Goal: Contribute content: Contribute content

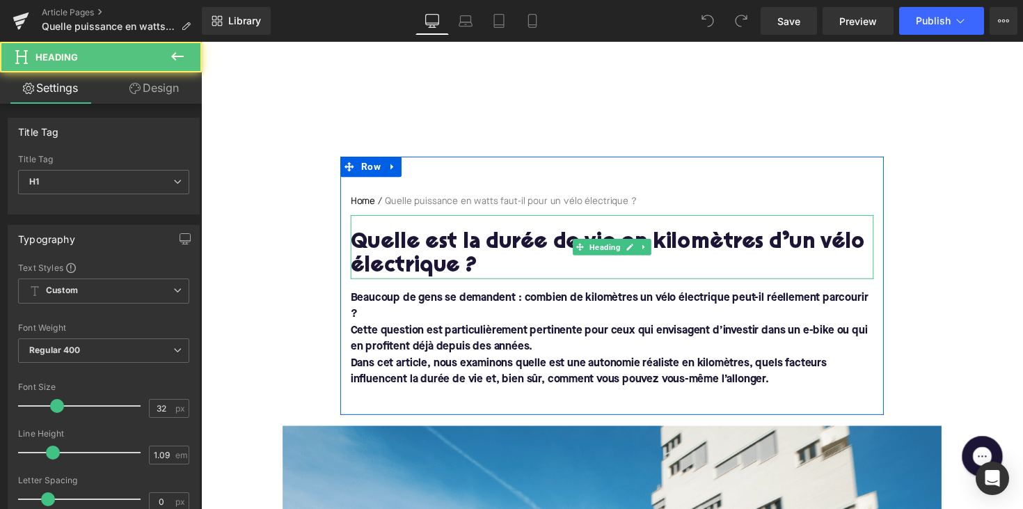
click at [408, 249] on h1 "Quelle est la durée de vie en kilomètres d’un vélo électrique ?" at bounding box center [622, 260] width 536 height 49
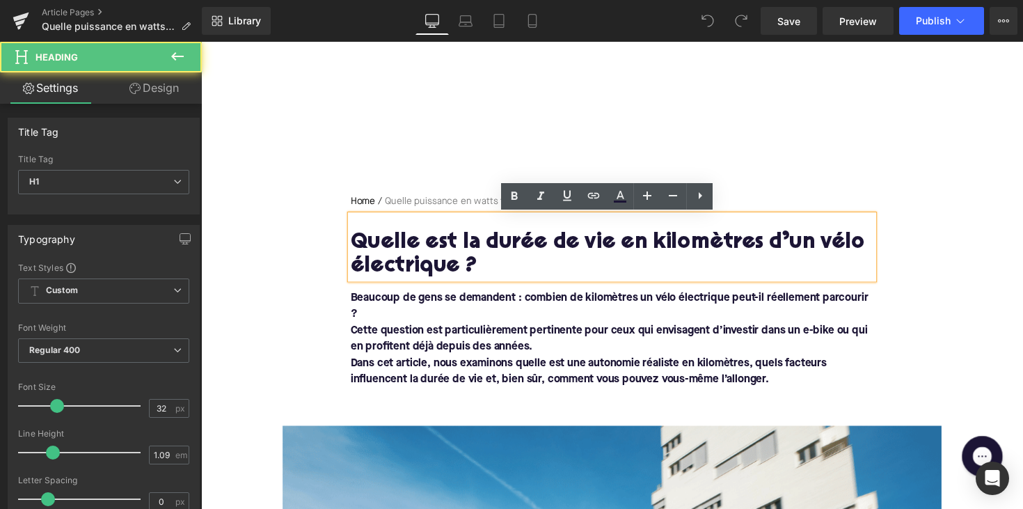
click at [408, 249] on h1 "Quelle est la durée de vie en kilomètres d’un vélo électrique ?" at bounding box center [622, 260] width 536 height 49
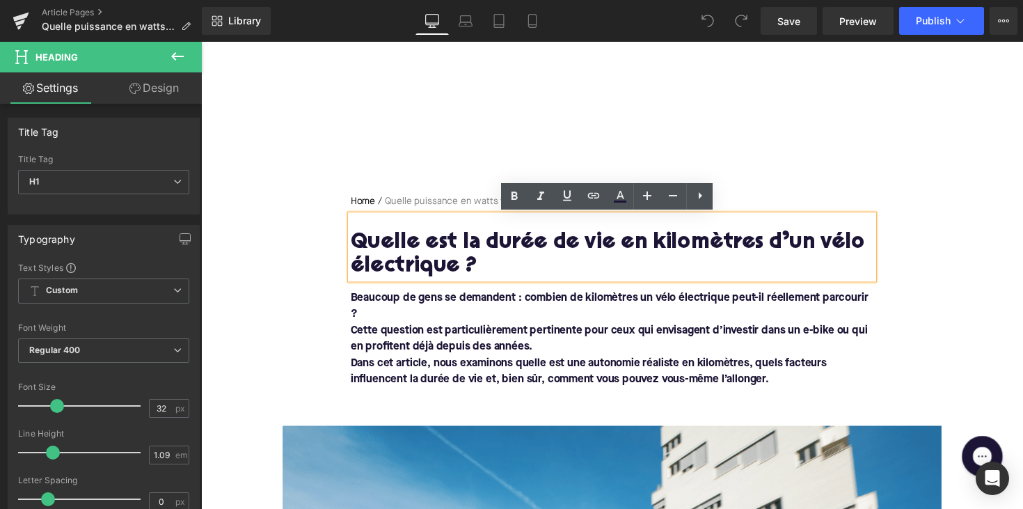
click at [476, 267] on h1 "Quelle est la durée de vie en kilomètres d’un vélo électrique ?" at bounding box center [622, 260] width 536 height 49
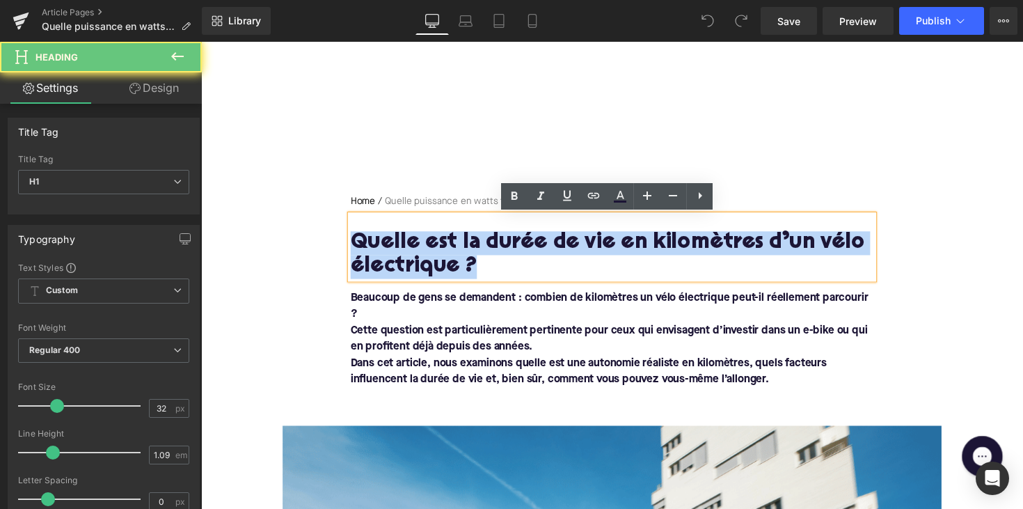
drag, startPoint x: 481, startPoint y: 267, endPoint x: 338, endPoint y: 242, distance: 144.8
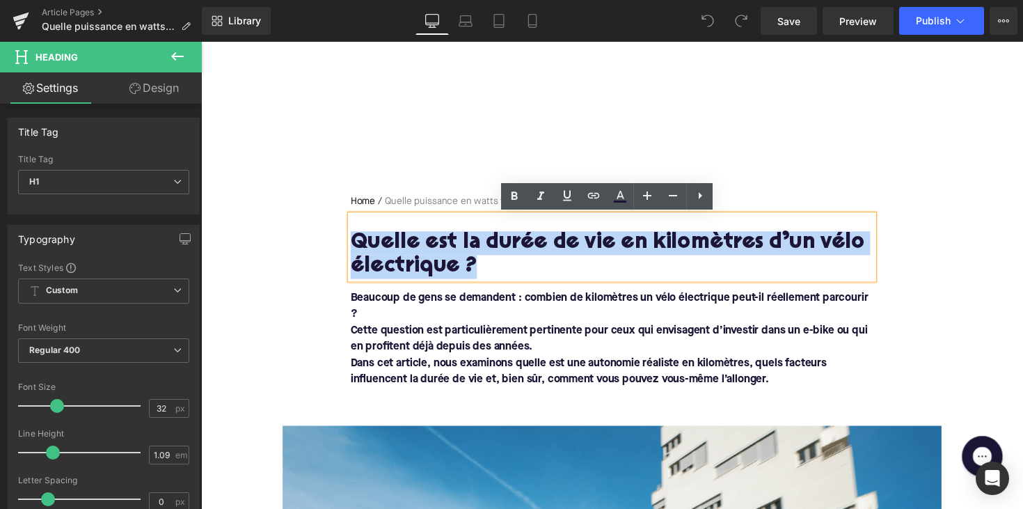
paste div
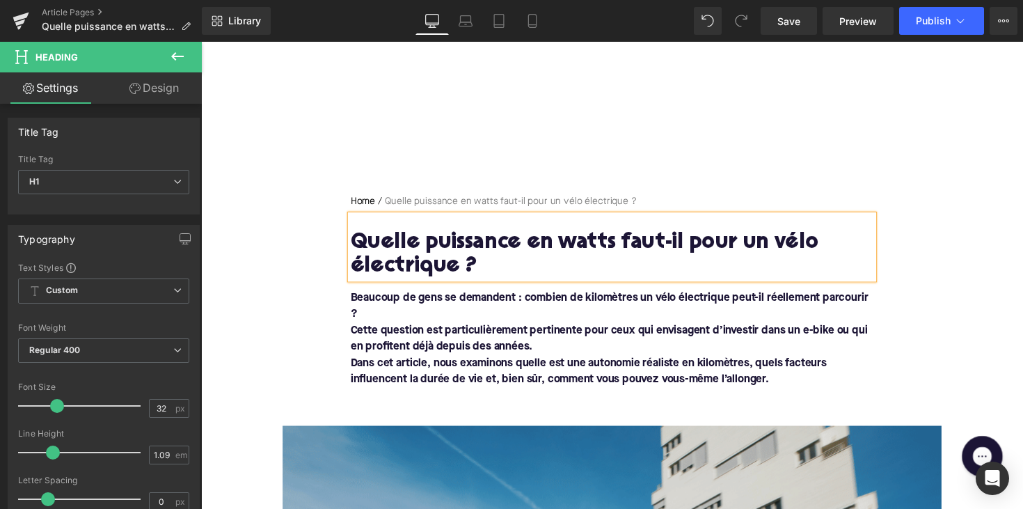
click at [471, 366] on font "Dans cet article, nous examinons quelle est une autonomie réaliste en kilomètre…" at bounding box center [598, 380] width 488 height 28
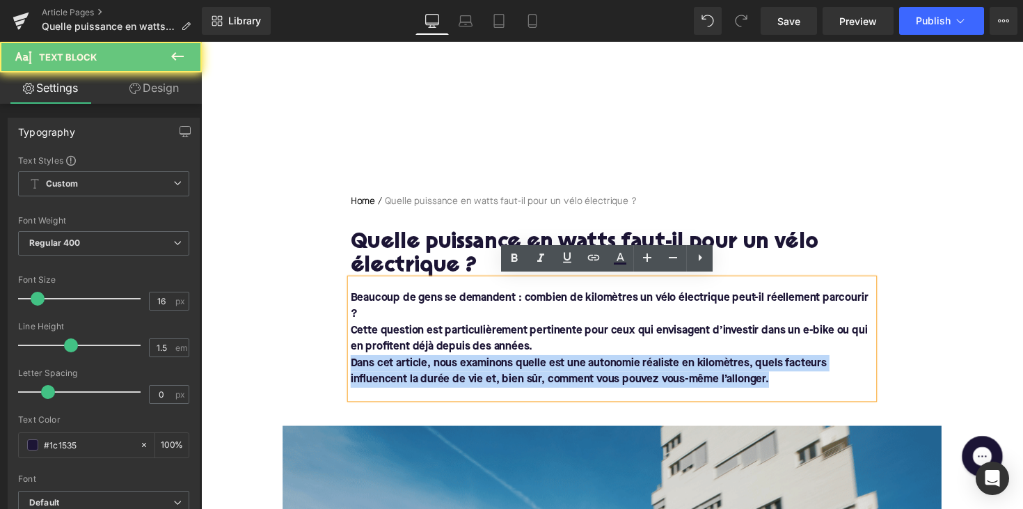
click at [471, 366] on font "Dans cet article, nous examinons quelle est une autonomie réaliste en kilomètre…" at bounding box center [598, 380] width 488 height 28
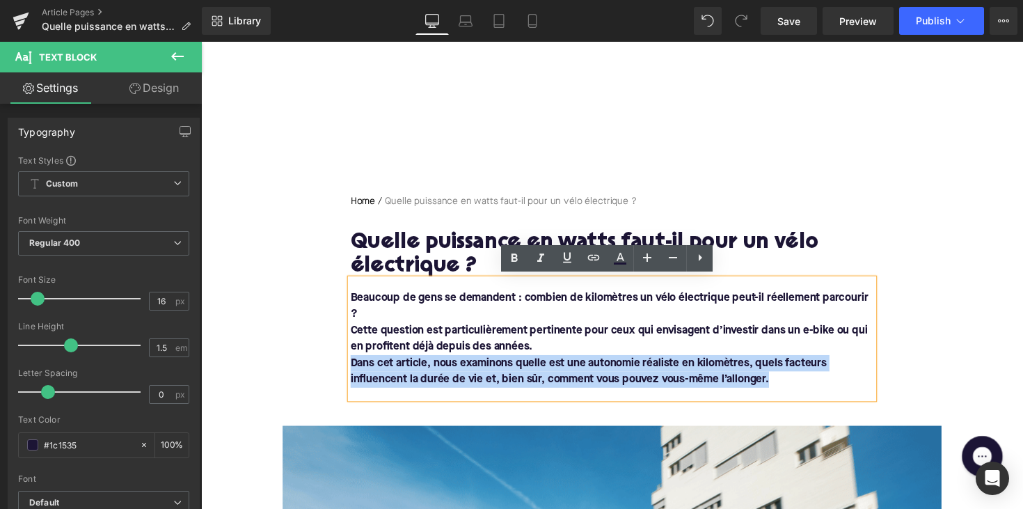
click at [734, 381] on font "Dans cet article, nous examinons quelle est une autonomie réaliste en kilomètre…" at bounding box center [598, 380] width 488 height 28
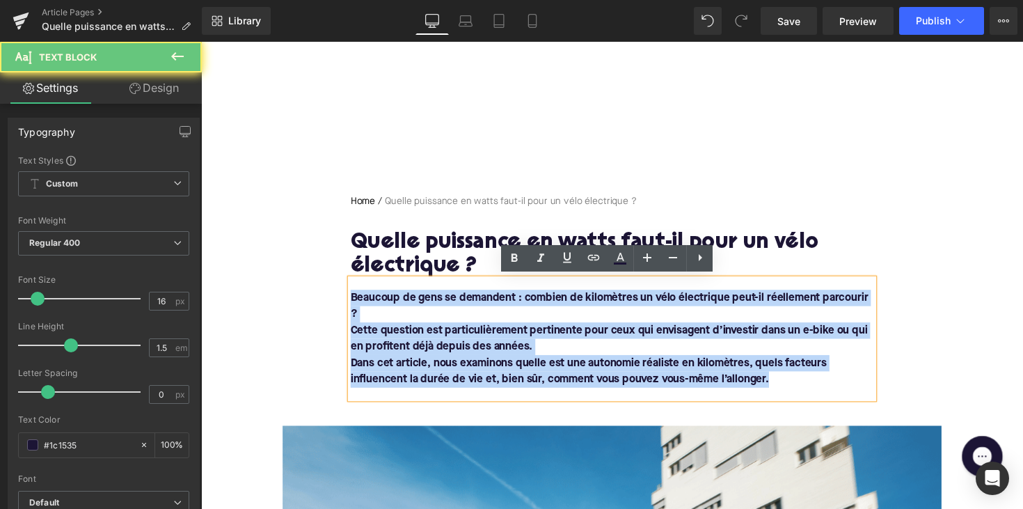
drag, startPoint x: 801, startPoint y: 384, endPoint x: 327, endPoint y: 307, distance: 479.7
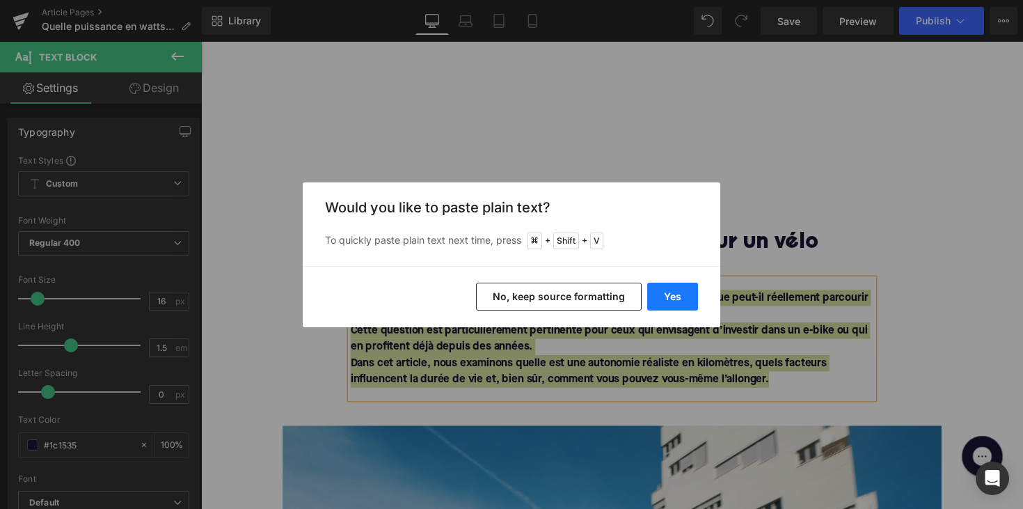
click at [0, 0] on button "Yes" at bounding box center [0, 0] width 0 height 0
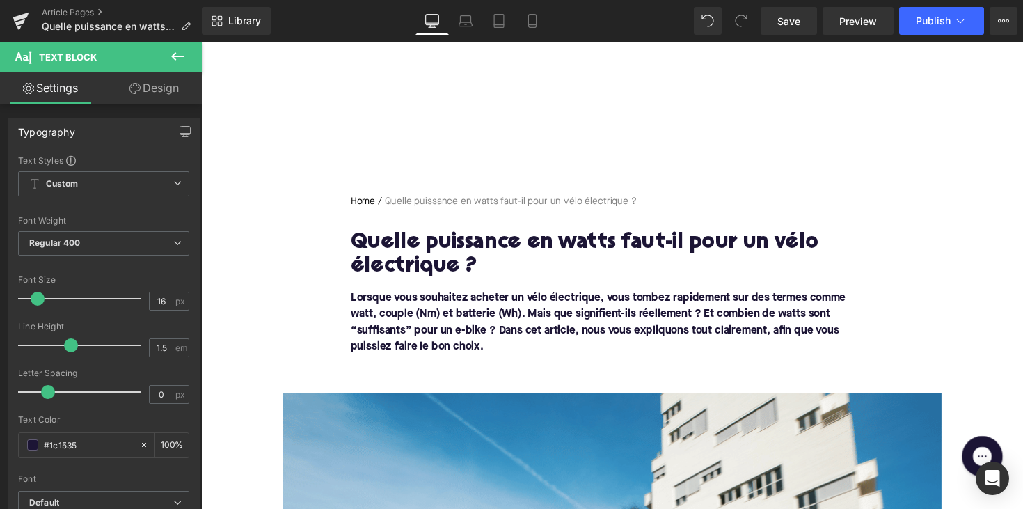
click at [201, 42] on div at bounding box center [201, 42] width 0 height 0
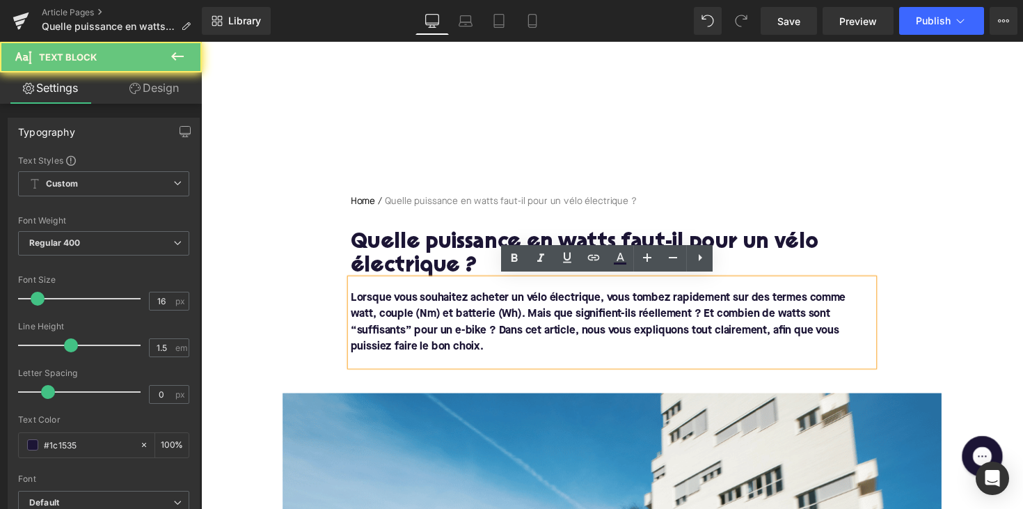
click at [485, 361] on div "Lorsque vous souhaitez acheter un vélo électrique, vous tombez rapidement sur d…" at bounding box center [622, 329] width 536 height 89
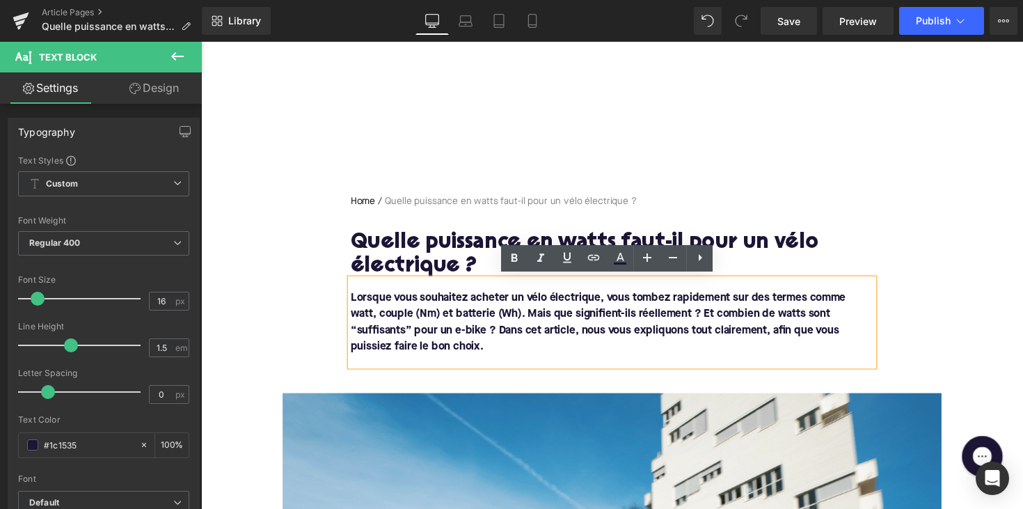
click at [446, 365] on div "Lorsque vous souhaitez acheter un vélo électrique, vous tombez rapidement sur d…" at bounding box center [622, 329] width 536 height 89
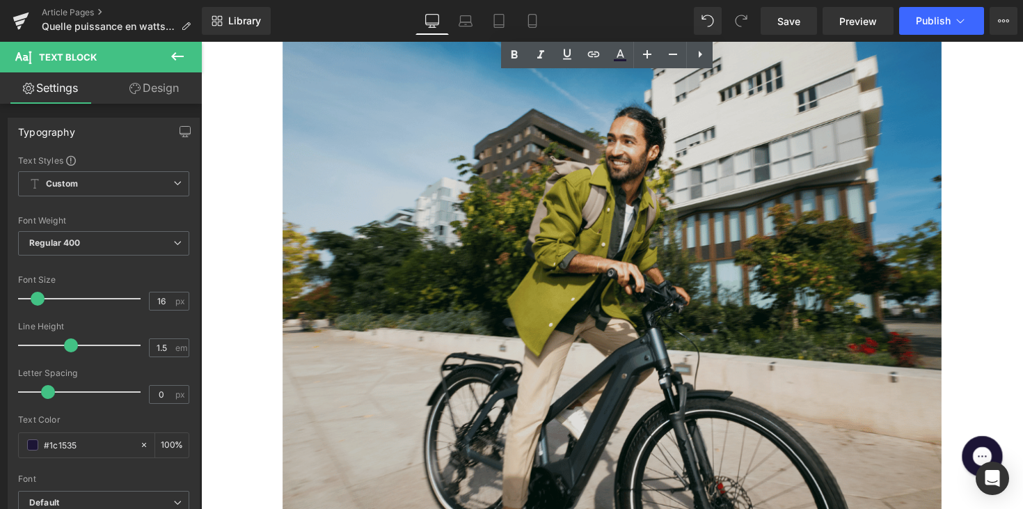
click at [491, 269] on img at bounding box center [622, 272] width 675 height 566
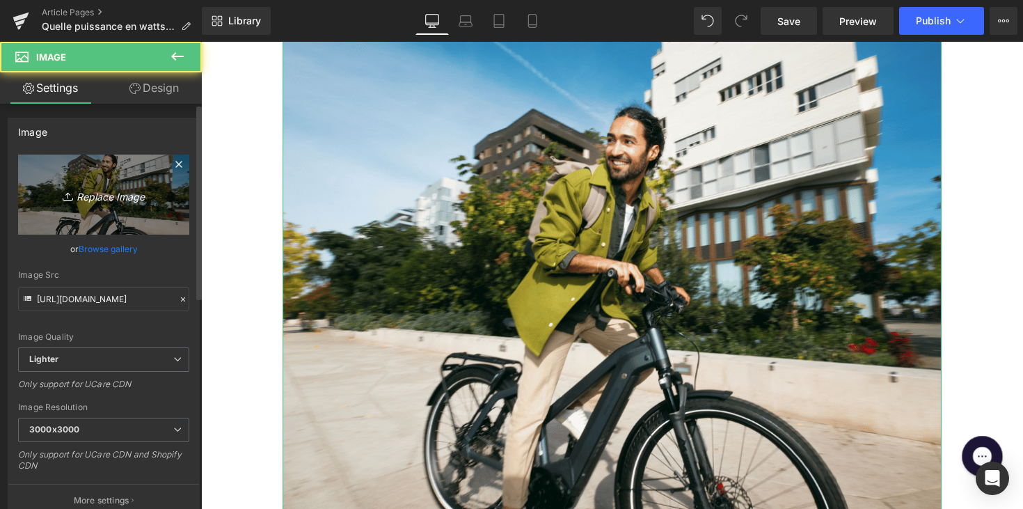
click at [118, 219] on link "Replace Image" at bounding box center [103, 195] width 171 height 80
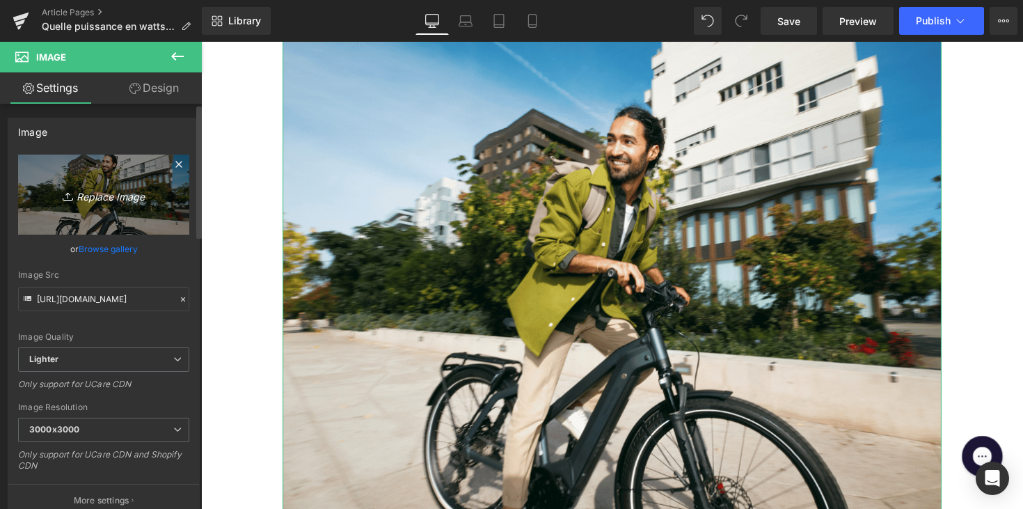
type input "C:\fakepath\242.avif"
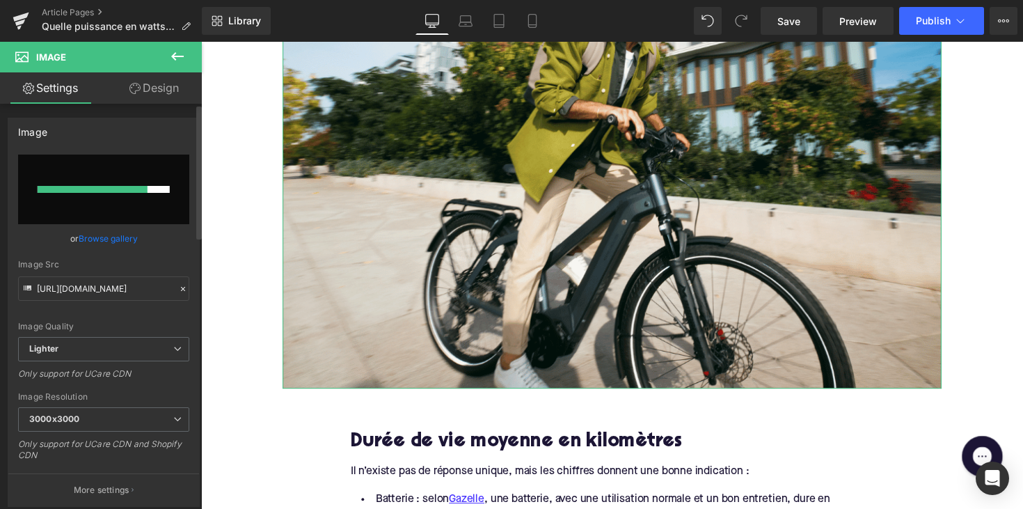
scroll to position [605, 0]
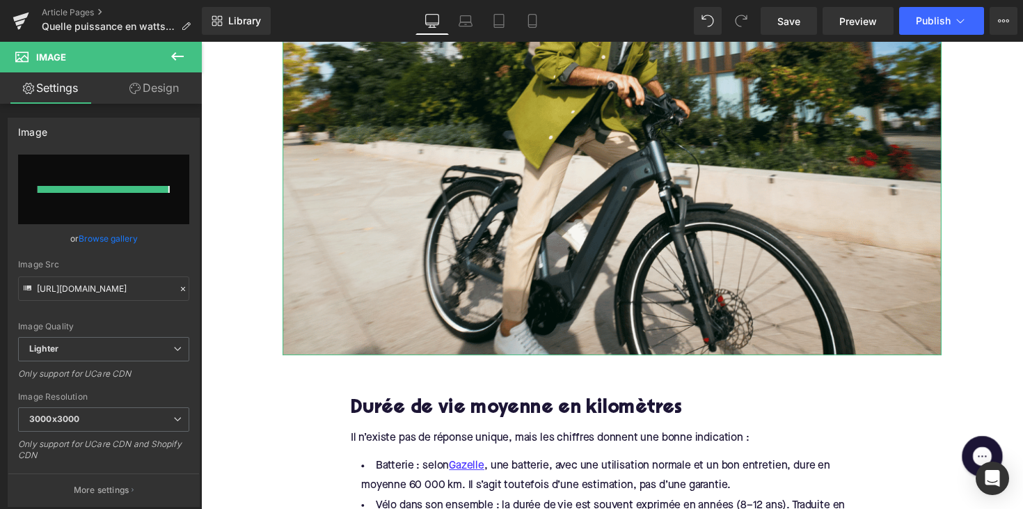
type input "[URL][DOMAIN_NAME]"
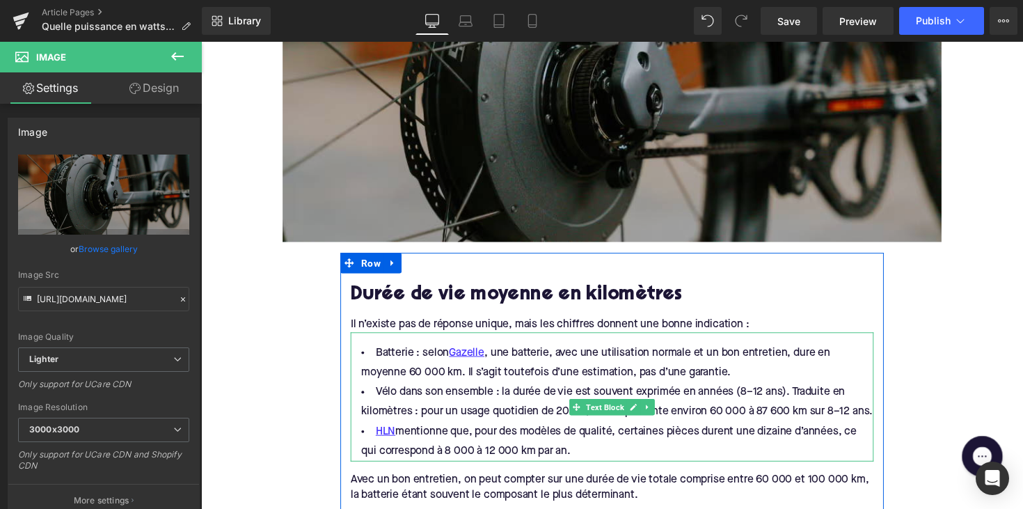
scroll to position [437, 0]
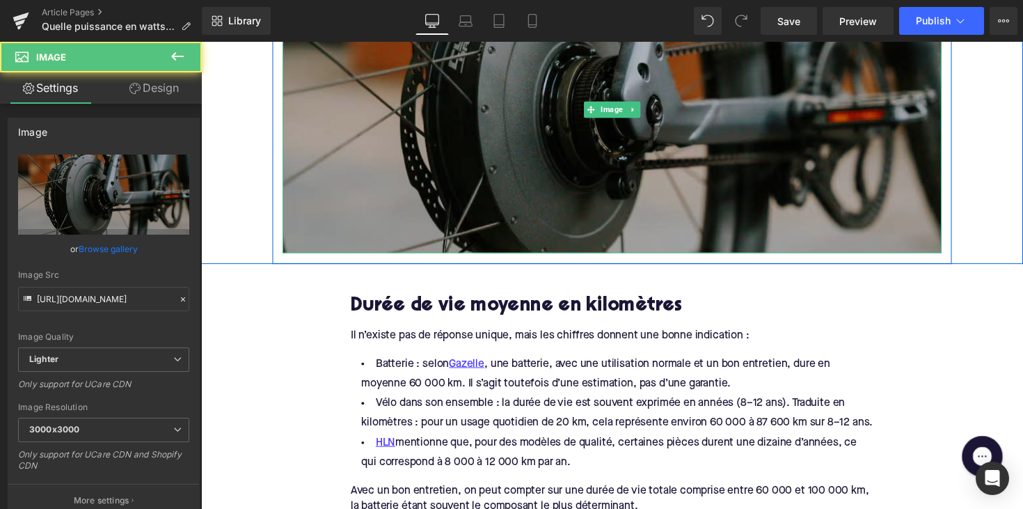
click at [619, 193] on img at bounding box center [622, 111] width 675 height 293
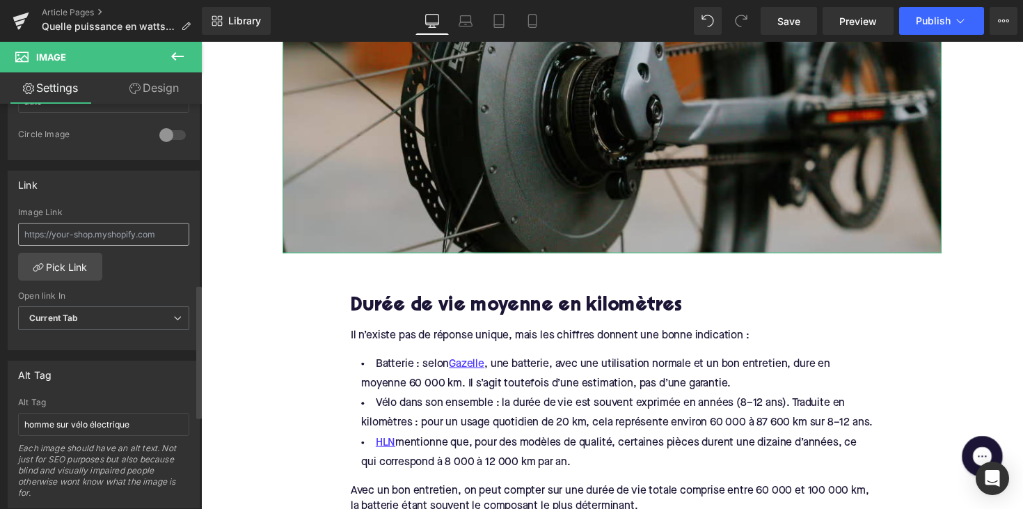
scroll to position [650, 0]
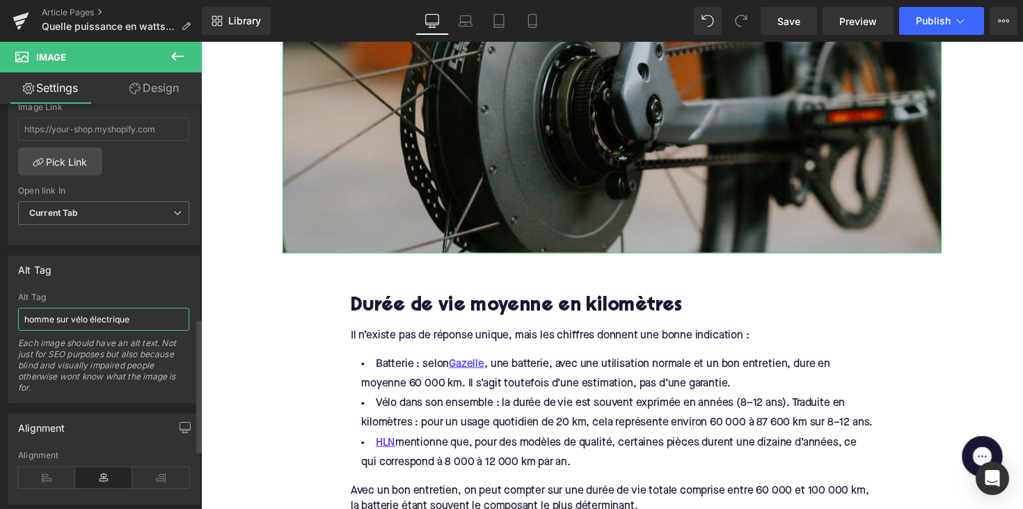
click at [84, 325] on input "homme sur vélo électrique" at bounding box center [103, 319] width 171 height 23
click at [91, 313] on input "homme sur vélo électrique" at bounding box center [103, 319] width 171 height 23
drag, startPoint x: 71, startPoint y: 314, endPoint x: -1, endPoint y: 317, distance: 71.8
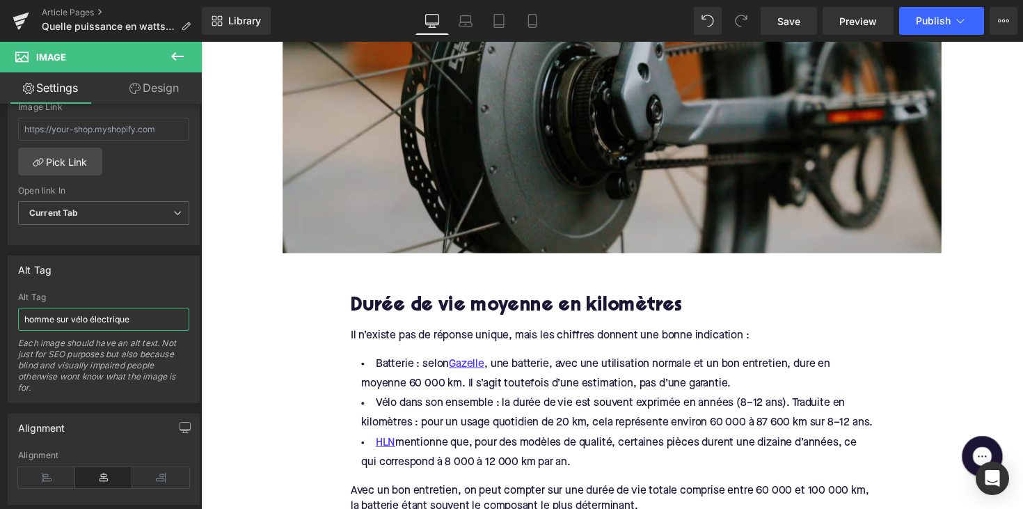
click at [0, 317] on html "You are previewing how the will restyle your page. You can not edit Elements in…" at bounding box center [511, 254] width 1023 height 509
click at [110, 311] on input "vélo électrique" at bounding box center [103, 319] width 171 height 23
click at [93, 320] on input "vélo électrique" at bounding box center [103, 319] width 171 height 23
type input "vélo électrique moteur"
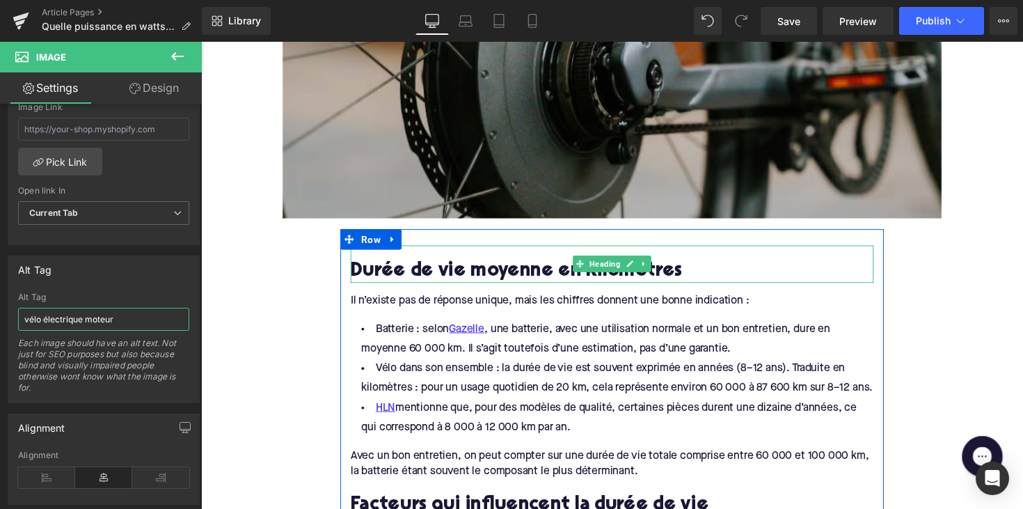
scroll to position [479, 0]
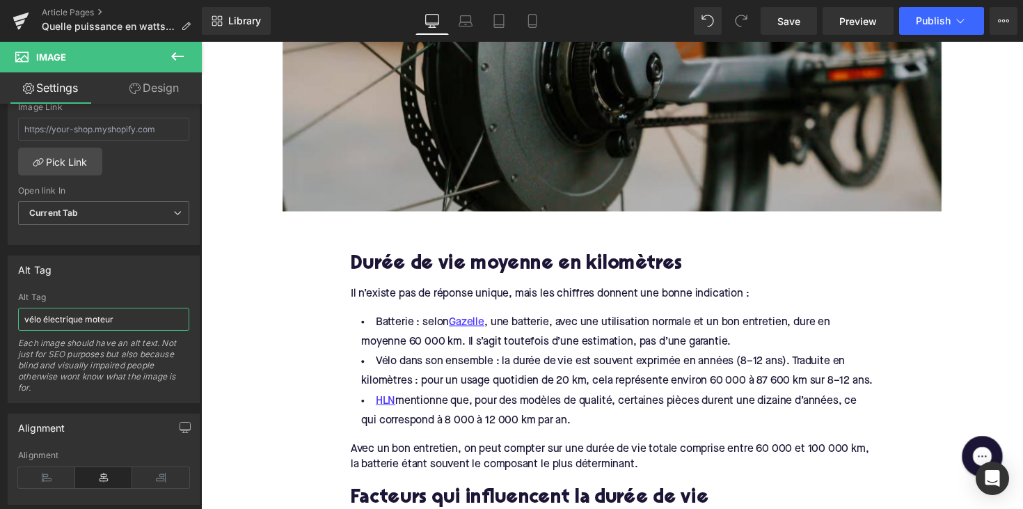
click at [450, 268] on h2 "Durée de vie moyenne en kilomètres" at bounding box center [622, 271] width 536 height 22
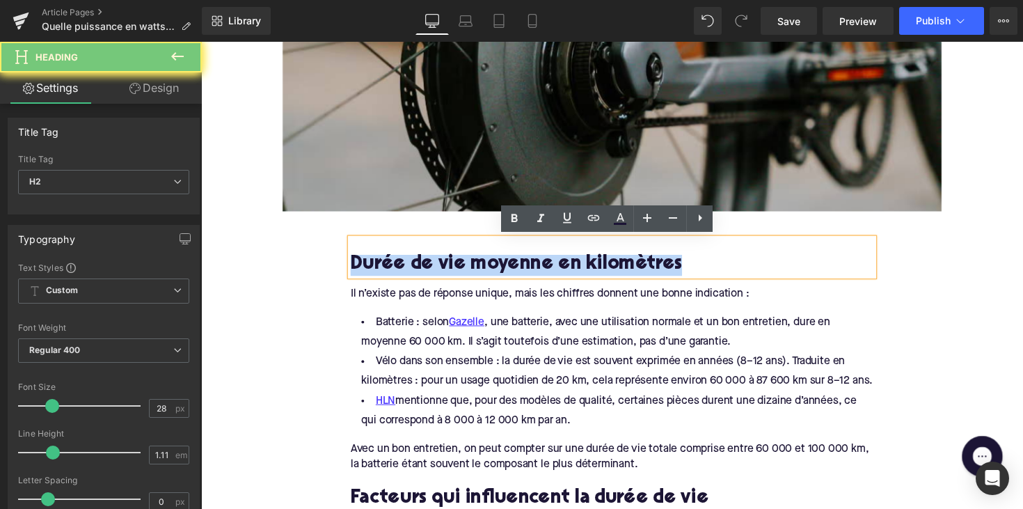
click at [450, 268] on h2 "Durée de vie moyenne en kilomètres" at bounding box center [622, 271] width 536 height 22
paste div
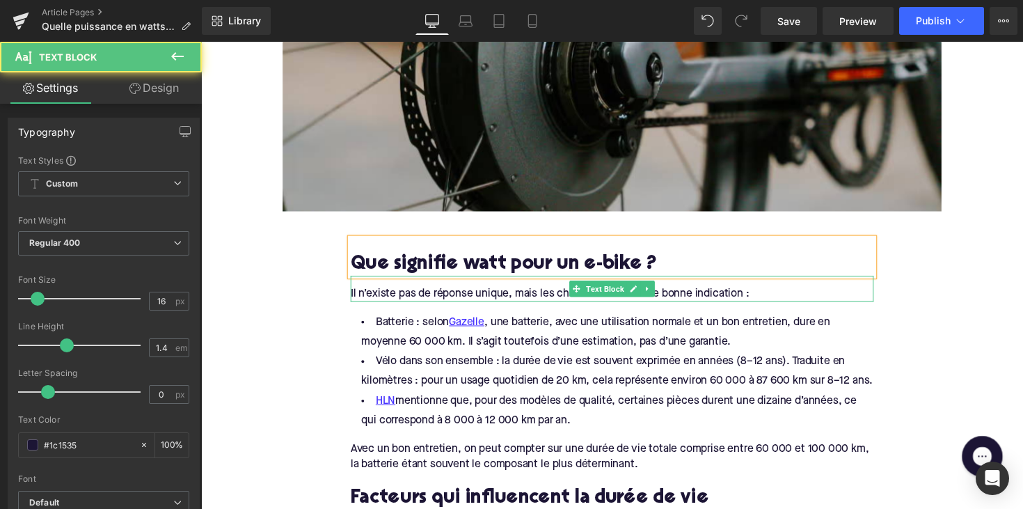
click at [433, 295] on div "Il n’existe pas de réponse unique, mais les chiffres donnent une bonne indicati…" at bounding box center [622, 295] width 536 height 26
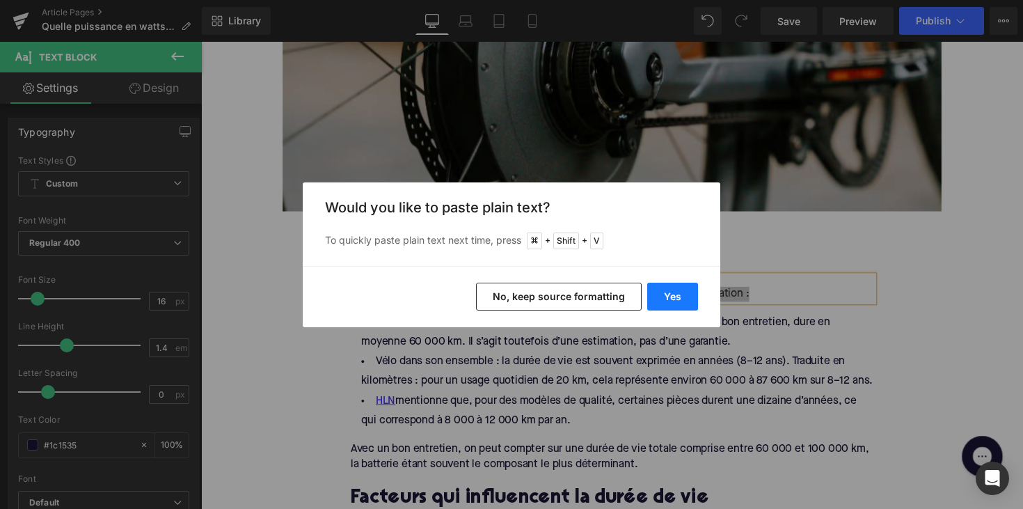
click at [675, 298] on button "Yes" at bounding box center [672, 297] width 51 height 28
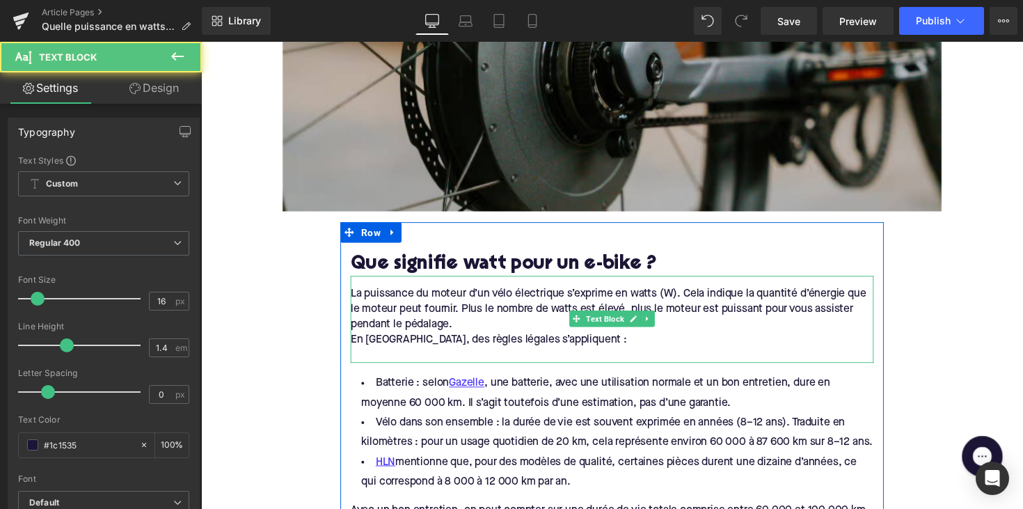
click at [369, 349] on div "En [GEOGRAPHIC_DATA], des règles légales s’appliquent :" at bounding box center [622, 347] width 536 height 15
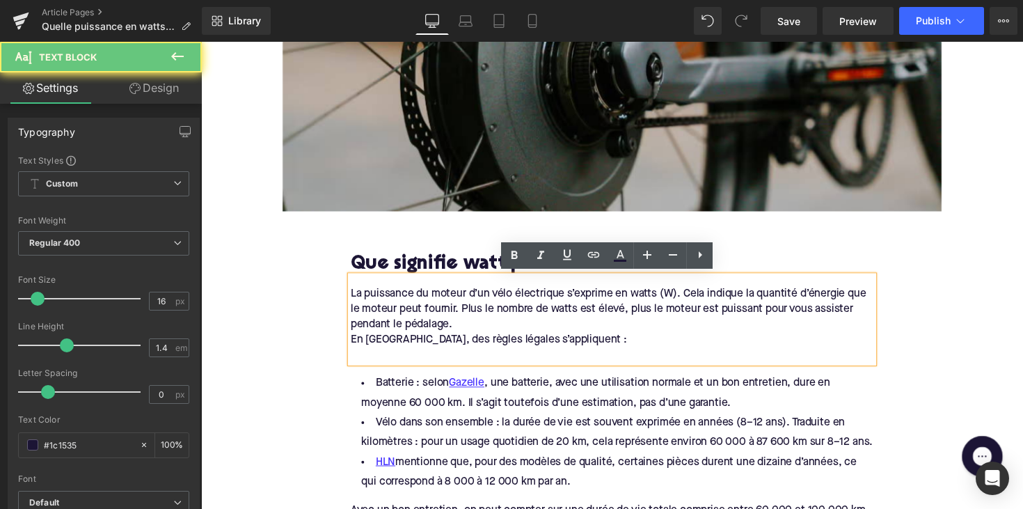
click at [354, 349] on div "En [GEOGRAPHIC_DATA], des règles légales s’appliquent :" at bounding box center [622, 347] width 536 height 15
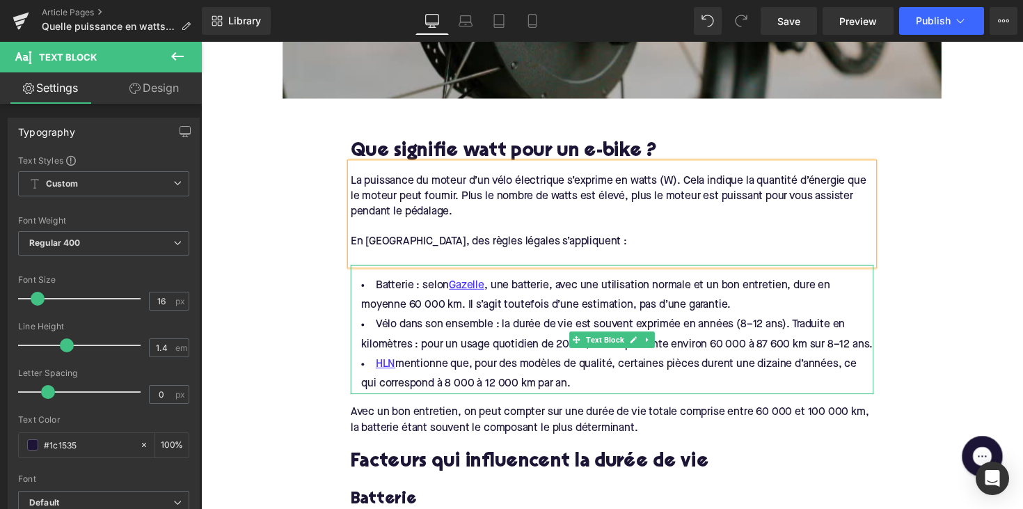
scroll to position [606, 0]
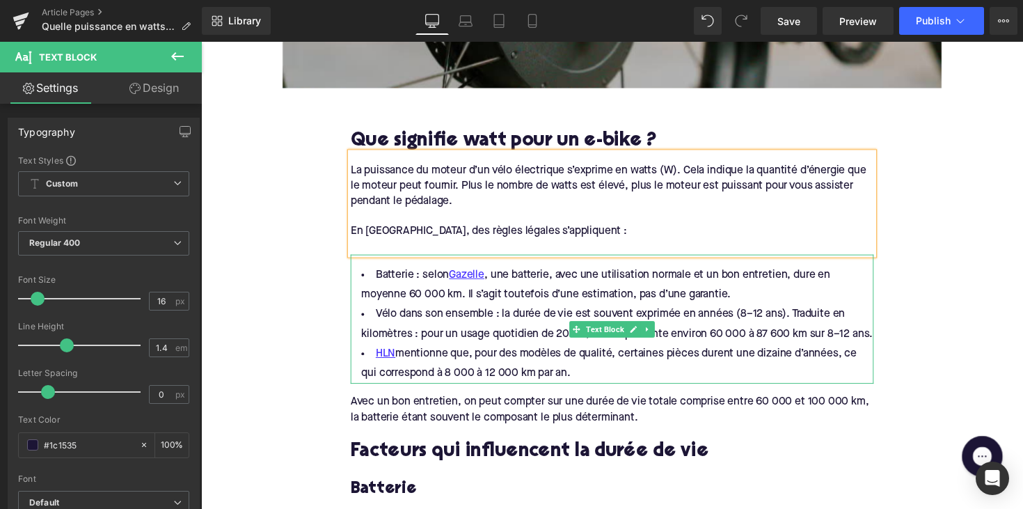
click at [466, 386] on li "HLN mentionne que, pour des modèles de qualité, certaines pièces durent une diz…" at bounding box center [622, 372] width 536 height 40
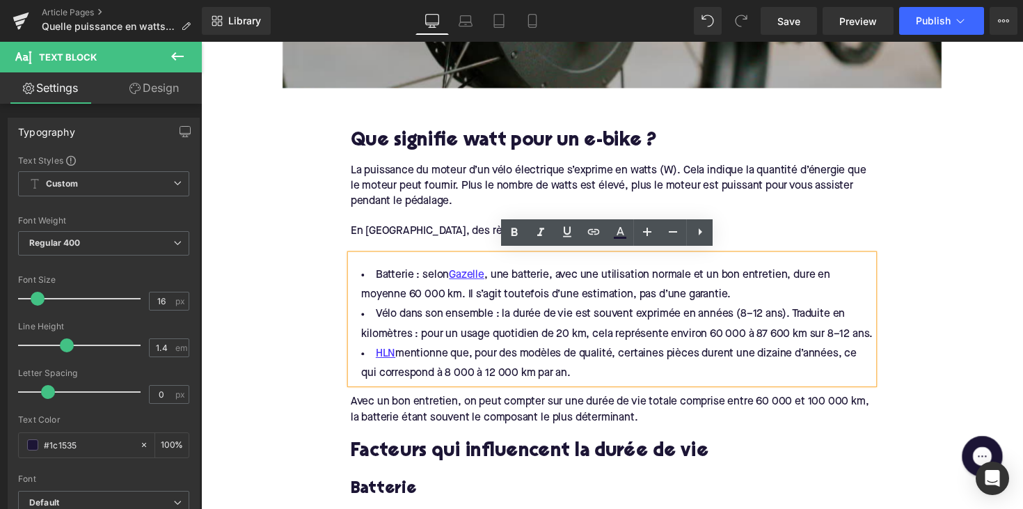
drag, startPoint x: 588, startPoint y: 398, endPoint x: 318, endPoint y: 258, distance: 304.5
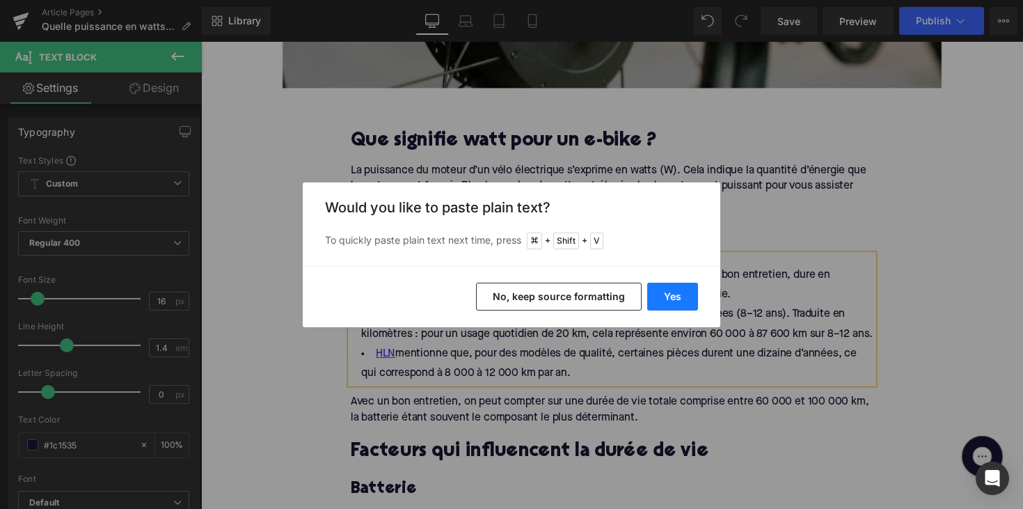
click at [670, 299] on button "Yes" at bounding box center [672, 297] width 51 height 28
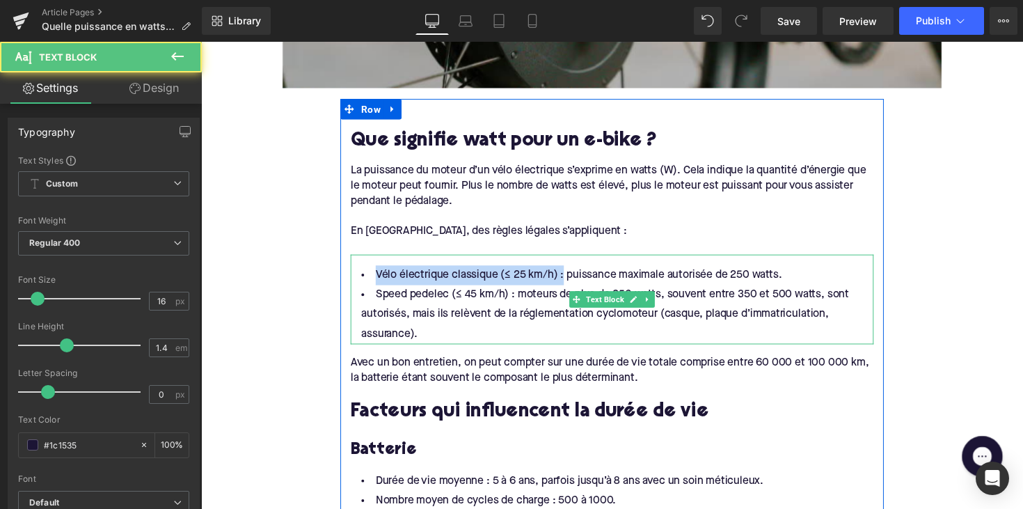
drag, startPoint x: 566, startPoint y: 276, endPoint x: 375, endPoint y: 285, distance: 191.6
click at [375, 285] on li "Vélo électrique classique (≤ 25 km/h) : puissance maximale autorisée de 250 wat…" at bounding box center [622, 281] width 536 height 20
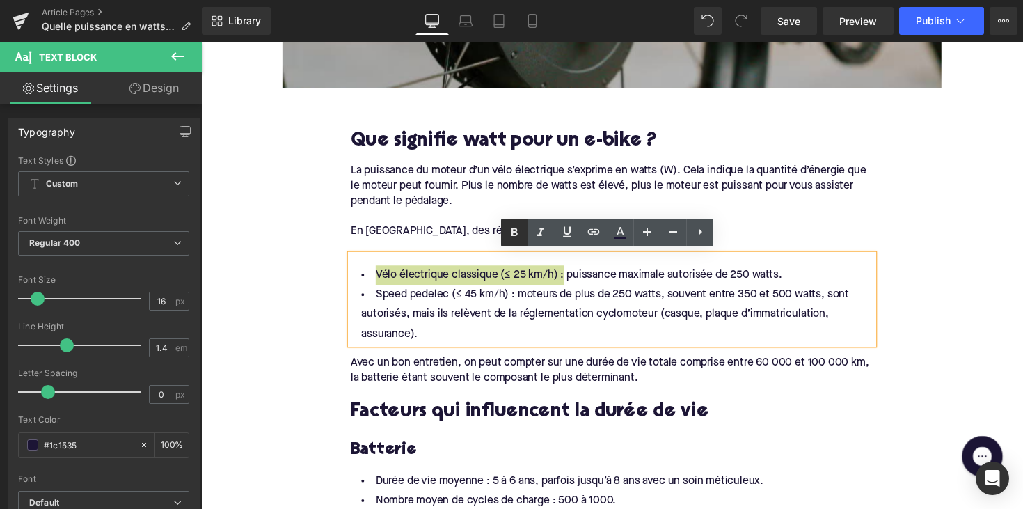
click at [511, 238] on icon at bounding box center [514, 232] width 17 height 17
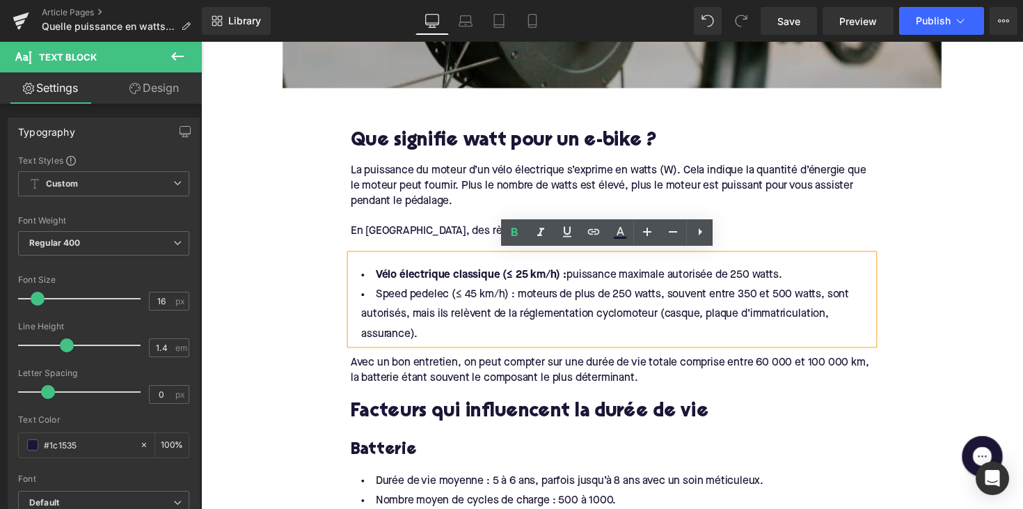
click at [512, 315] on li "Speed pedelec (≤ 45 km/h) : moteurs de plus de 250 watts, souvent entre 350 et …" at bounding box center [622, 321] width 536 height 61
drag, startPoint x: 517, startPoint y: 297, endPoint x: 362, endPoint y: 299, distance: 155.3
click at [362, 299] on li "Speed pedelec (≤ 45 km/h) : moteurs de plus de 250 watts, souvent entre 350 et …" at bounding box center [622, 321] width 536 height 61
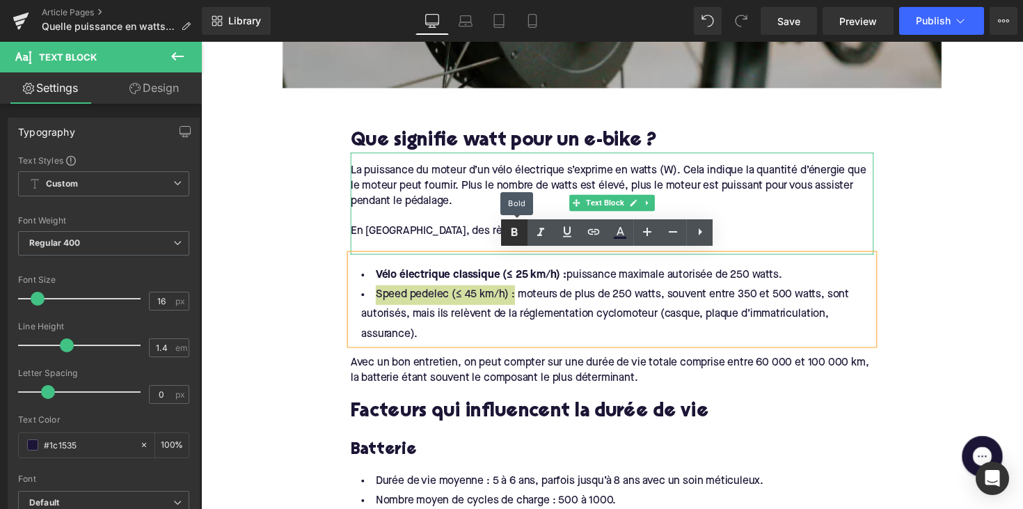
click at [516, 241] on icon at bounding box center [514, 232] width 17 height 17
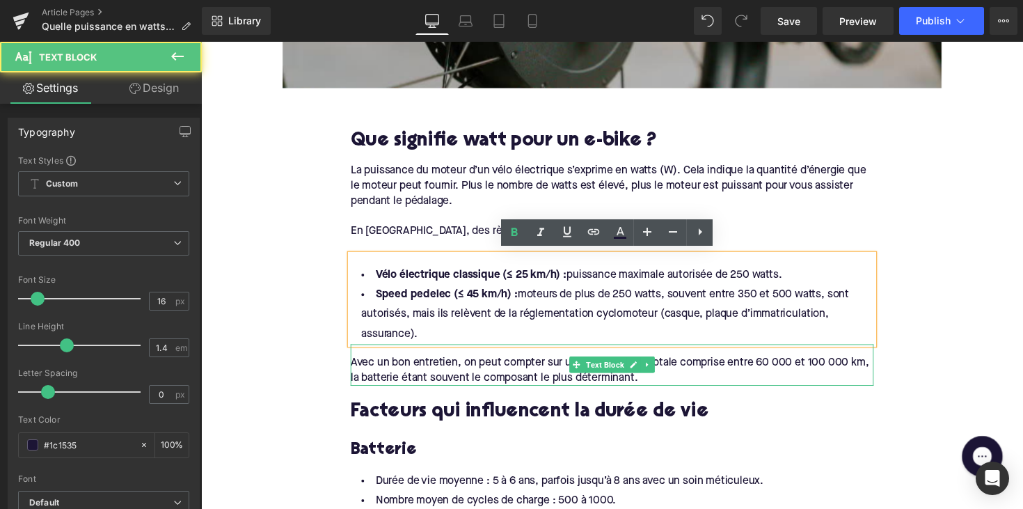
click at [443, 384] on div "Avec un bon entretien, on peut compter sur une durée de vie totale comprise ent…" at bounding box center [622, 373] width 536 height 42
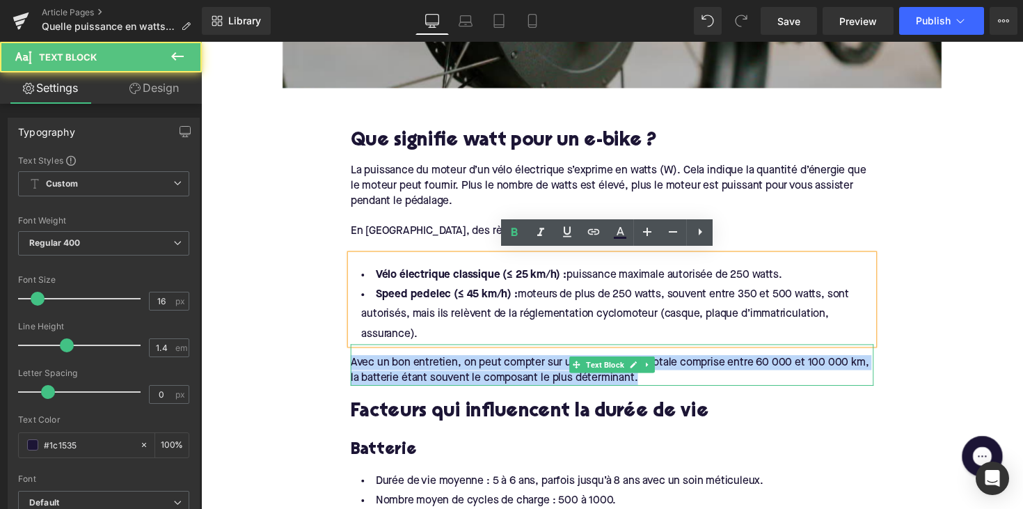
click at [443, 384] on div "Avec un bon entretien, on peut compter sur une durée de vie totale comprise ent…" at bounding box center [622, 373] width 536 height 42
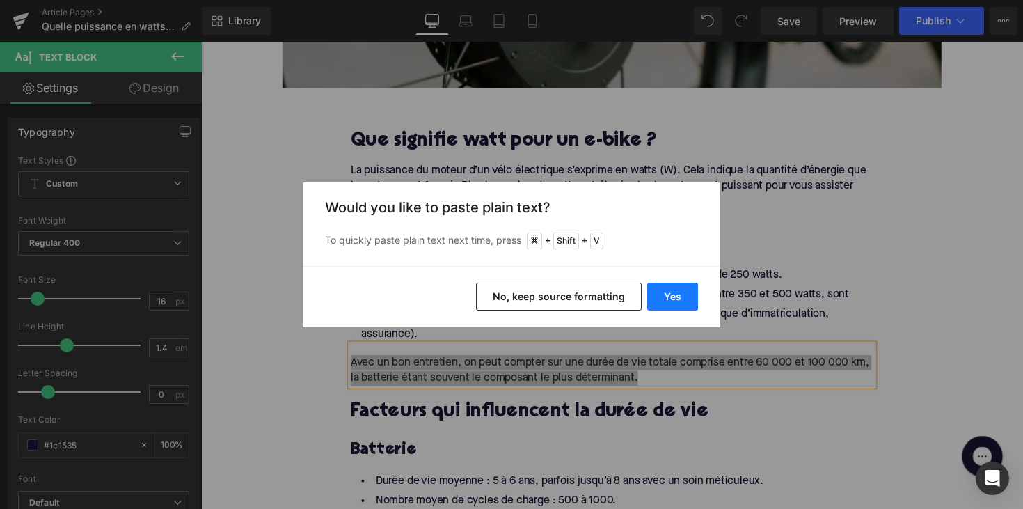
click at [671, 285] on button "Yes" at bounding box center [672, 297] width 51 height 28
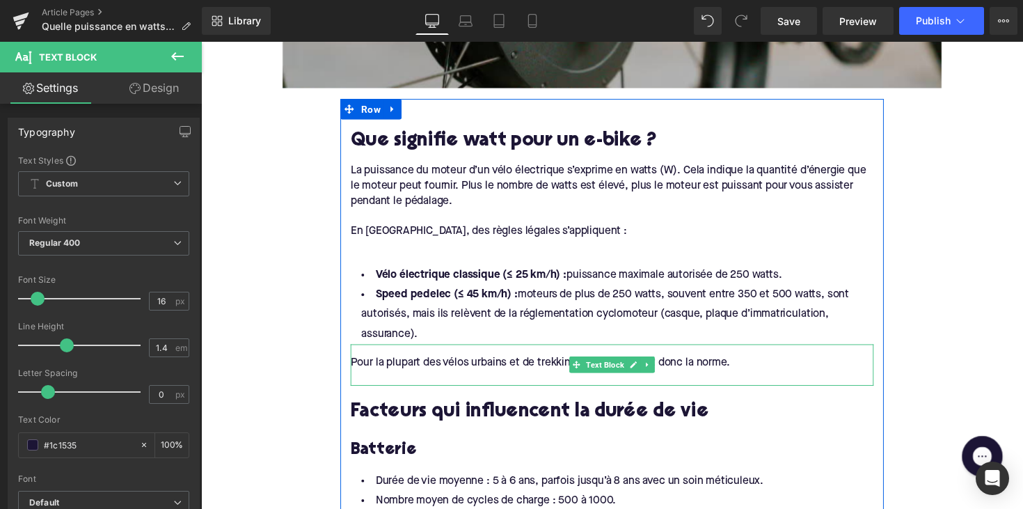
click at [587, 384] on div at bounding box center [622, 386] width 536 height 15
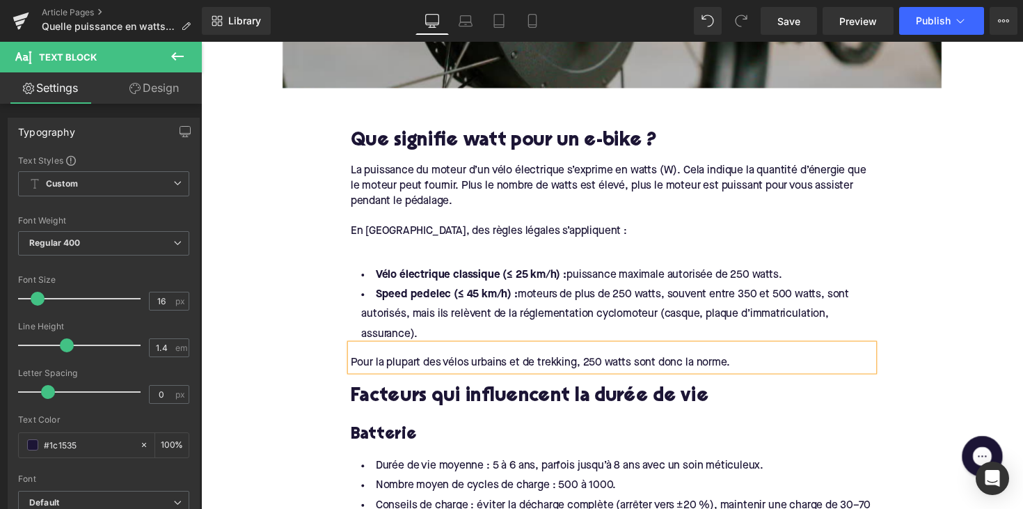
click at [425, 407] on h2 "Facteurs qui influencent la durée de vie" at bounding box center [622, 406] width 536 height 22
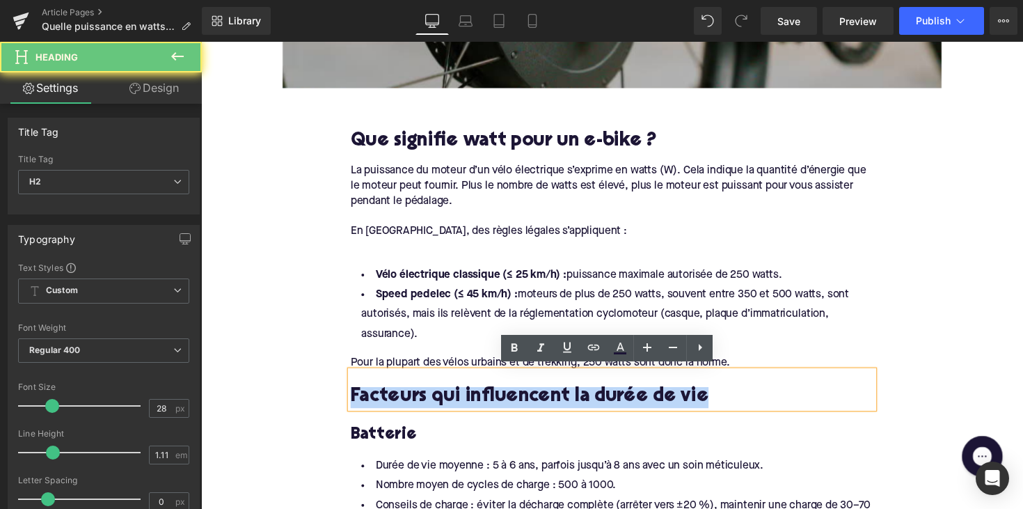
click at [425, 407] on h2 "Facteurs qui influencent la durée de vie" at bounding box center [622, 406] width 536 height 22
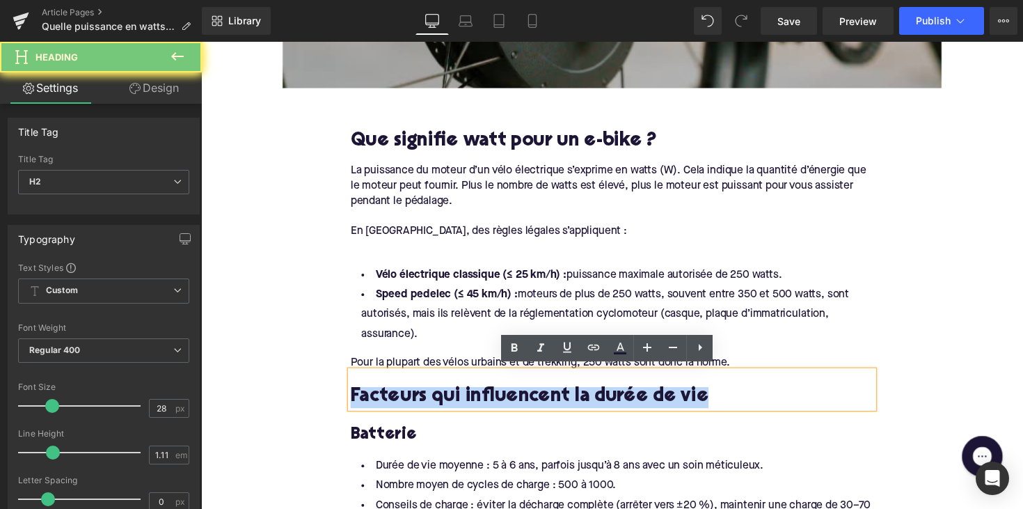
paste div
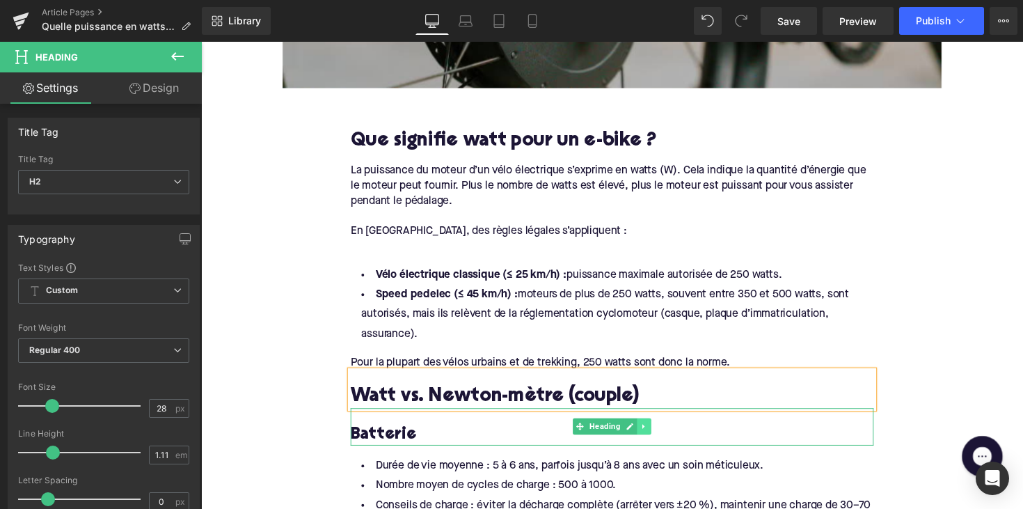
click at [653, 432] on icon at bounding box center [656, 436] width 8 height 8
click at [663, 432] on icon at bounding box center [663, 436] width 8 height 8
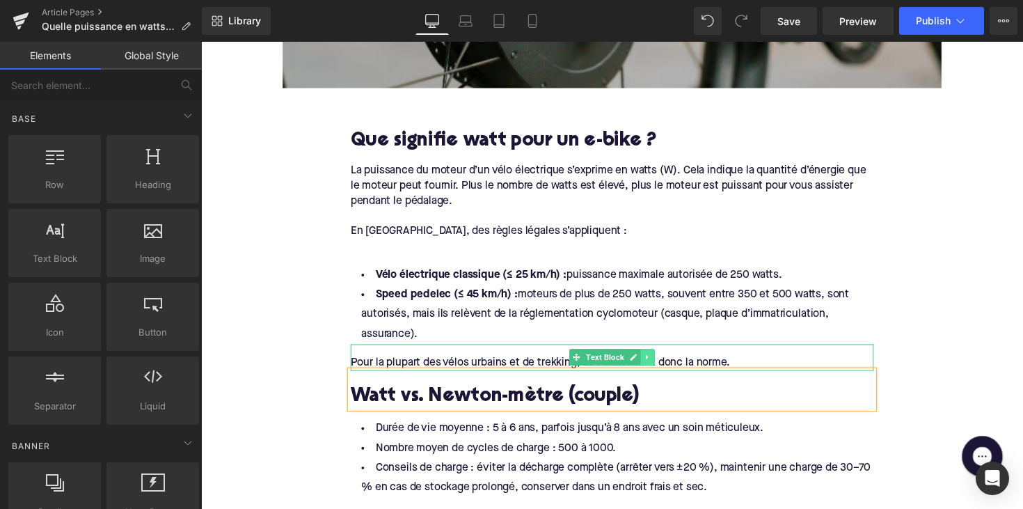
click at [659, 361] on icon at bounding box center [659, 365] width 8 height 8
click at [652, 357] on link at bounding box center [652, 364] width 15 height 17
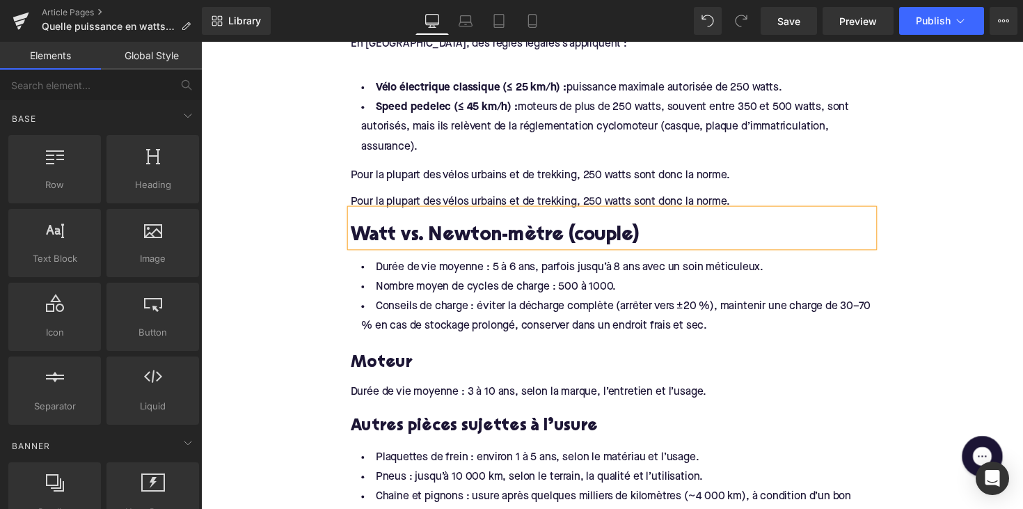
scroll to position [790, 0]
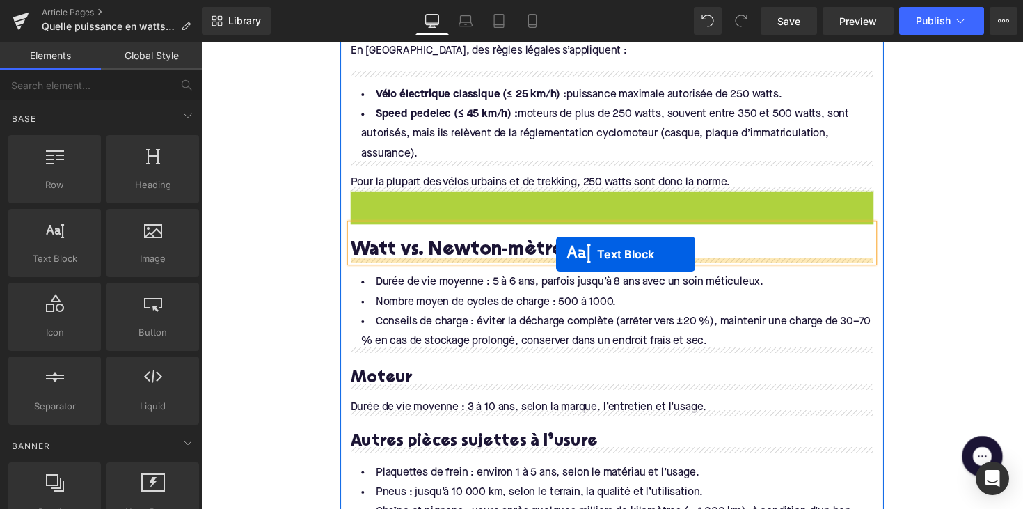
drag, startPoint x: 577, startPoint y: 201, endPoint x: 565, endPoint y: 259, distance: 59.7
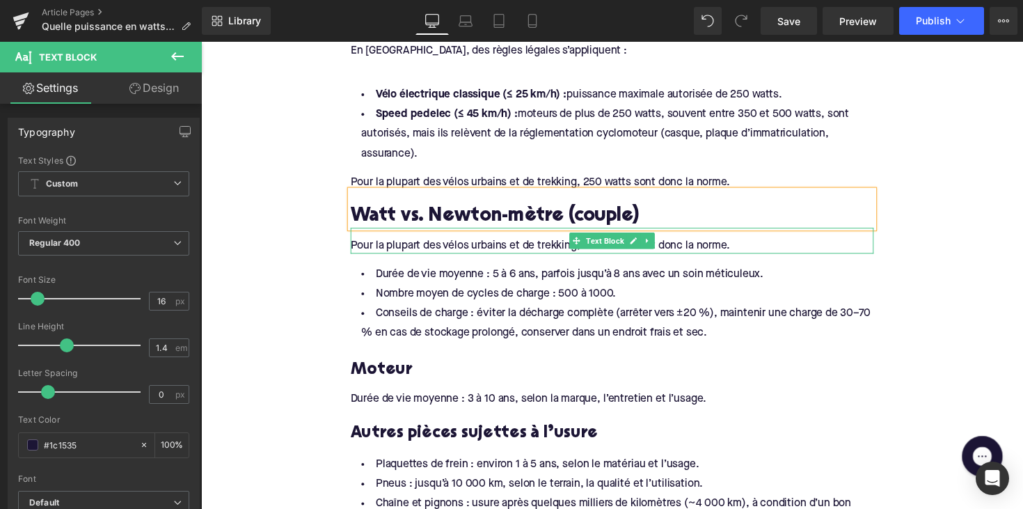
click at [465, 250] on div "Pour la plupart des vélos urbains et de trekking, 250 watts sont donc la norme." at bounding box center [622, 246] width 536 height 26
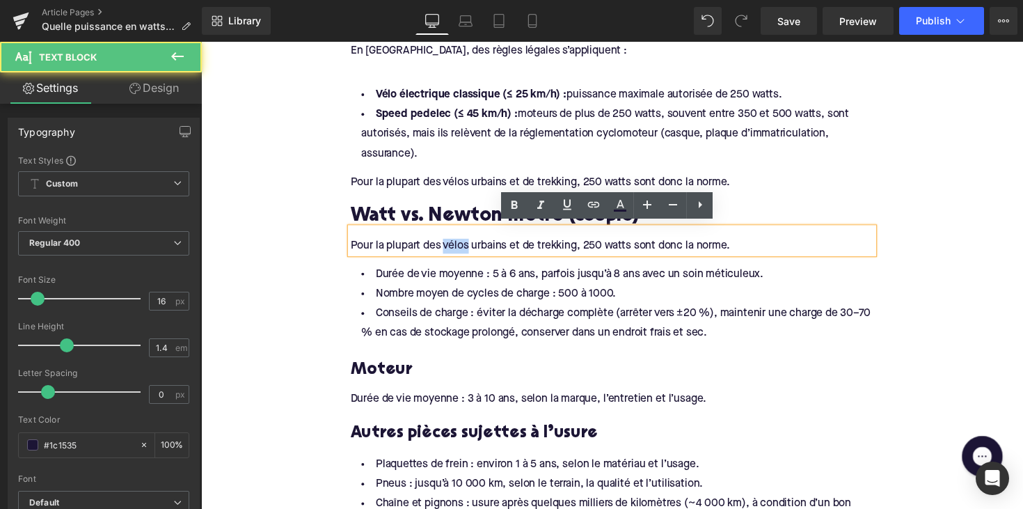
click at [465, 250] on div "Pour la plupart des vélos urbains et de trekking, 250 watts sont donc la norme." at bounding box center [622, 246] width 536 height 26
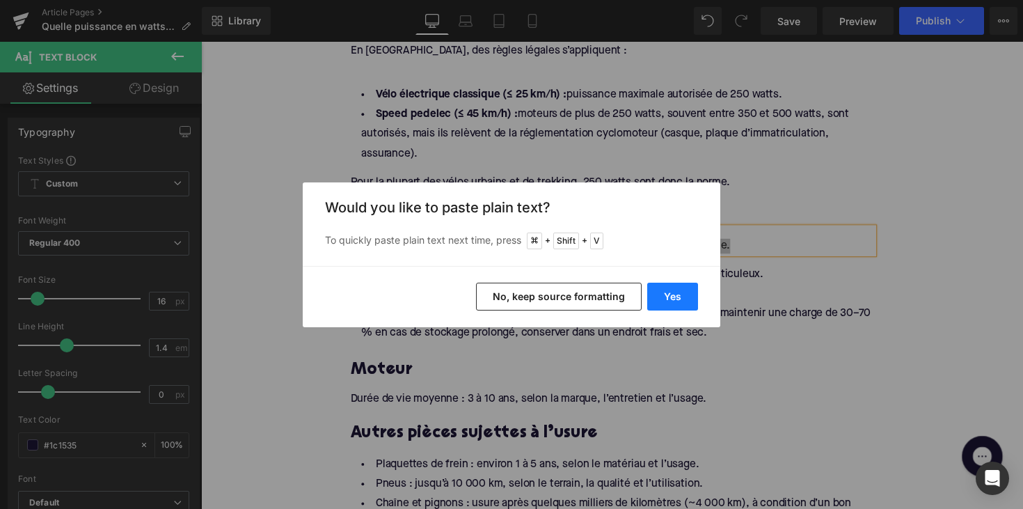
click at [663, 301] on button "Yes" at bounding box center [672, 297] width 51 height 28
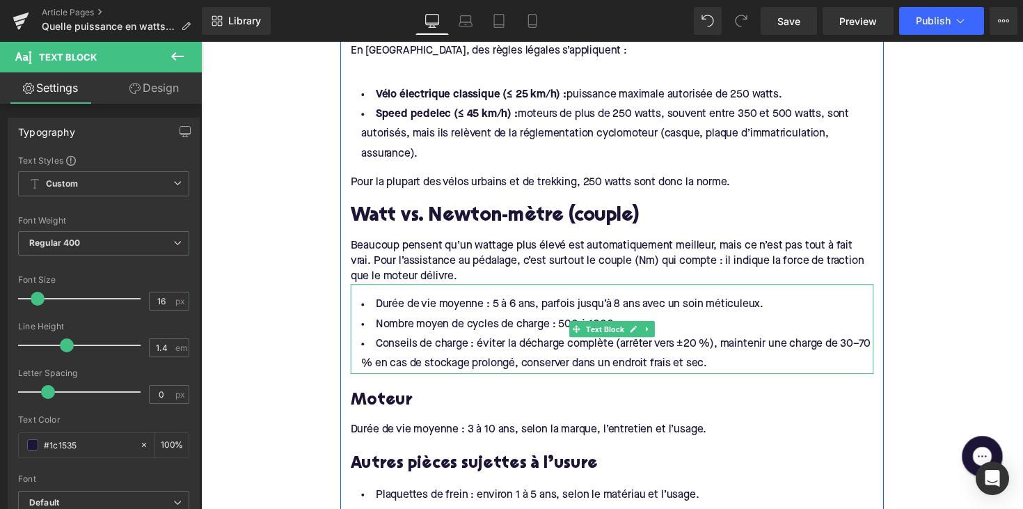
click at [494, 331] on li "Nombre moyen de cycles de charge : 500 à 1000." at bounding box center [622, 332] width 536 height 20
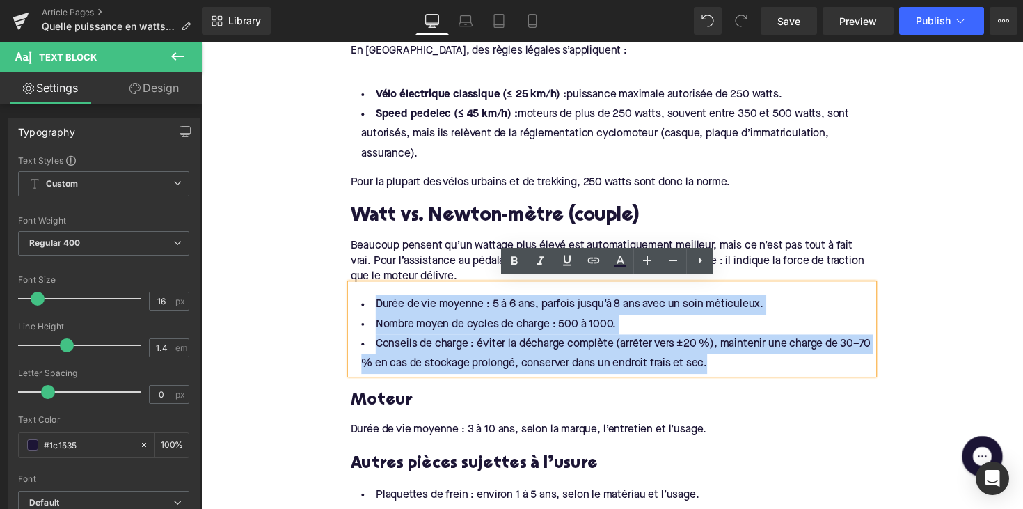
drag, startPoint x: 732, startPoint y: 375, endPoint x: 363, endPoint y: 308, distance: 375.8
click at [363, 308] on ul "Durée de vie moyenne : 5 à 6 ans, parfois jusqu’à 8 ans avec un soin méticuleux…" at bounding box center [622, 341] width 536 height 81
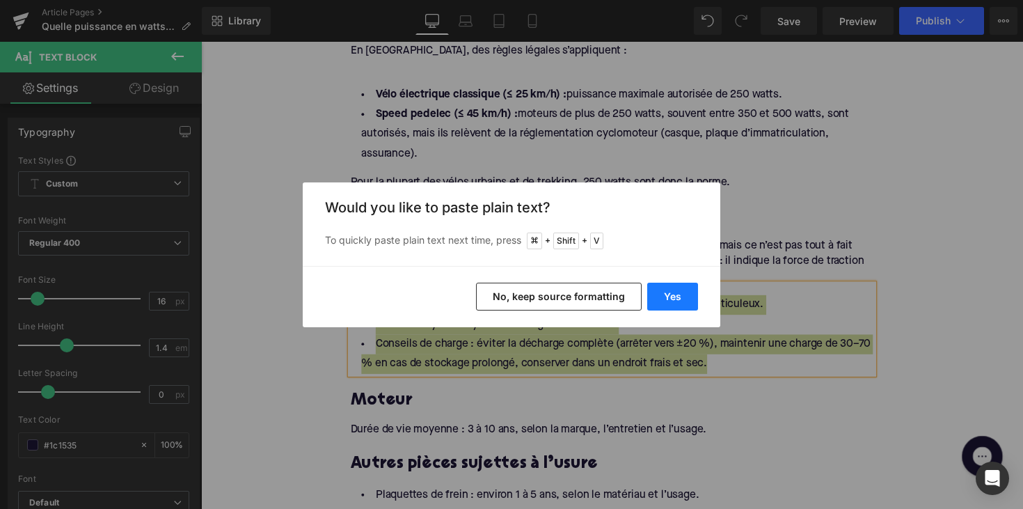
click at [670, 297] on button "Yes" at bounding box center [672, 297] width 51 height 28
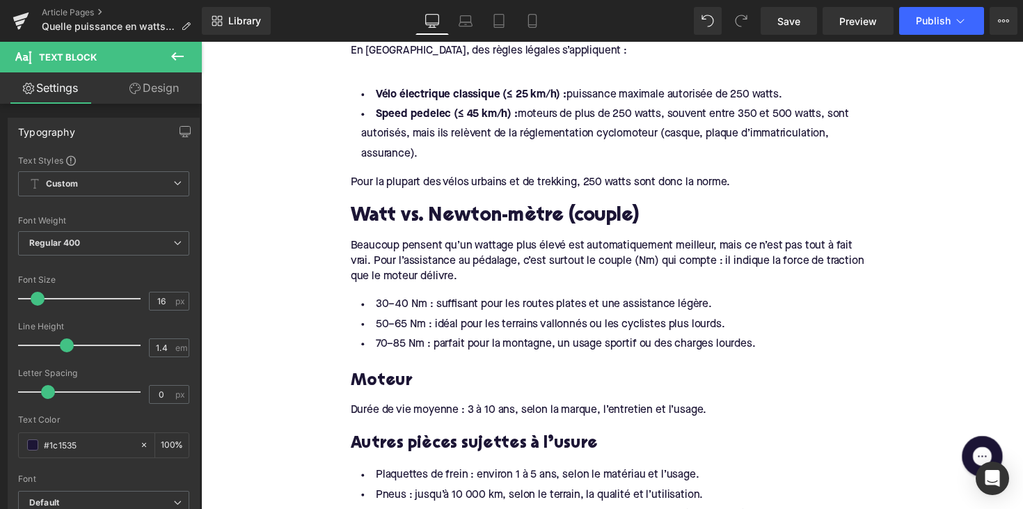
click at [436, 308] on li "30–40 Nm : suffisant pour les routes plates et une assistance légère." at bounding box center [622, 311] width 536 height 20
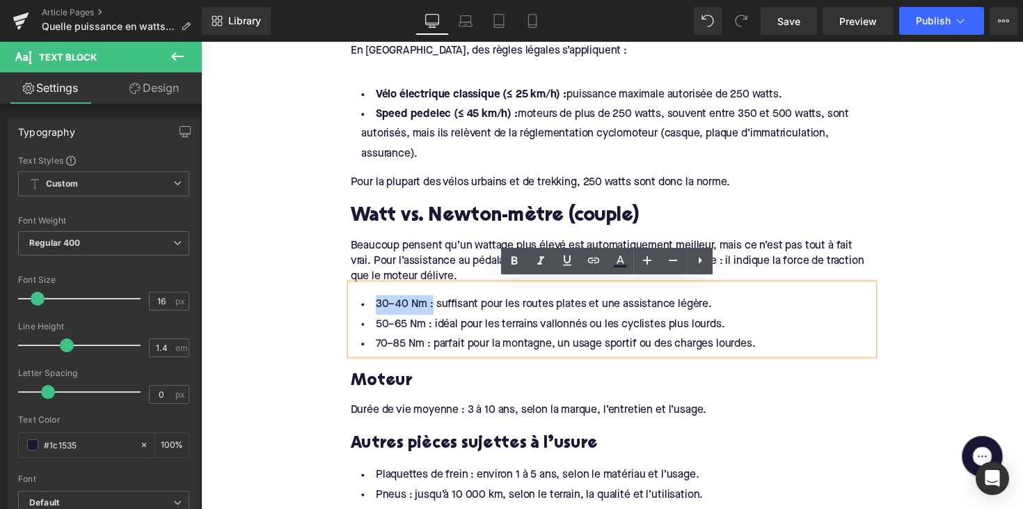
drag, startPoint x: 433, startPoint y: 308, endPoint x: 364, endPoint y: 302, distance: 69.2
click at [364, 302] on li "30–40 Nm : suffisant pour les routes plates et une assistance légère." at bounding box center [622, 311] width 536 height 20
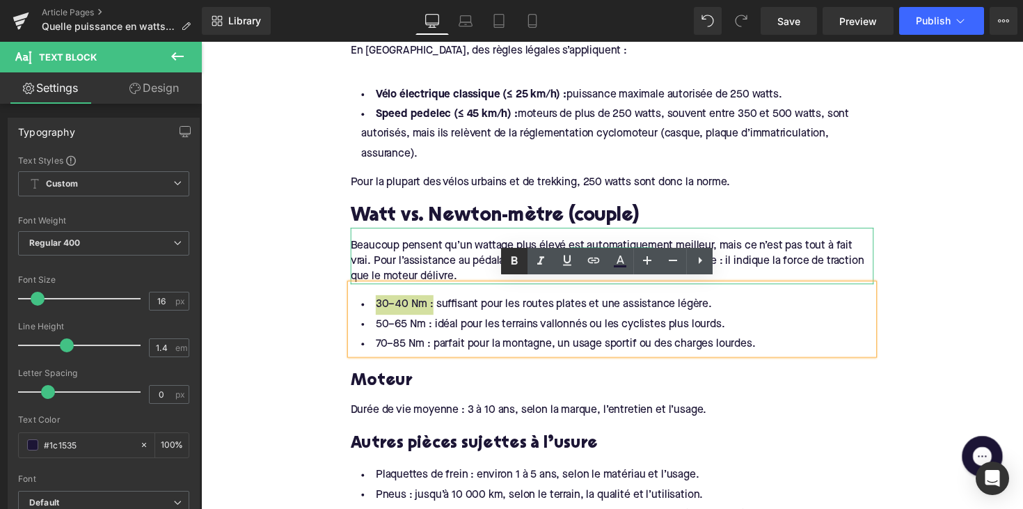
click at [508, 267] on icon at bounding box center [514, 261] width 17 height 17
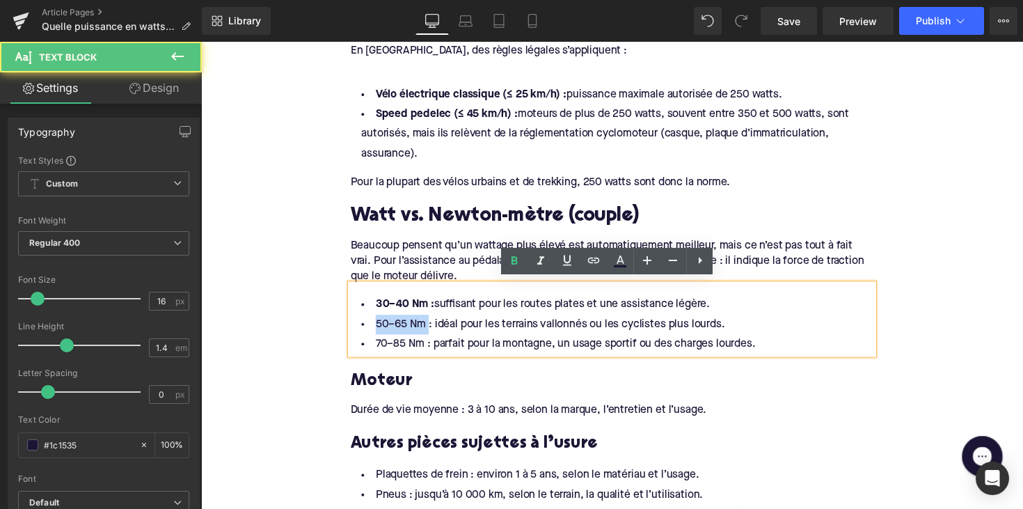
drag, startPoint x: 431, startPoint y: 329, endPoint x: 342, endPoint y: 331, distance: 89.1
click at [421, 322] on li "50–65 Nm : idéal pour les terrains vallonnés ou les cyclistes plus lourds." at bounding box center [622, 332] width 536 height 20
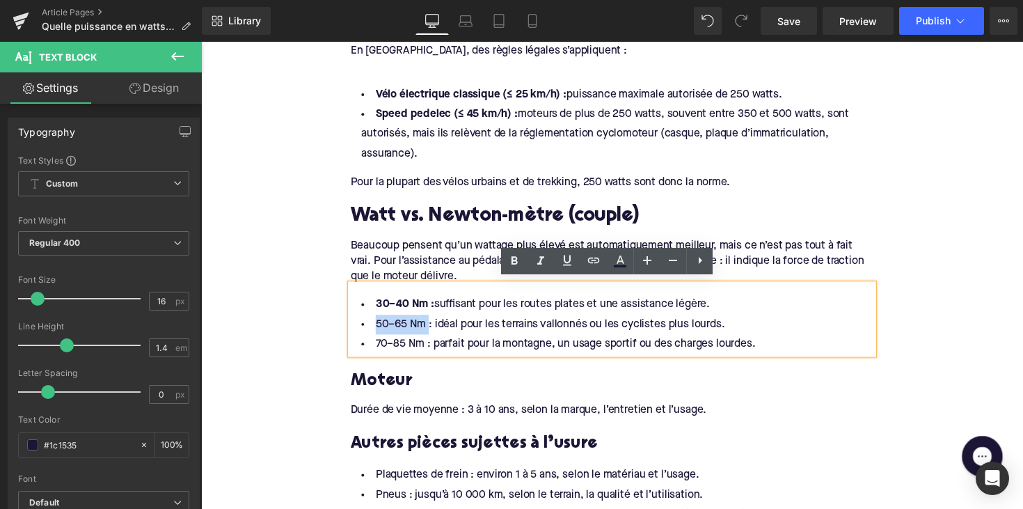
drag, startPoint x: 430, startPoint y: 329, endPoint x: 349, endPoint y: 329, distance: 80.8
click at [354, 329] on div "30–40 Nm : suffisant pour les routes plates et une assistance légère. 50–65 Nm …" at bounding box center [622, 326] width 536 height 72
click at [439, 334] on li "50–65 Nm : idéal pour les terrains vallonnés ou les cyclistes plus lourds." at bounding box center [622, 332] width 536 height 20
drag, startPoint x: 432, startPoint y: 327, endPoint x: 367, endPoint y: 327, distance: 65.4
click at [367, 327] on li "50–65 Nm : idéal pour les terrains vallonnés ou les cyclistes plus lourds." at bounding box center [622, 332] width 536 height 20
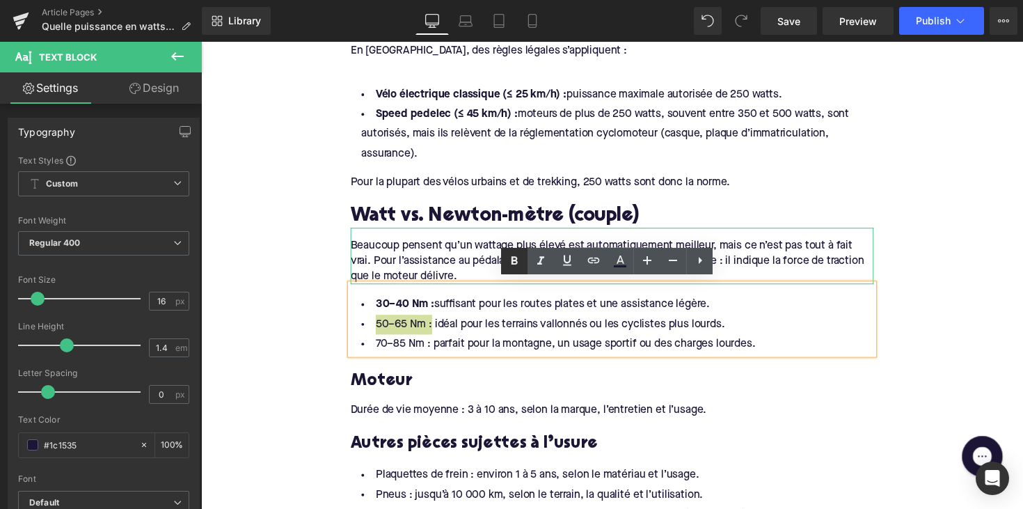
click at [510, 262] on icon at bounding box center [514, 261] width 17 height 17
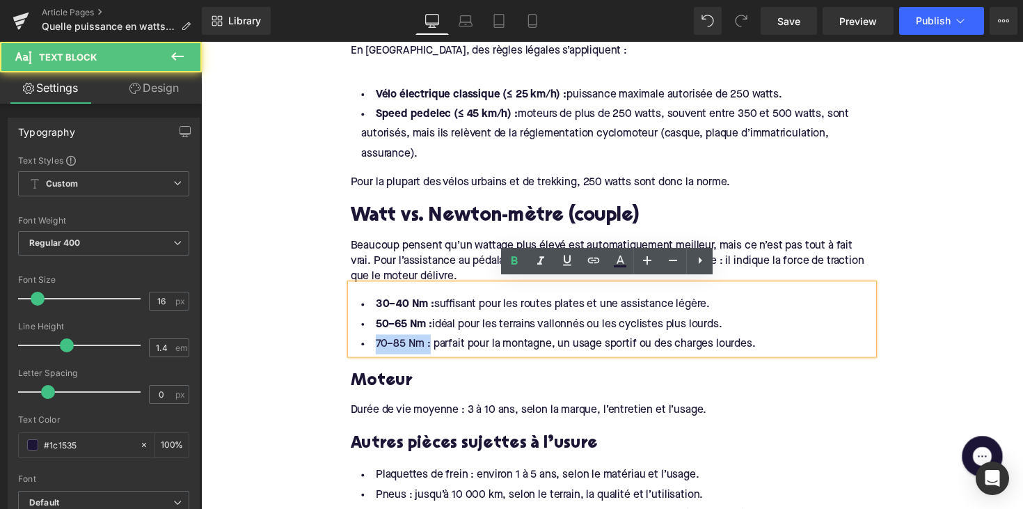
drag, startPoint x: 432, startPoint y: 352, endPoint x: 352, endPoint y: 345, distance: 79.6
click at [354, 345] on li "70–85 Nm : parfait pour la montagne, un usage sportif ou des charges lourdes." at bounding box center [622, 352] width 536 height 20
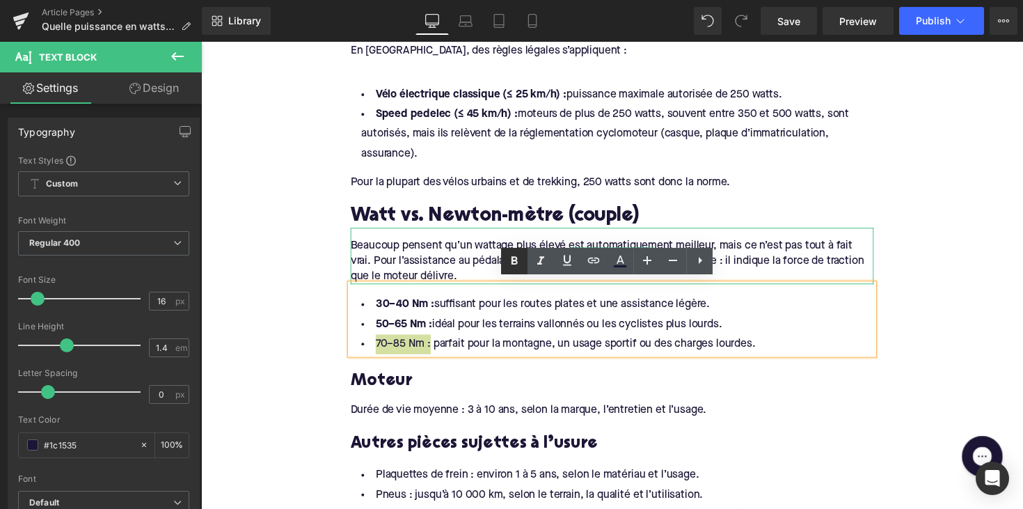
click at [518, 269] on icon at bounding box center [514, 261] width 17 height 17
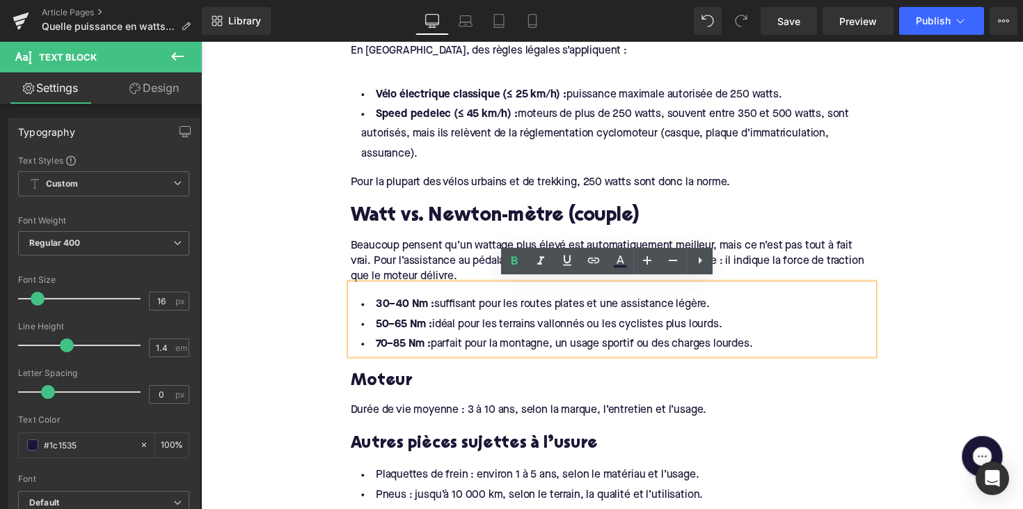
drag, startPoint x: 714, startPoint y: 175, endPoint x: 701, endPoint y: 219, distance: 46.3
click at [714, 175] on div "Pour la plupart des vélos urbains et de trekking, 250 watts sont donc la norme." at bounding box center [622, 180] width 536 height 26
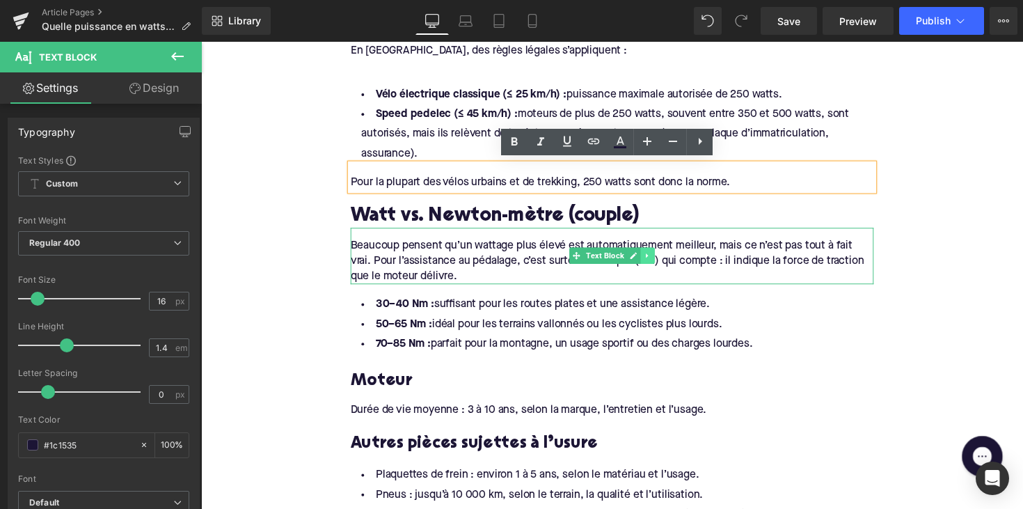
click at [661, 261] on link at bounding box center [659, 261] width 15 height 17
click at [654, 260] on link at bounding box center [652, 261] width 15 height 17
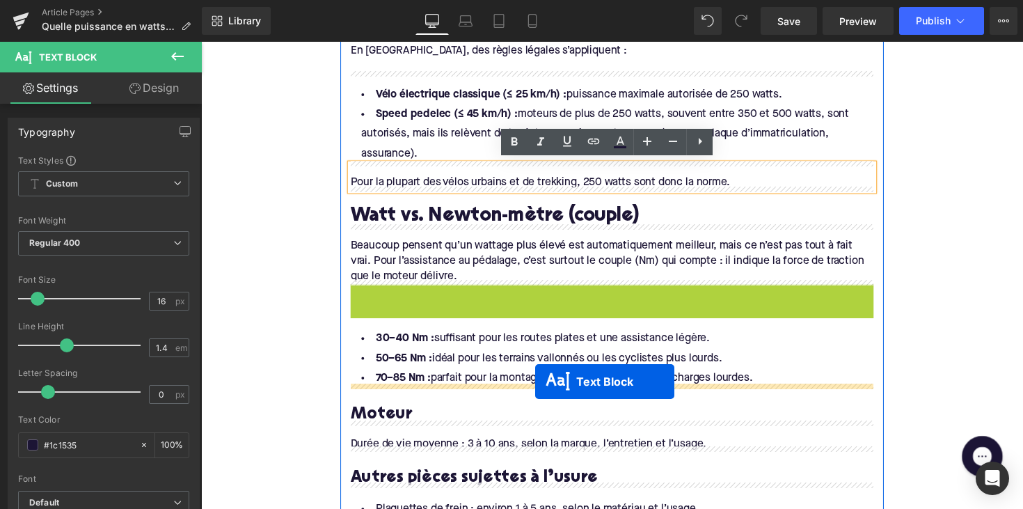
drag, startPoint x: 578, startPoint y: 310, endPoint x: 544, endPoint y: 390, distance: 87.0
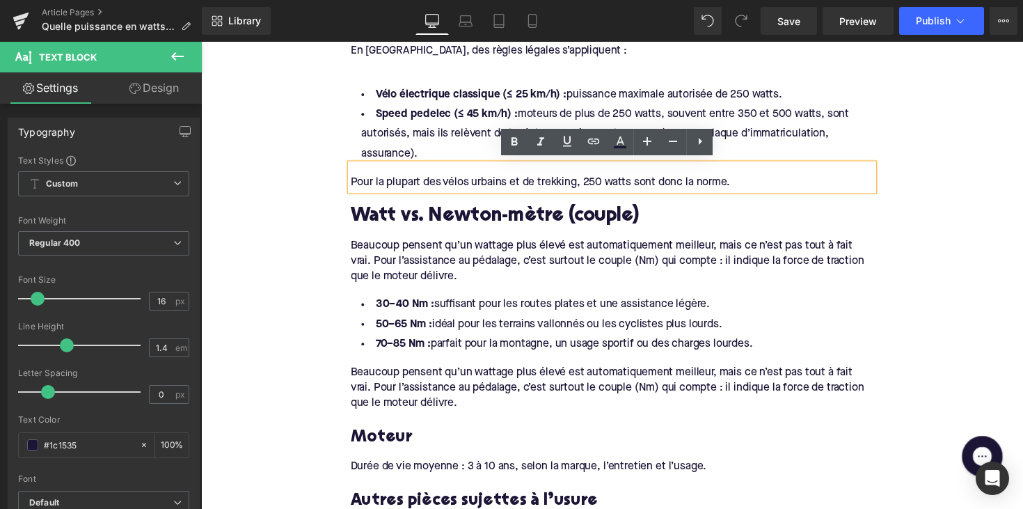
click at [399, 387] on div "Beaucoup pensent qu’un wattage plus élevé est automatiquement meilleur, mais ce…" at bounding box center [622, 391] width 536 height 58
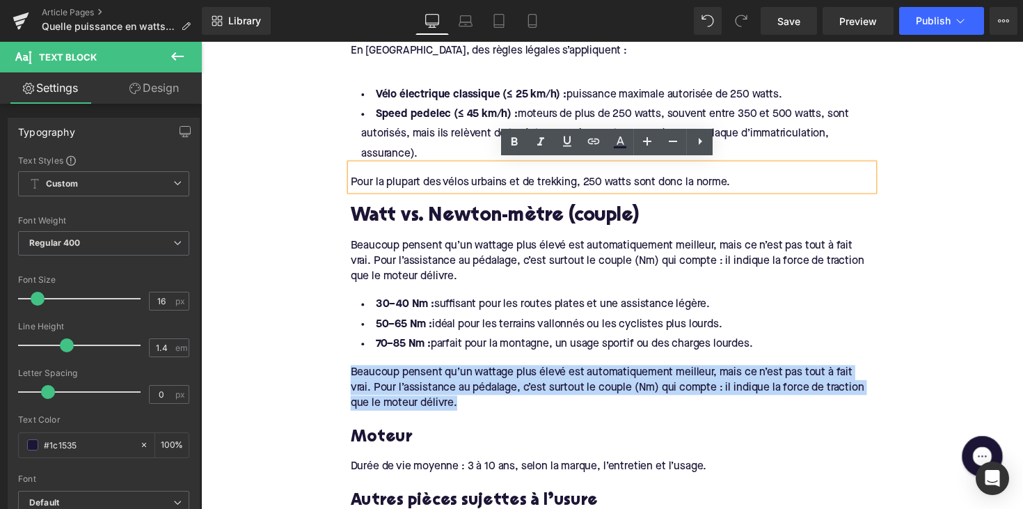
click at [399, 387] on div "Beaucoup pensent qu’un wattage plus élevé est automatiquement meilleur, mais ce…" at bounding box center [622, 391] width 536 height 58
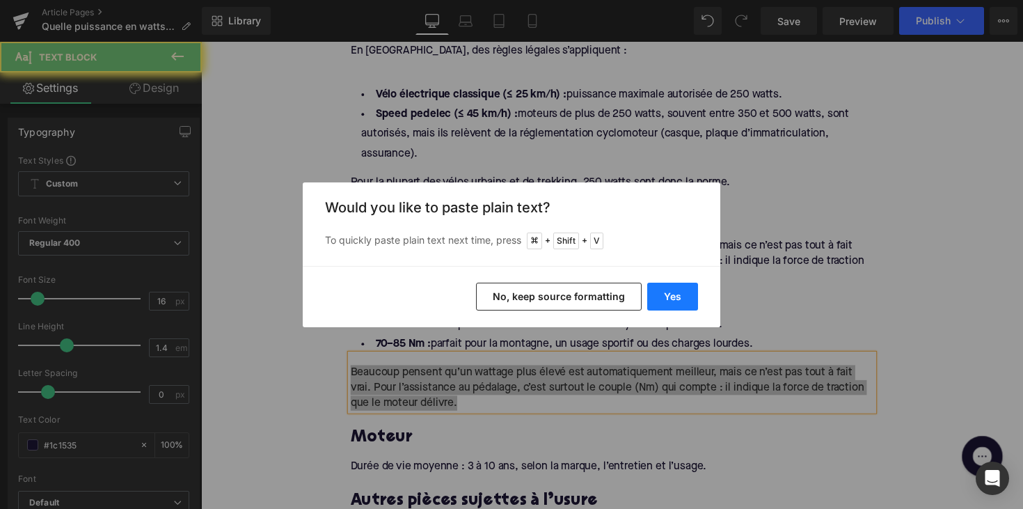
click at [661, 297] on button "Yes" at bounding box center [672, 297] width 51 height 28
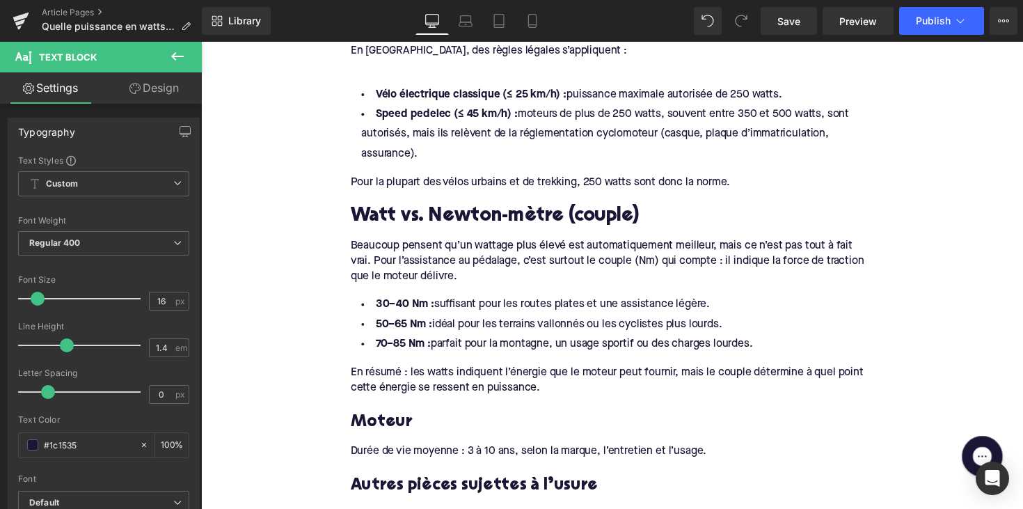
click at [382, 425] on h3 "Moteur" at bounding box center [622, 432] width 536 height 22
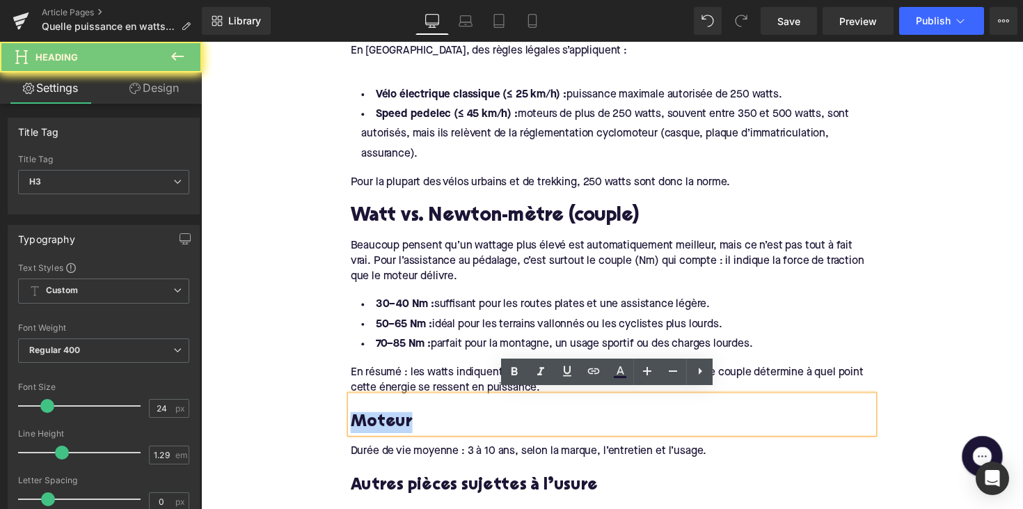
click at [382, 425] on h3 "Moteur" at bounding box center [622, 432] width 536 height 22
paste div
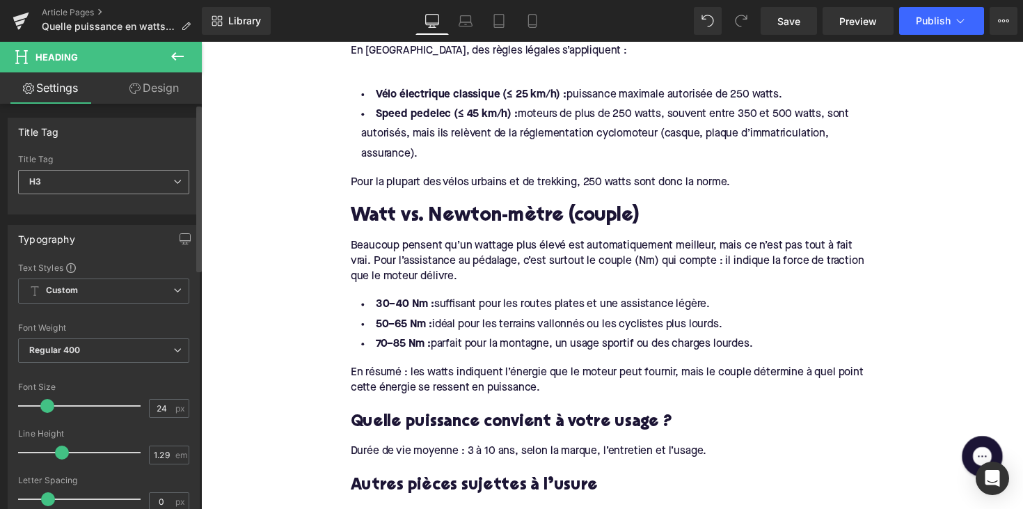
click at [118, 184] on span "H3" at bounding box center [103, 182] width 171 height 24
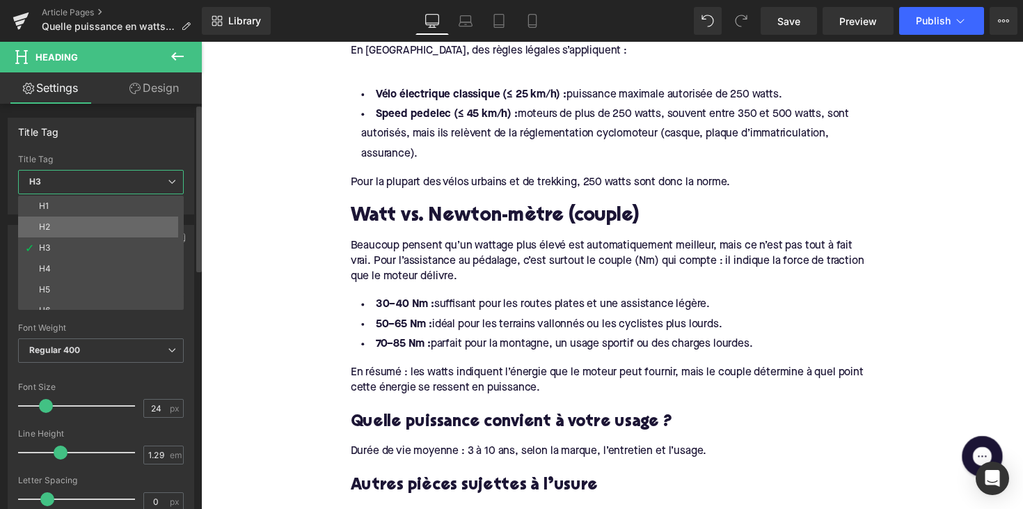
click at [104, 221] on li "H2" at bounding box center [104, 227] width 172 height 21
type input "28"
type input "1.11"
type input "100"
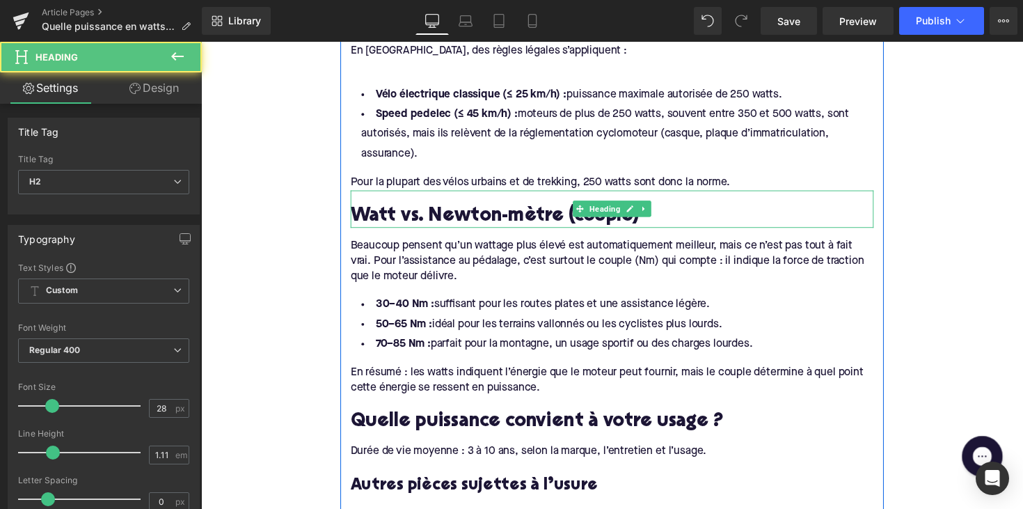
drag, startPoint x: 414, startPoint y: 198, endPoint x: 410, endPoint y: 213, distance: 15.2
click at [414, 198] on div "Watt vs. Newton-mètre (couple)" at bounding box center [622, 213] width 536 height 38
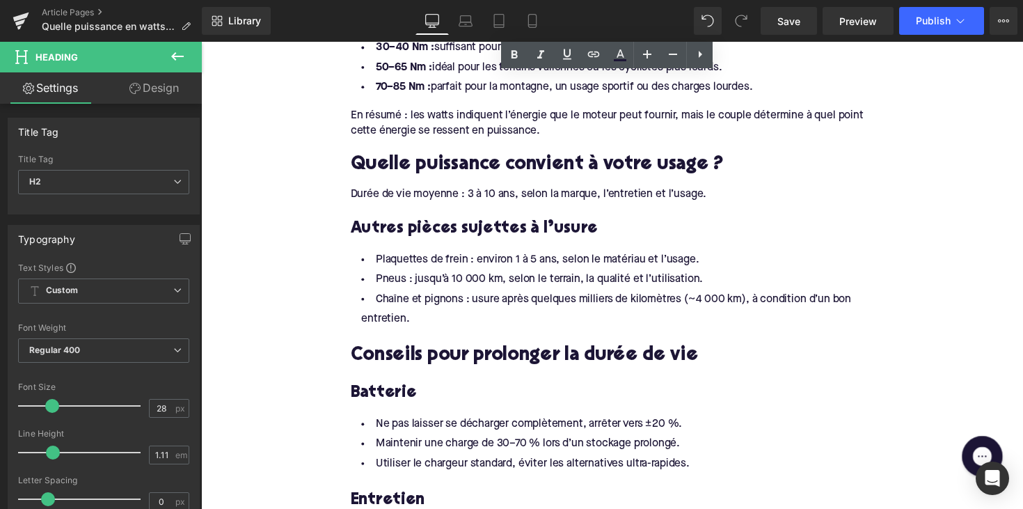
scroll to position [994, 0]
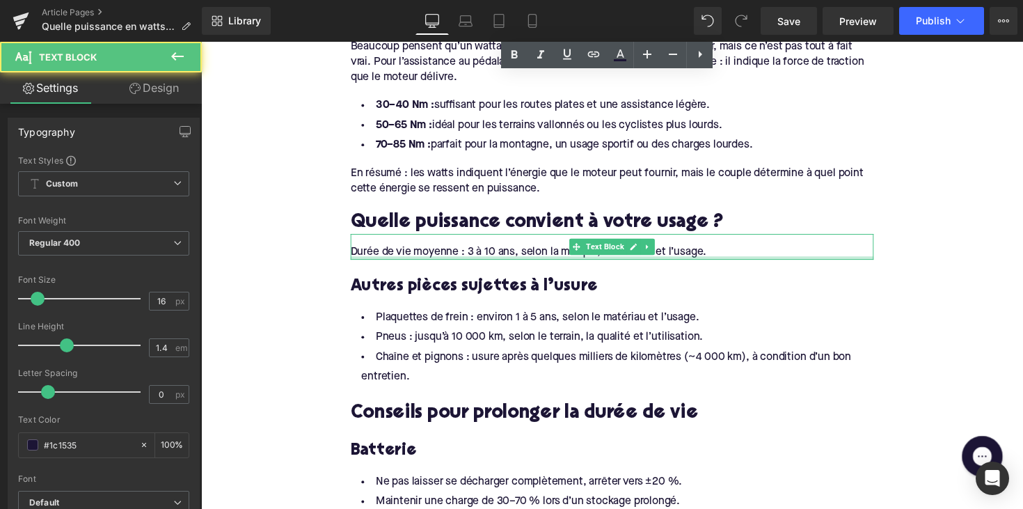
click at [422, 262] on div at bounding box center [622, 263] width 536 height 3
click at [422, 256] on div "Durée de vie moyenne : 3 à 10 ans, selon la marque, l’entretien et l’usage." at bounding box center [622, 252] width 536 height 26
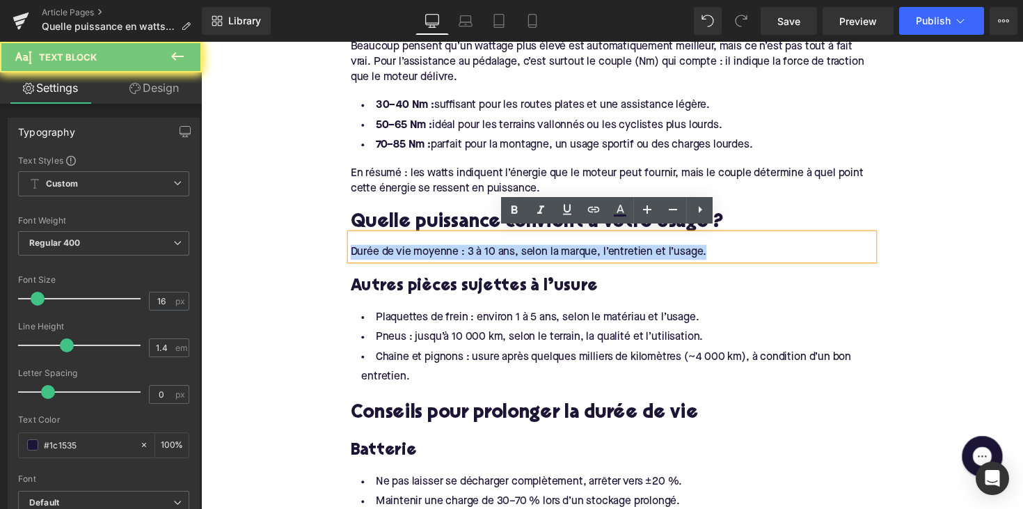
click at [422, 256] on div "Durée de vie moyenne : 3 à 10 ans, selon la marque, l’entretien et l’usage." at bounding box center [622, 252] width 536 height 26
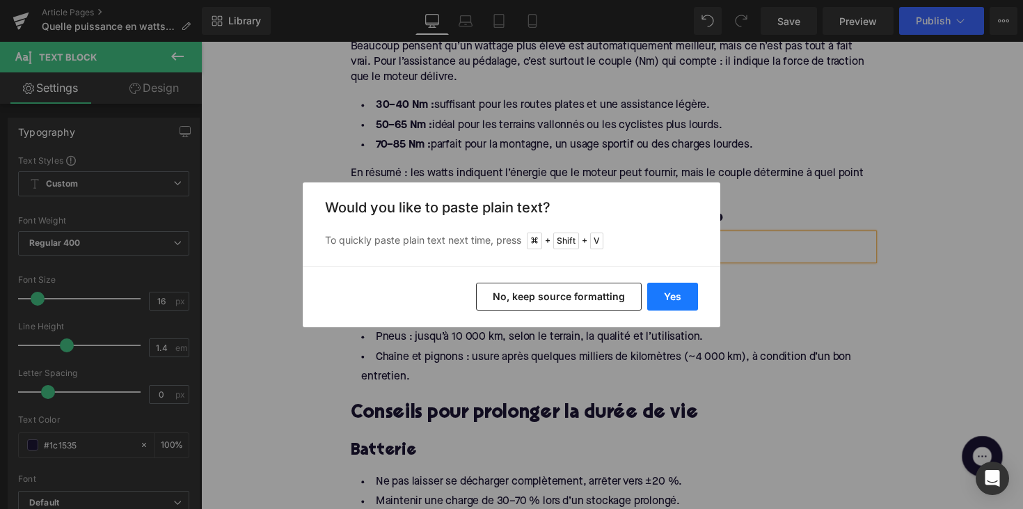
click at [677, 293] on button "Yes" at bounding box center [672, 297] width 51 height 28
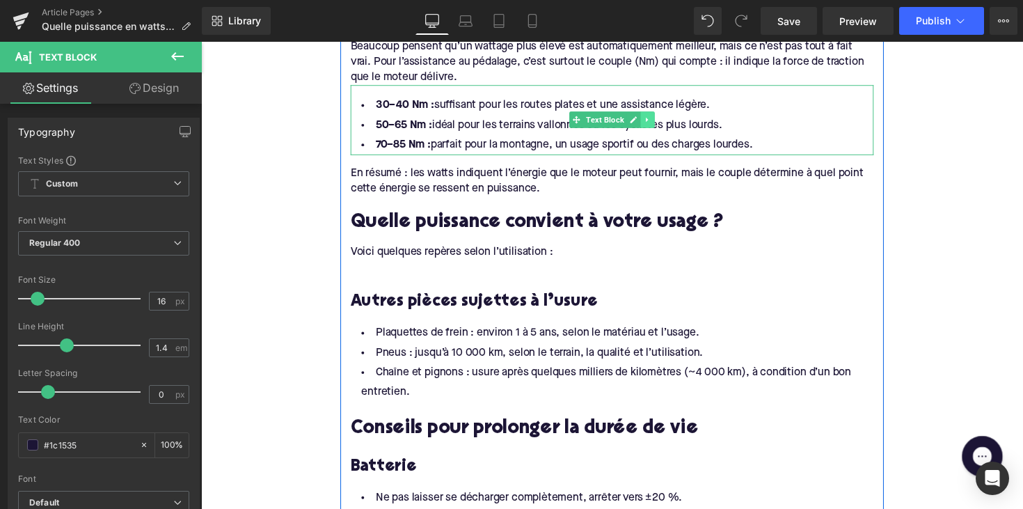
click at [657, 113] on link at bounding box center [659, 121] width 15 height 17
click at [651, 118] on icon at bounding box center [651, 122] width 8 height 8
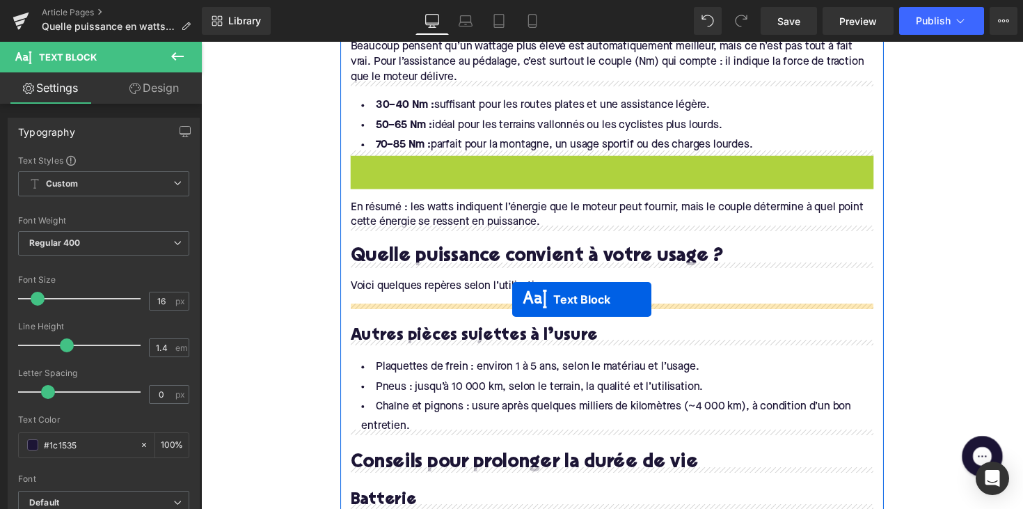
drag, startPoint x: 584, startPoint y: 189, endPoint x: 519, endPoint y: 306, distance: 133.7
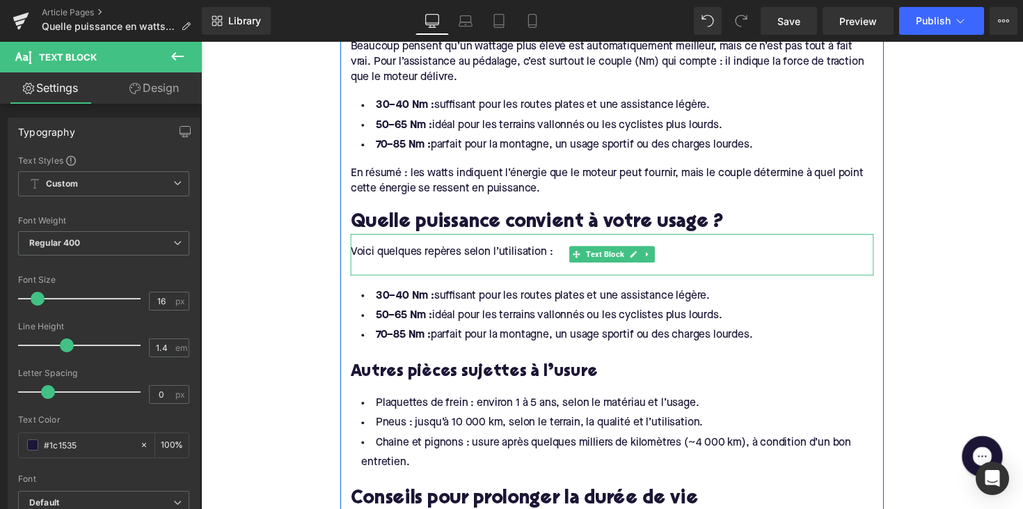
click at [379, 253] on div "Voici quelques repères selon l’utilisation :" at bounding box center [622, 260] width 536 height 42
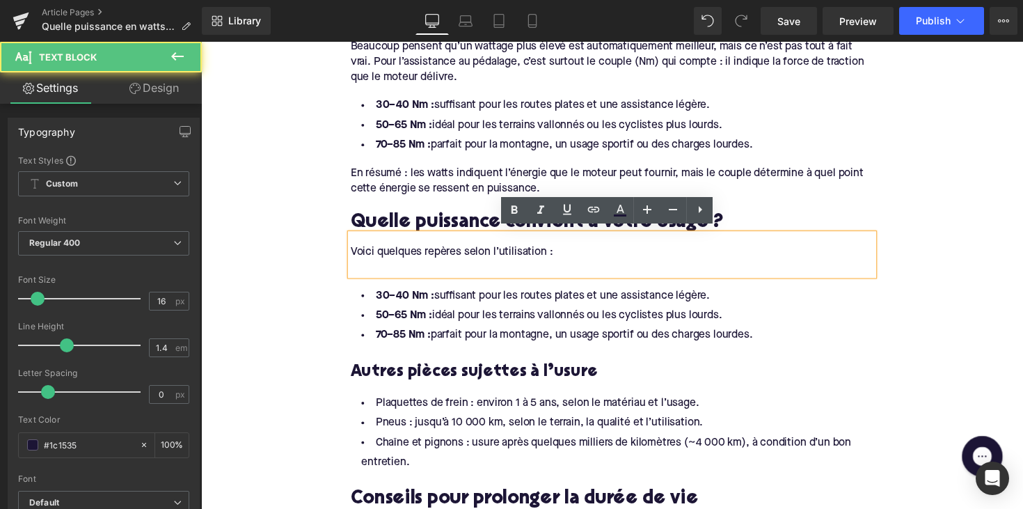
click at [367, 265] on div at bounding box center [622, 272] width 536 height 15
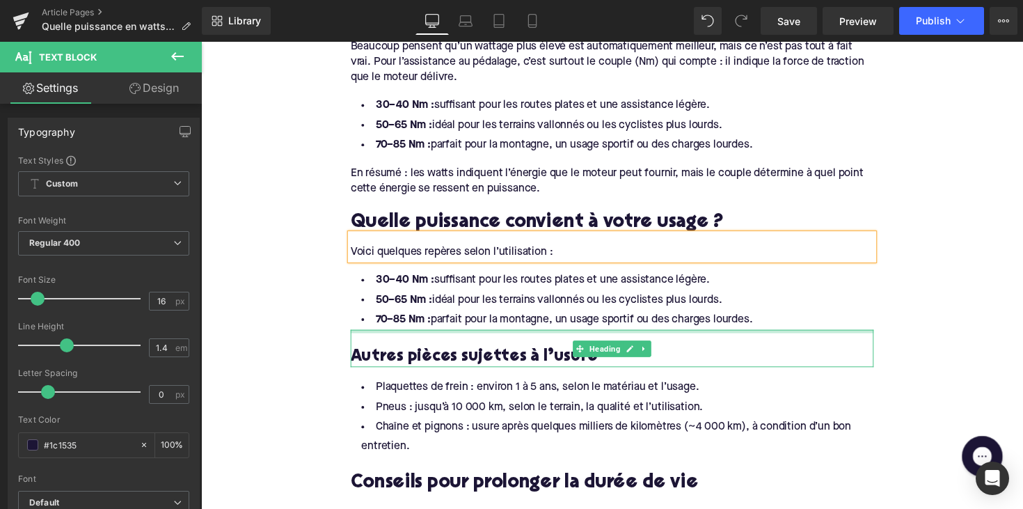
click at [633, 337] on div at bounding box center [622, 338] width 536 height 3
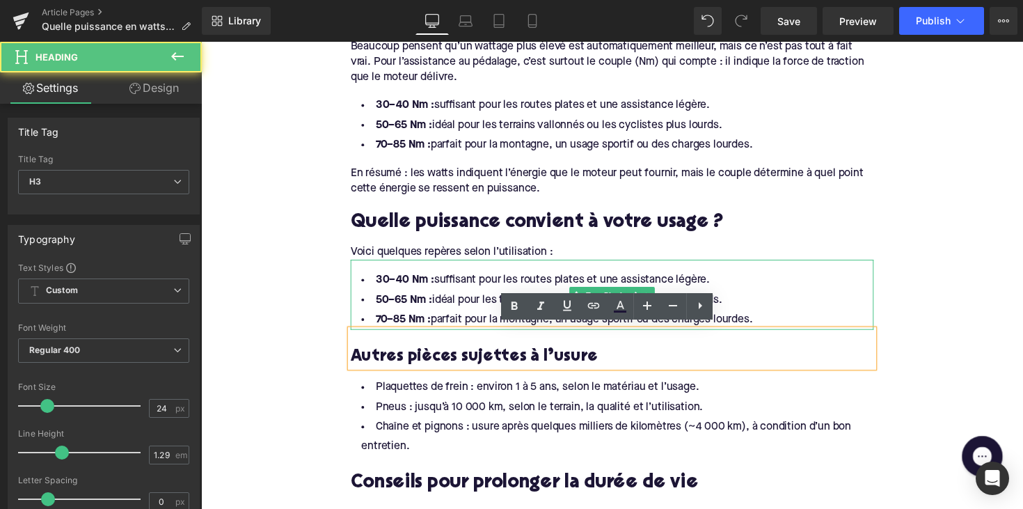
click at [744, 317] on li "70–85 Nm : parfait pour la montagne, un usage sportif ou des charges lourdes." at bounding box center [622, 327] width 536 height 20
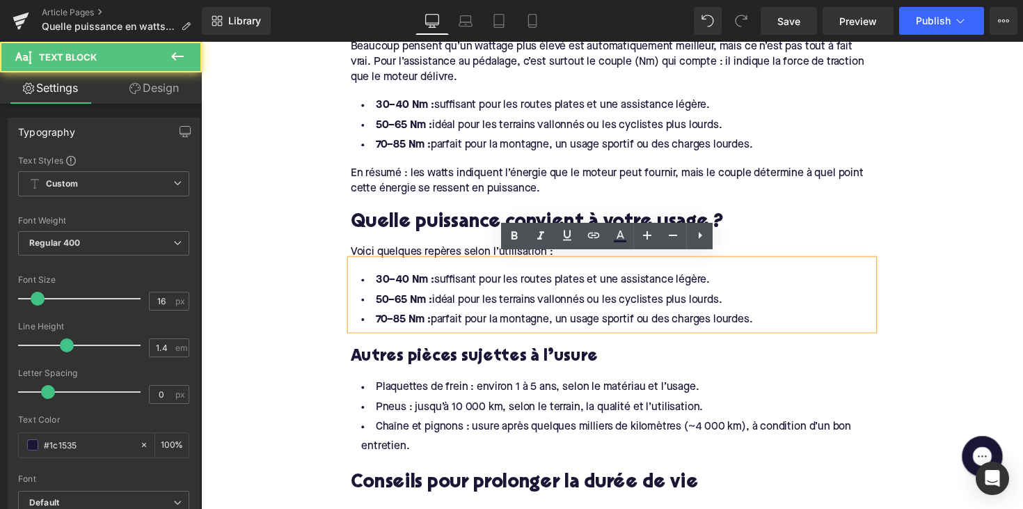
drag, startPoint x: 767, startPoint y: 320, endPoint x: 347, endPoint y: 279, distance: 421.7
click at [347, 279] on div "Que signifie watt pour un e-bike ? Heading La puissance du moteur d’un vélo éle…" at bounding box center [622, 412] width 557 height 1369
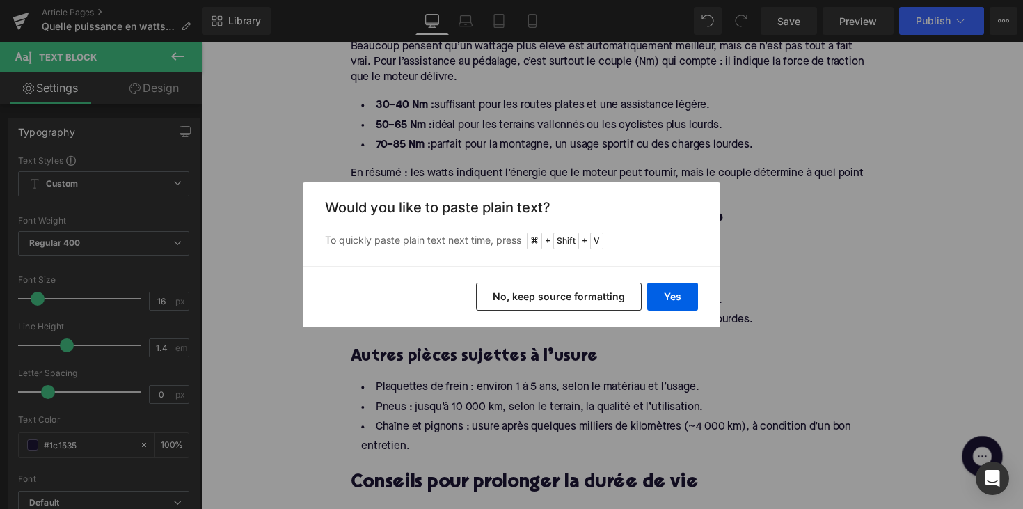
click at [730, 278] on div "Back to Library Insert Would you like to paste plain text? To quickly paste pla…" at bounding box center [511, 254] width 1023 height 509
click at [769, 308] on div "Back to Library Insert Would you like to paste plain text? To quickly paste pla…" at bounding box center [511, 254] width 1023 height 509
click at [768, 308] on div "Back to Library Insert Would you like to paste plain text? To quickly paste pla…" at bounding box center [511, 254] width 1023 height 509
click at [762, 200] on div "Back to Library Insert Would you like to paste plain text? To quickly paste pla…" at bounding box center [511, 254] width 1023 height 509
click at [682, 289] on button "Yes" at bounding box center [672, 297] width 51 height 28
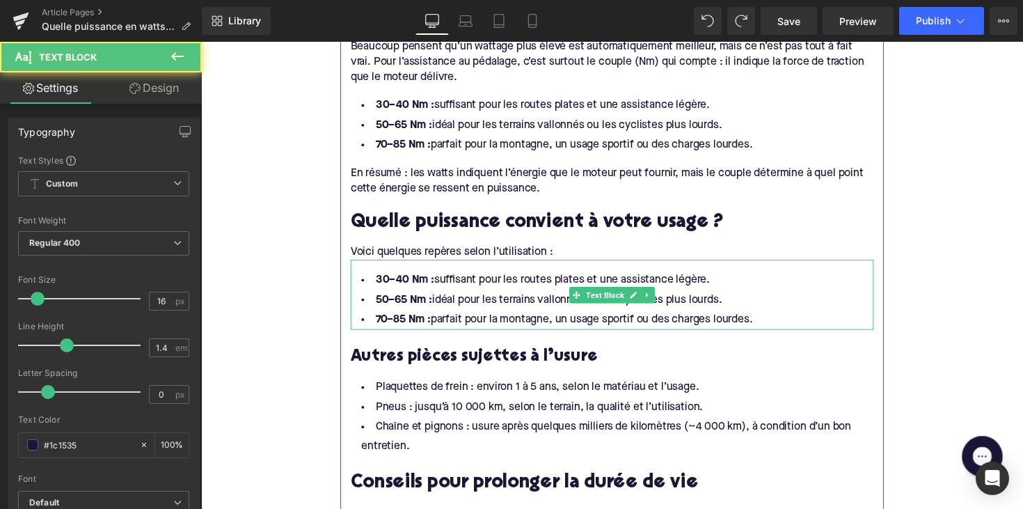
click at [713, 319] on li "70–85 Nm : parfait pour la montagne, un usage sportif ou des charges lourdes." at bounding box center [622, 327] width 536 height 20
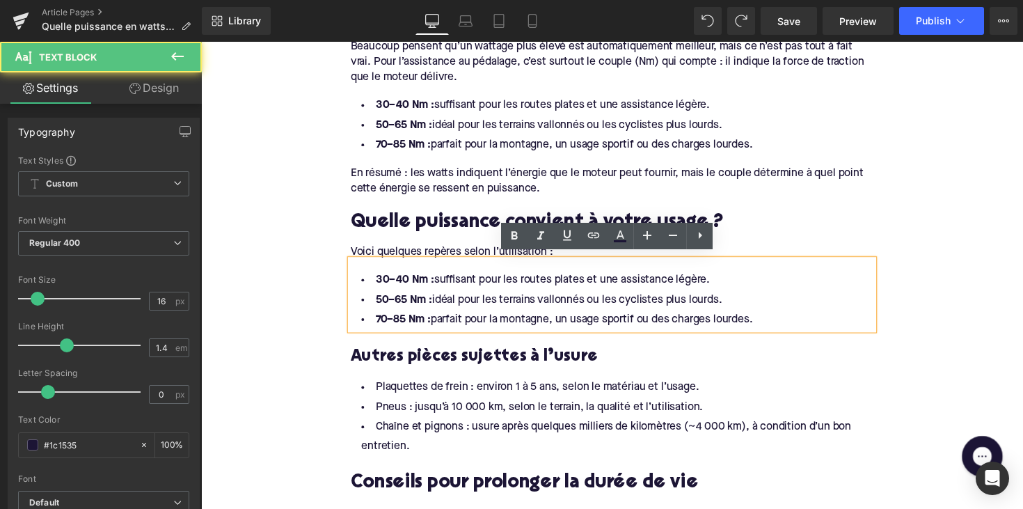
click at [769, 319] on li "70–85 Nm : parfait pour la montagne, un usage sportif ou des charges lourdes." at bounding box center [622, 327] width 536 height 20
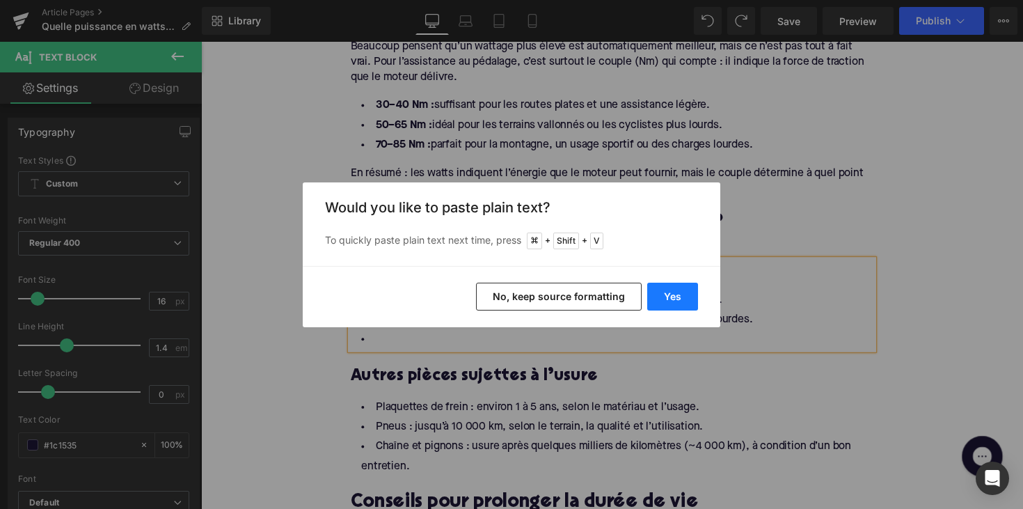
click at [682, 284] on button "Yes" at bounding box center [672, 297] width 51 height 28
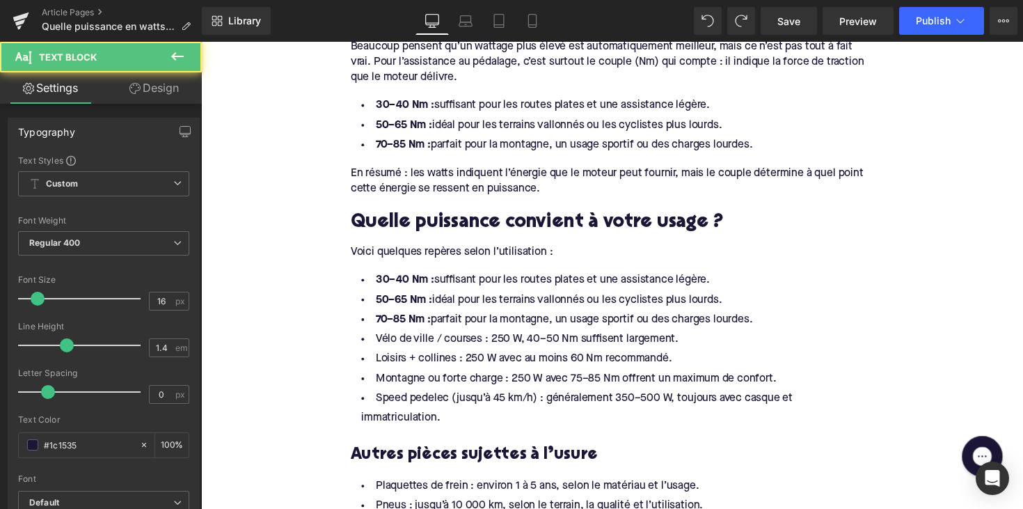
drag, startPoint x: 780, startPoint y: 324, endPoint x: 338, endPoint y: 274, distance: 445.5
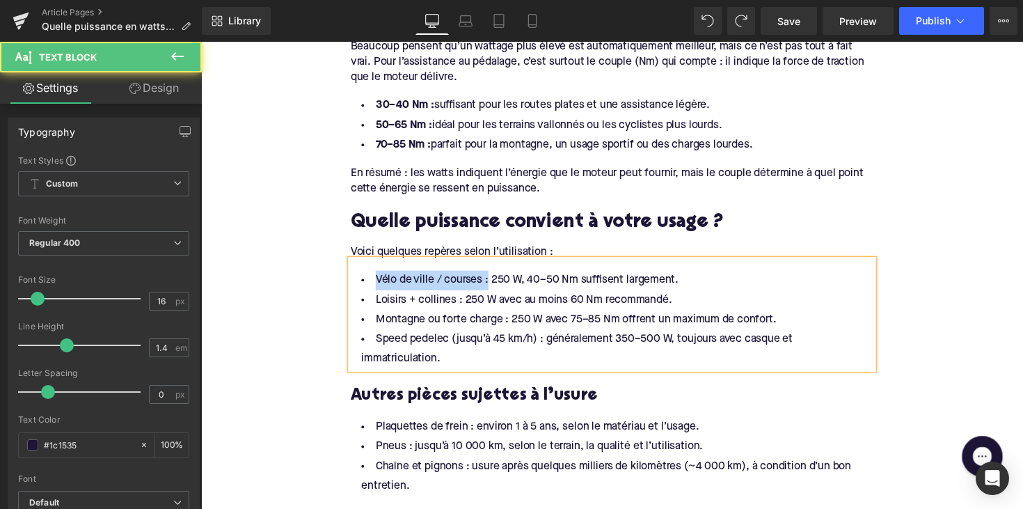
drag, startPoint x: 490, startPoint y: 282, endPoint x: 335, endPoint y: 282, distance: 155.3
click at [335, 282] on div "Home / Quelle puissance en watts faut-il pour un vélo électrique ? Breadcrumbs …" at bounding box center [622, 506] width 842 height 2682
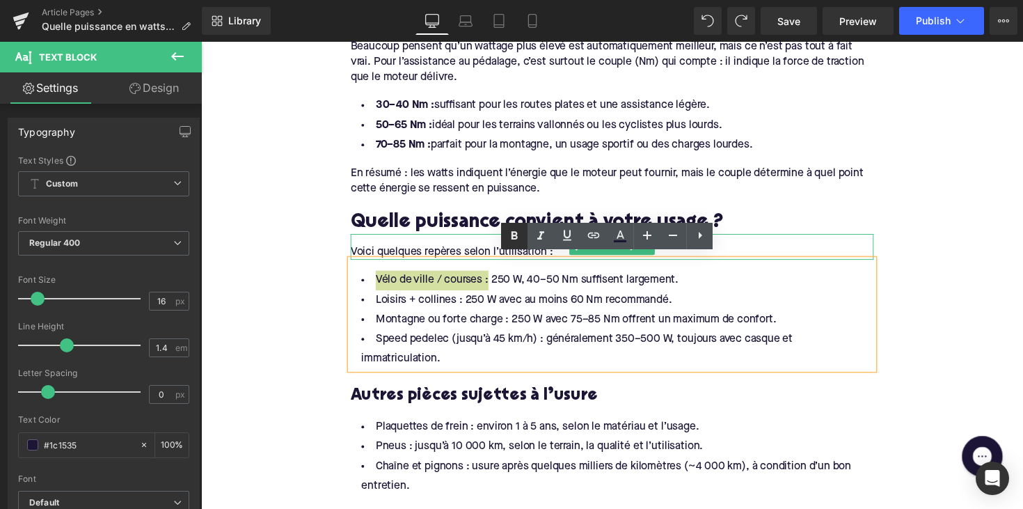
click at [509, 235] on icon at bounding box center [514, 236] width 17 height 17
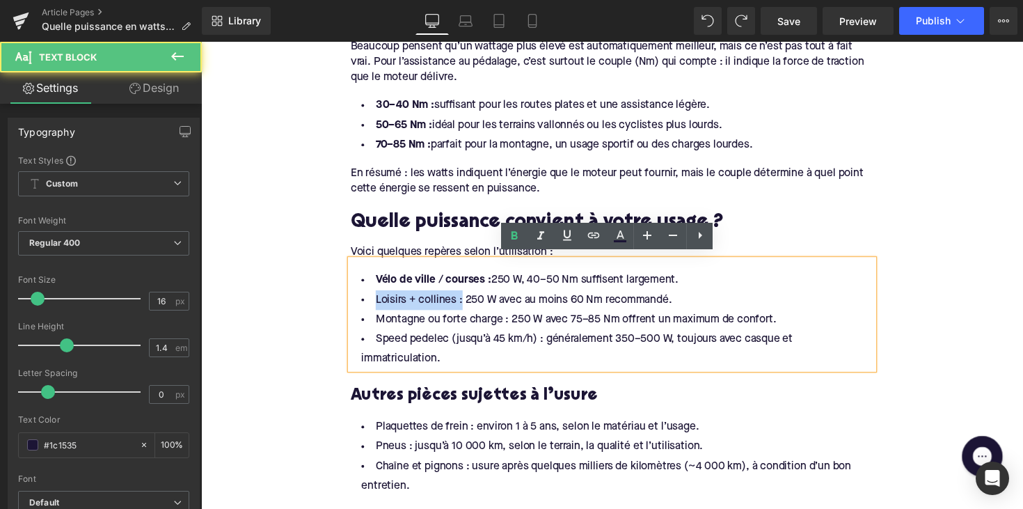
drag, startPoint x: 462, startPoint y: 301, endPoint x: 356, endPoint y: 303, distance: 105.8
click at [356, 303] on li "Loisirs + collines : 250 W avec au moins 60 Nm recommandé." at bounding box center [622, 307] width 536 height 20
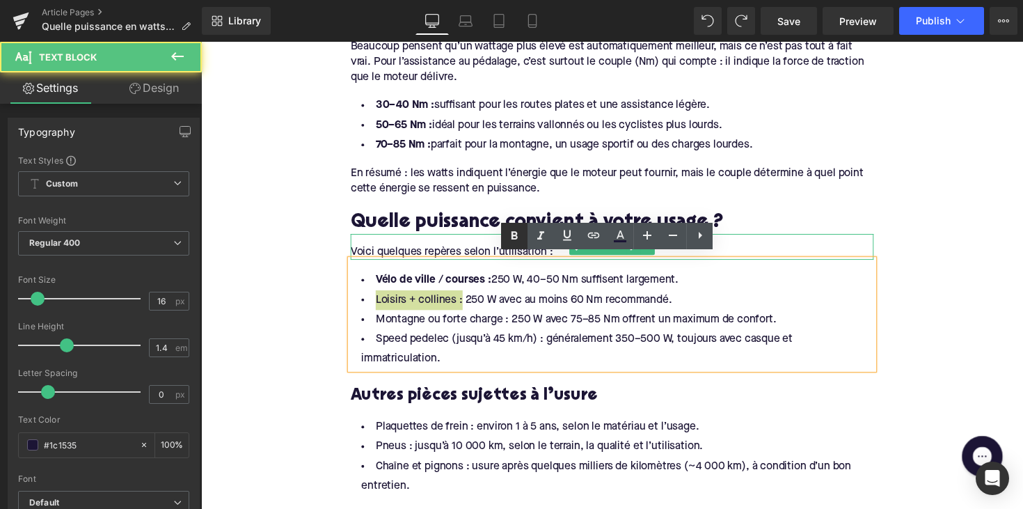
click at [517, 237] on icon at bounding box center [515, 235] width 6 height 8
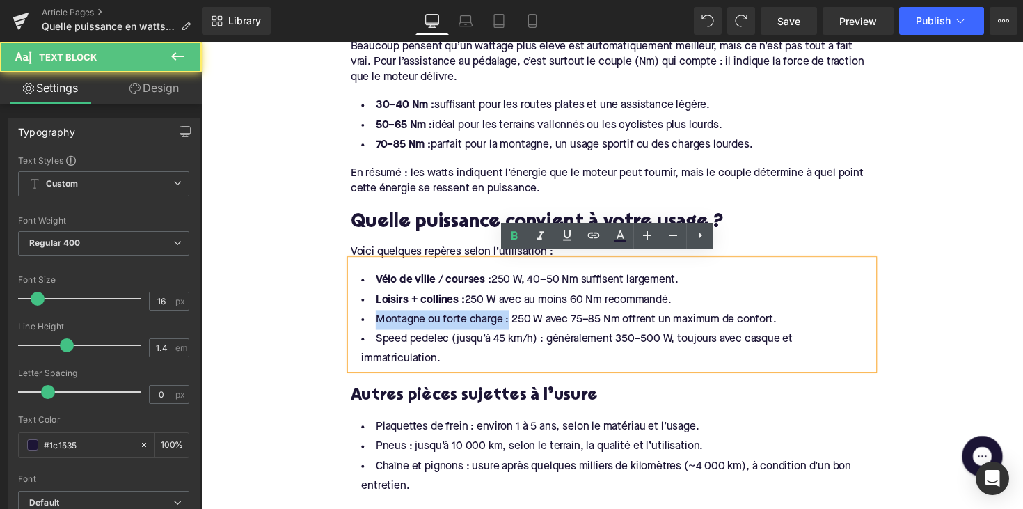
drag, startPoint x: 512, startPoint y: 324, endPoint x: 316, endPoint y: 327, distance: 195.6
click at [316, 327] on div "Home / Quelle puissance en watts faut-il pour un vélo électrique ? Breadcrumbs …" at bounding box center [622, 506] width 842 height 2682
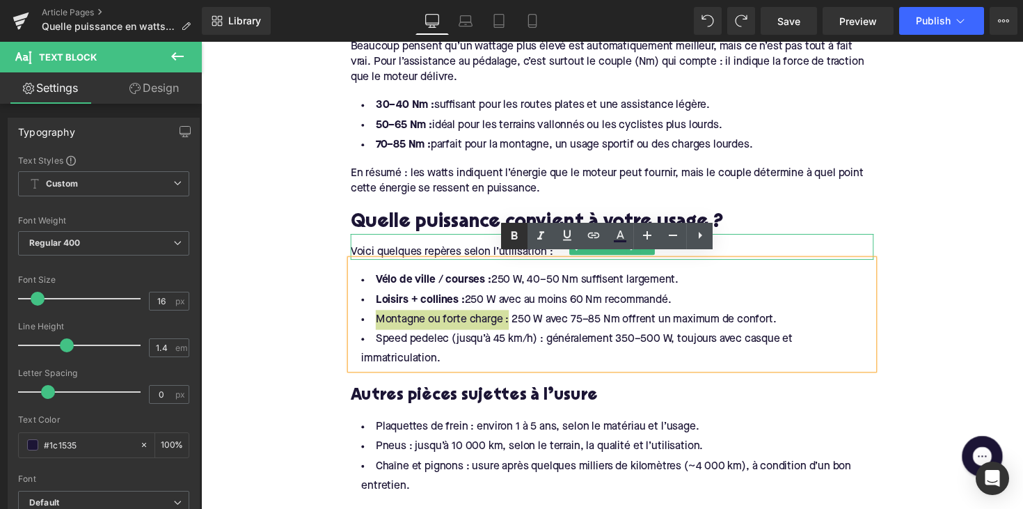
click at [514, 235] on icon at bounding box center [515, 235] width 6 height 8
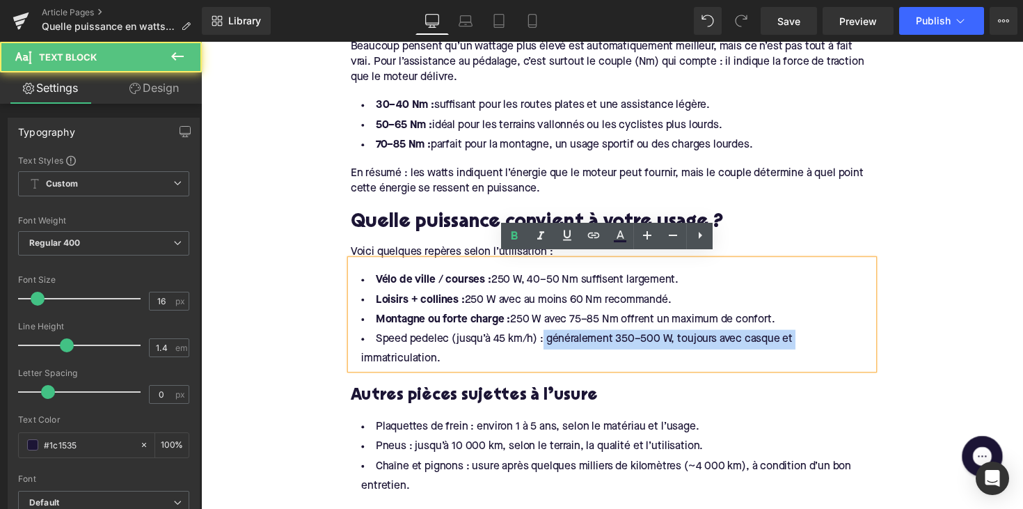
drag, startPoint x: 548, startPoint y: 342, endPoint x: 276, endPoint y: 357, distance: 272.6
click at [276, 357] on div "Home / Quelle puissance en watts faut-il pour un vélo électrique ? Breadcrumbs …" at bounding box center [622, 506] width 842 height 2682
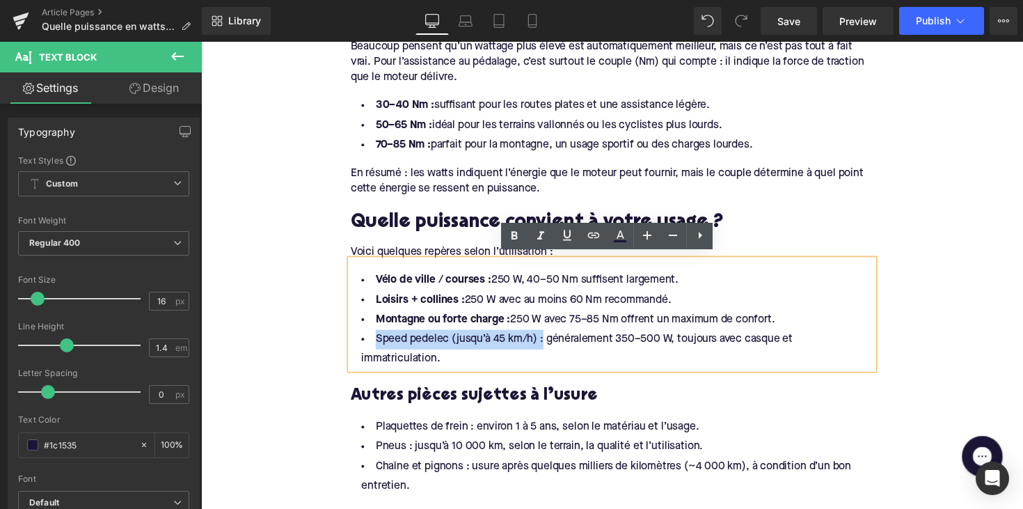
drag, startPoint x: 372, startPoint y: 343, endPoint x: 547, endPoint y: 339, distance: 174.1
click at [547, 339] on li "Speed pedelec (jusqu’à 45 km/h) : généralement 350–500 W, toujours avec casque …" at bounding box center [622, 357] width 536 height 40
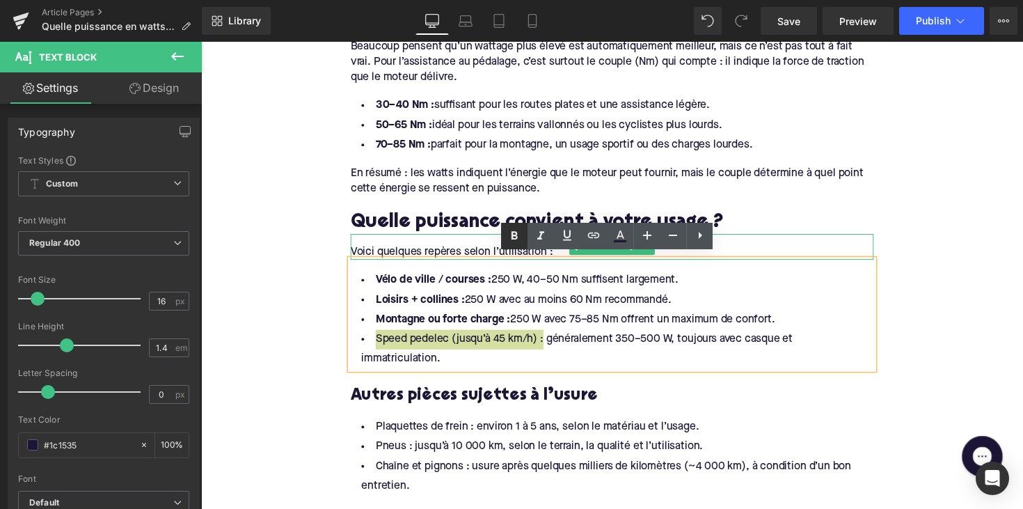
click at [515, 237] on icon at bounding box center [514, 236] width 17 height 17
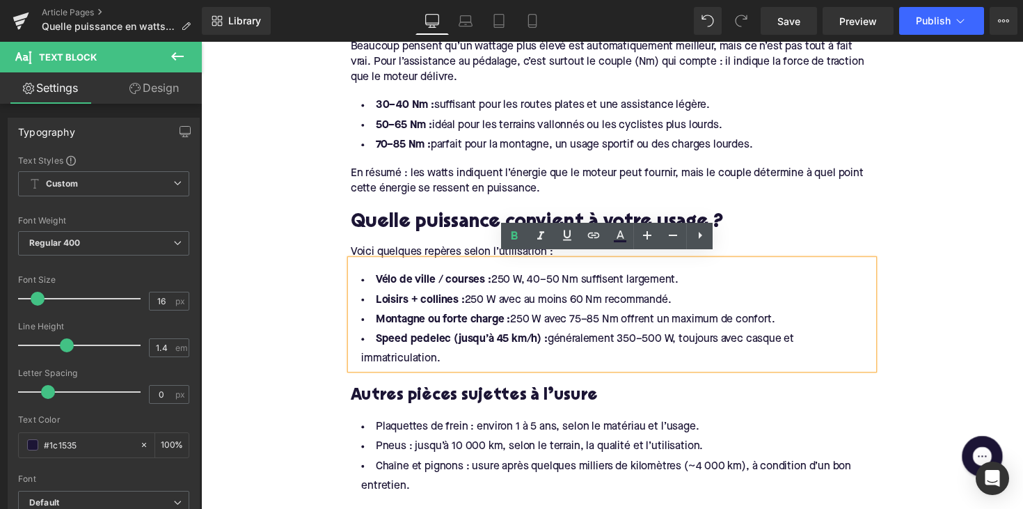
click at [201, 42] on div at bounding box center [201, 42] width 0 height 0
click at [418, 406] on h3 "Autres pièces sujettes à l’usure" at bounding box center [622, 405] width 536 height 22
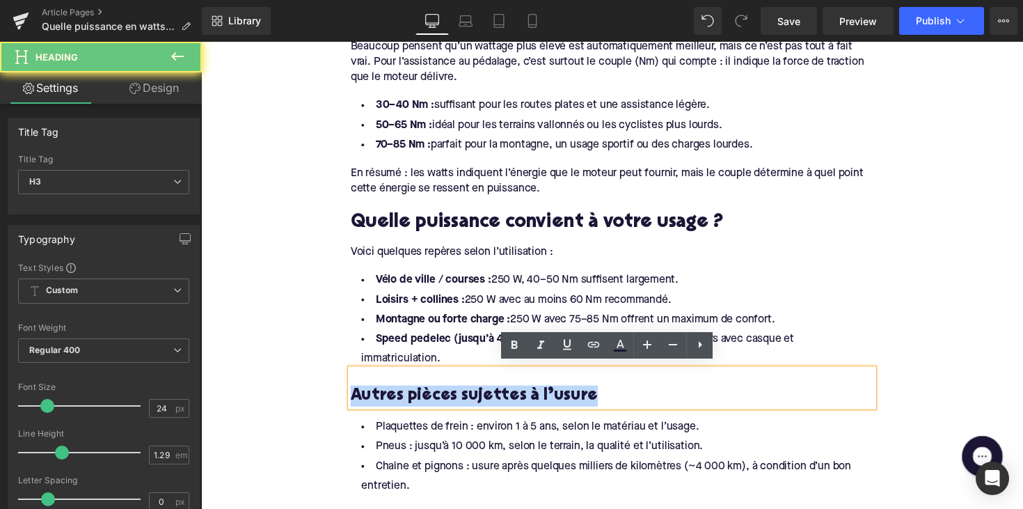
click at [418, 406] on h3 "Autres pièces sujettes à l’usure" at bounding box center [622, 405] width 536 height 22
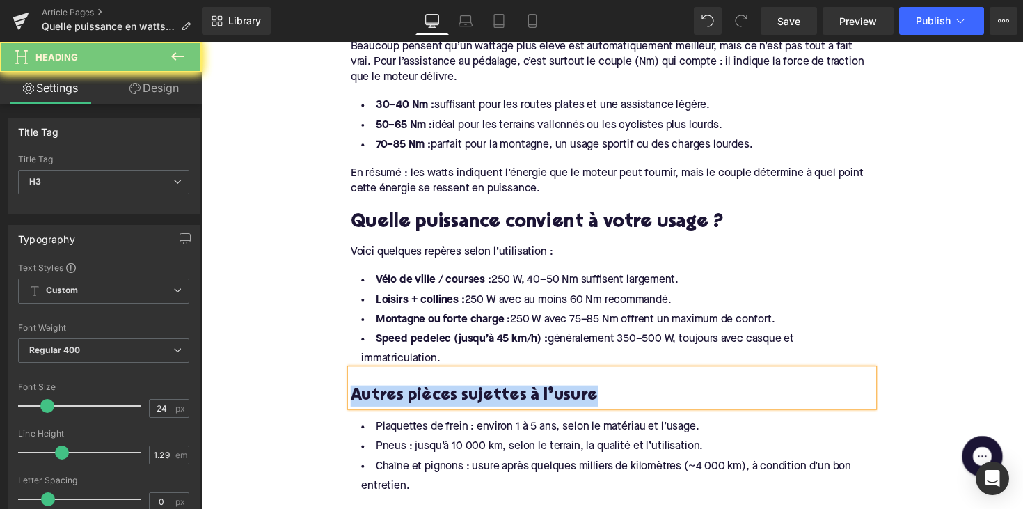
paste div
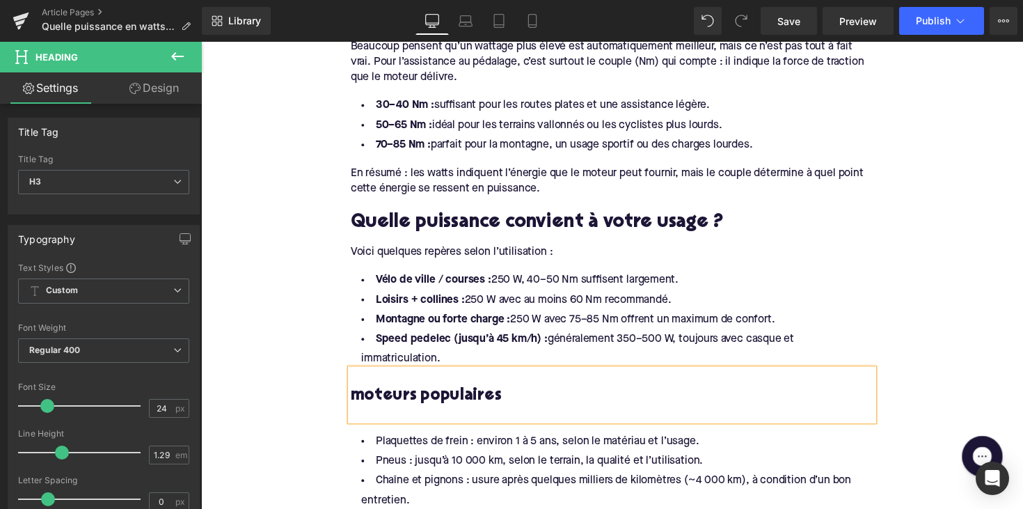
click at [366, 397] on h3 "moteurs populaires" at bounding box center [622, 405] width 536 height 22
click at [367, 421] on div at bounding box center [622, 423] width 536 height 15
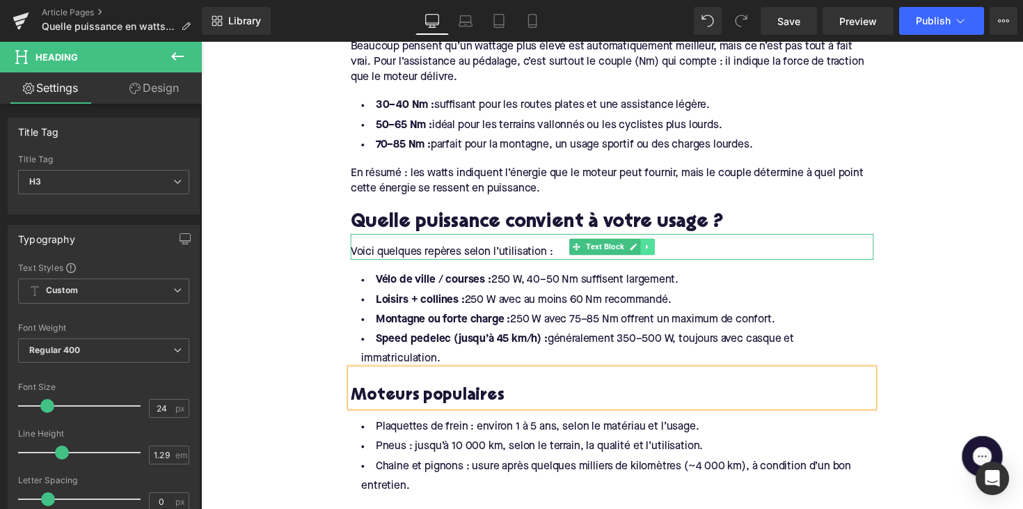
click at [659, 248] on icon at bounding box center [659, 252] width 8 height 8
click at [649, 248] on icon at bounding box center [651, 252] width 8 height 8
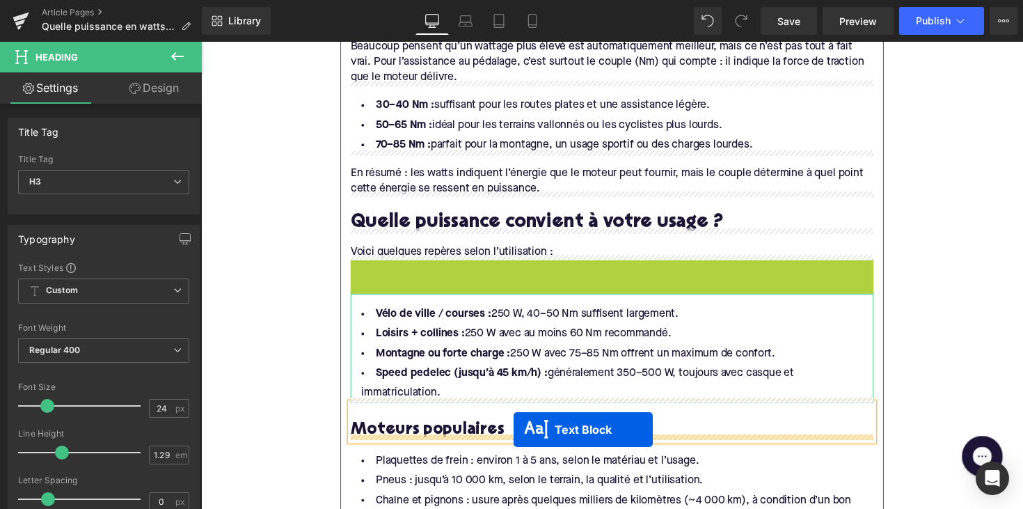
drag, startPoint x: 581, startPoint y: 272, endPoint x: 521, endPoint y: 440, distance: 178.8
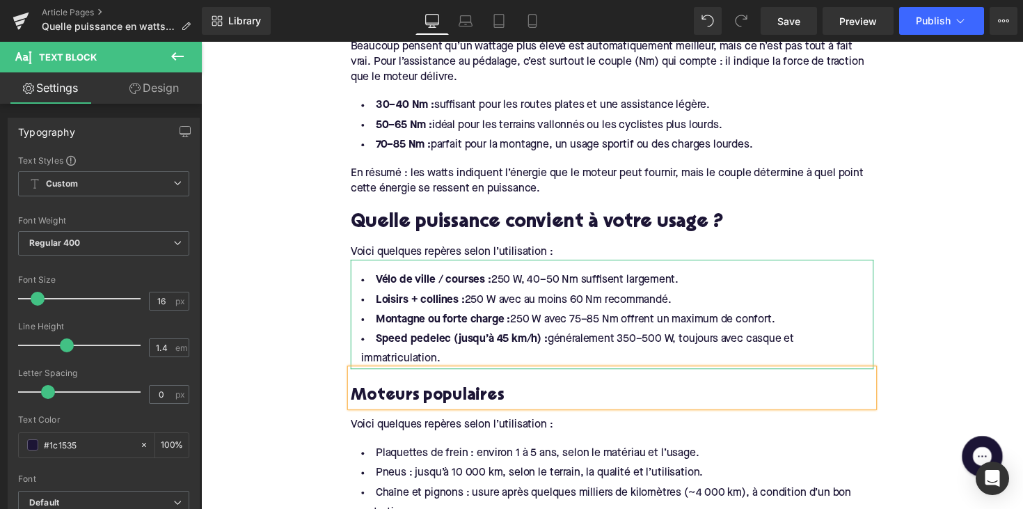
click at [422, 426] on div "Voici quelques repères selon l’utilisation :" at bounding box center [622, 429] width 536 height 26
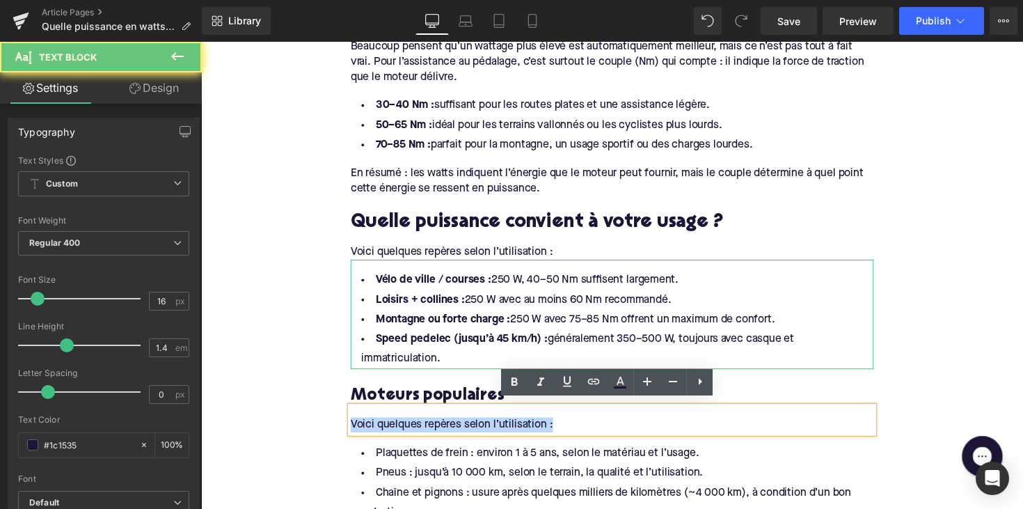
click at [422, 426] on div "Voici quelques repères selon l’utilisation :" at bounding box center [622, 429] width 536 height 26
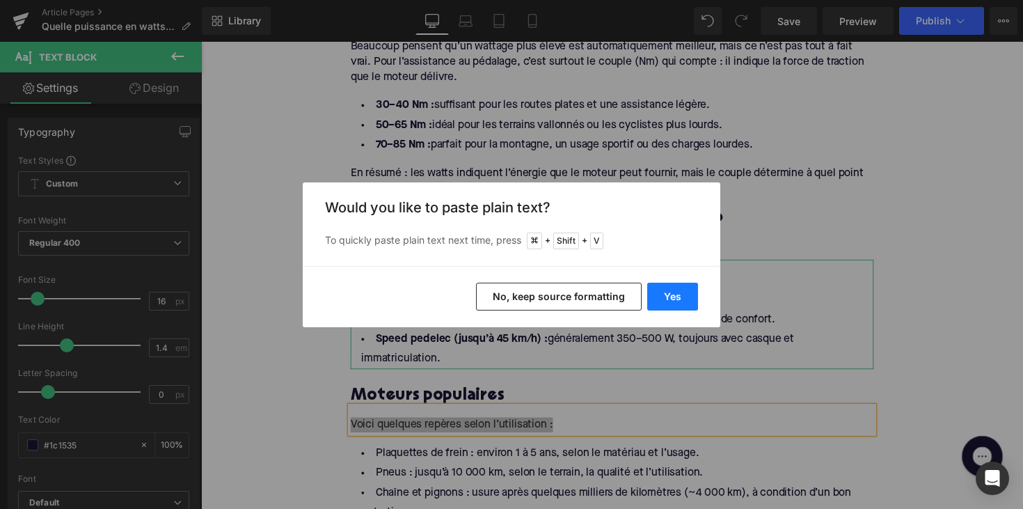
click at [653, 293] on button "Yes" at bounding box center [672, 297] width 51 height 28
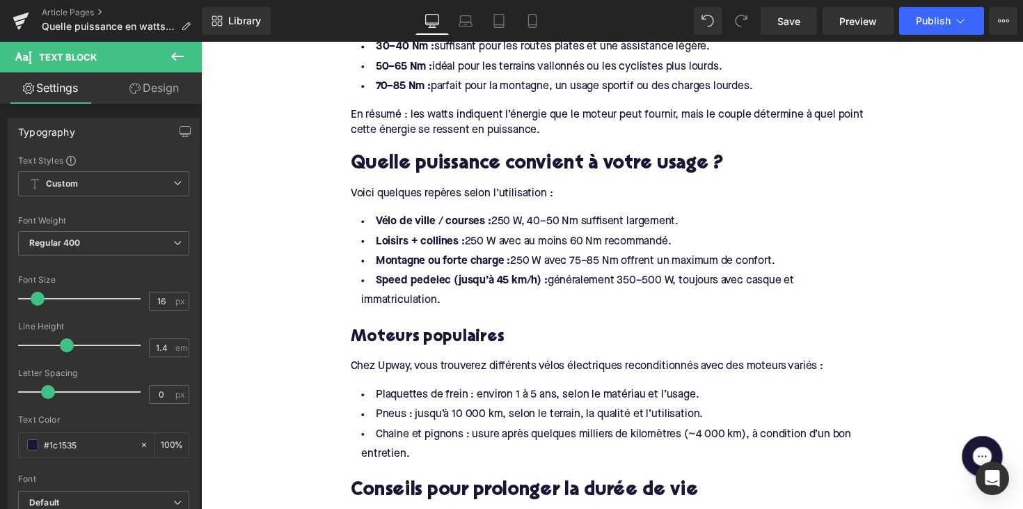
scroll to position [1133, 0]
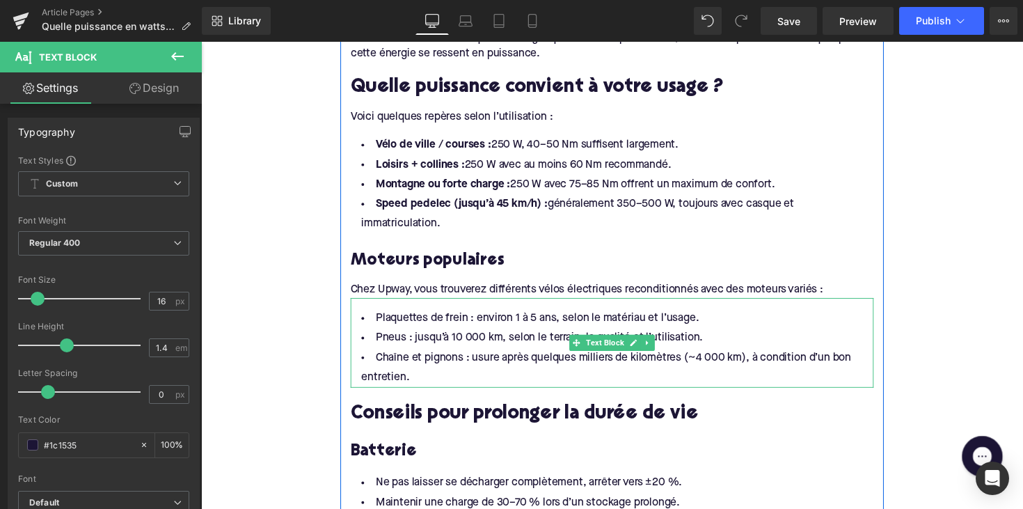
click at [411, 374] on li "Chaîne et pignons : usure après quelques milliers de kilomètres (~4 000 km), à …" at bounding box center [622, 376] width 536 height 40
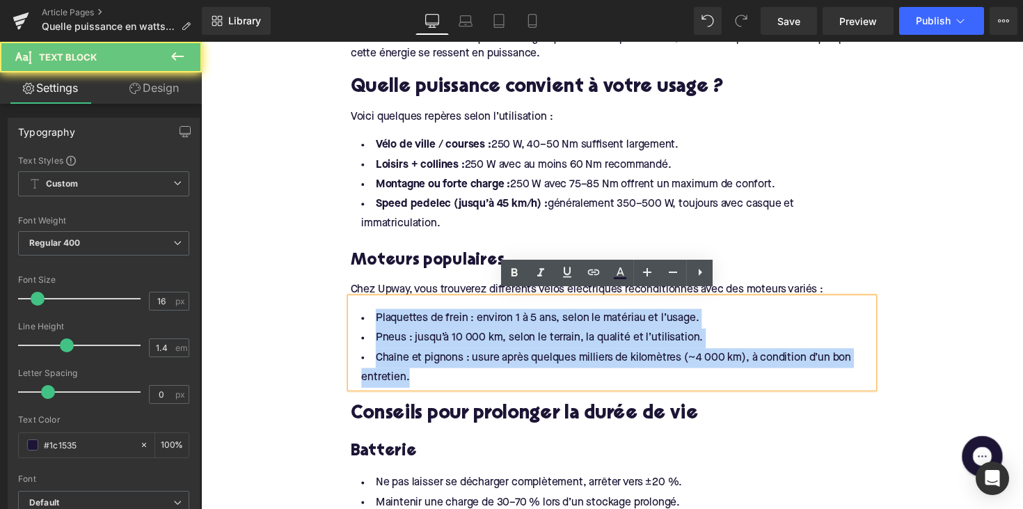
drag, startPoint x: 415, startPoint y: 374, endPoint x: 372, endPoint y: 318, distance: 70.5
click at [372, 318] on ul "Plaquettes de frein : environ 1 à 5 ans, selon le matériau et l’usage. Pneus : …" at bounding box center [622, 355] width 536 height 81
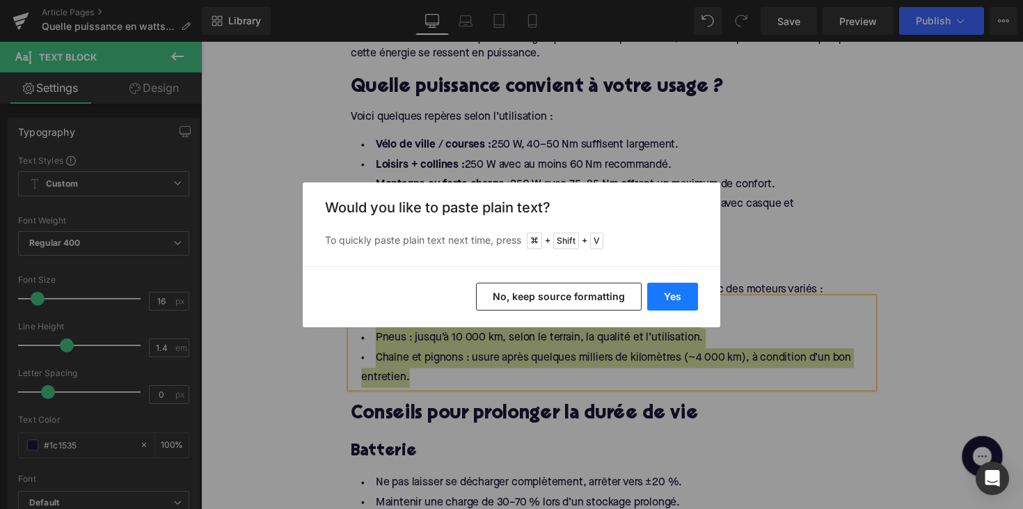
click at [666, 295] on button "Yes" at bounding box center [672, 297] width 51 height 28
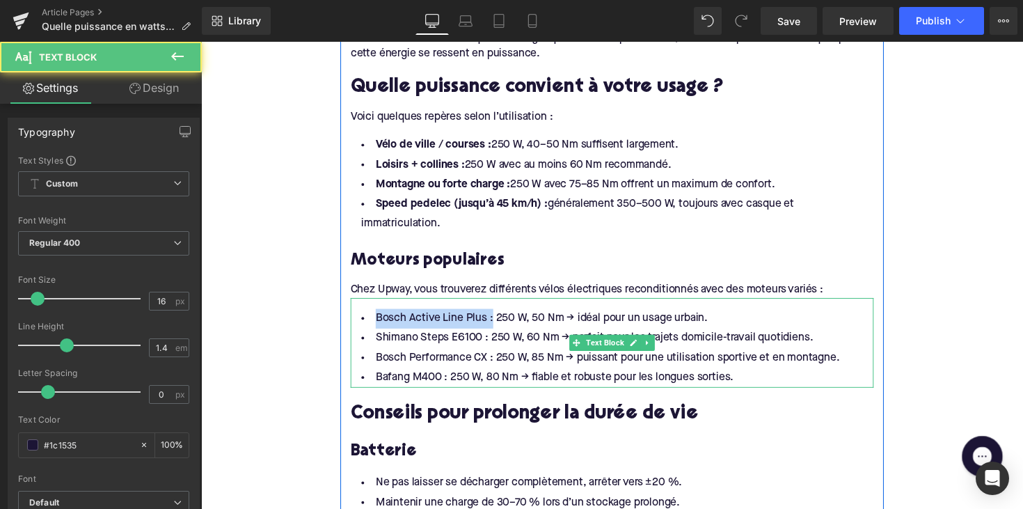
drag, startPoint x: 493, startPoint y: 318, endPoint x: 355, endPoint y: 318, distance: 137.8
click at [355, 318] on li "Bosch Active Line Plus : 250 W, 50 Nm → idéal pour un usage urbain." at bounding box center [622, 325] width 536 height 20
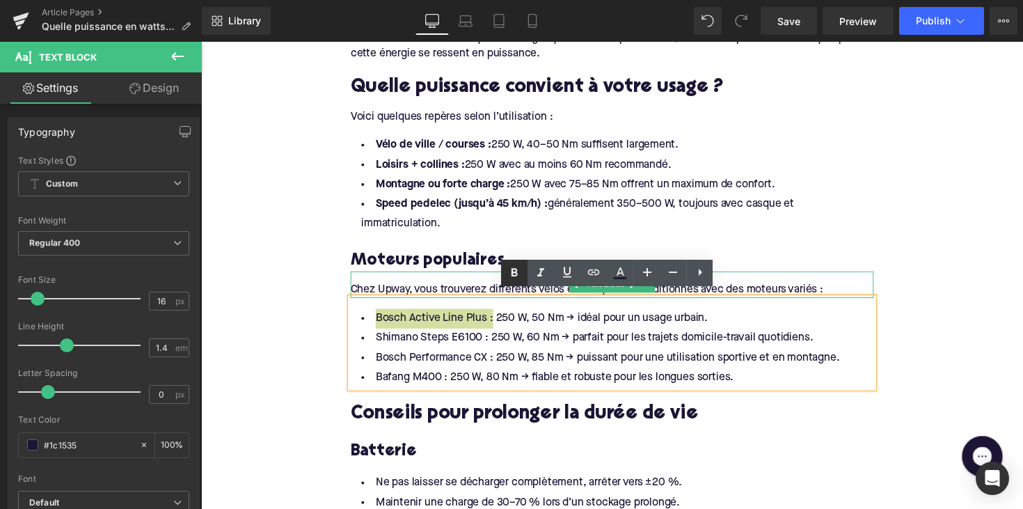
click at [517, 277] on icon at bounding box center [514, 273] width 17 height 17
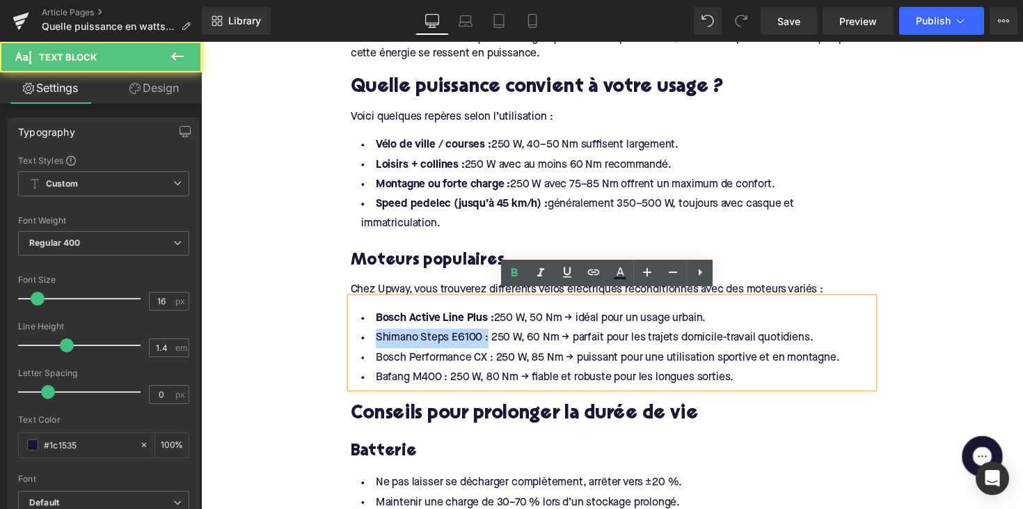
drag, startPoint x: 489, startPoint y: 340, endPoint x: 355, endPoint y: 343, distance: 134.4
click at [355, 343] on li "Shimano Steps E6100 : 250 W, 60 Nm → parfait pour les trajets domicile-travail …" at bounding box center [622, 346] width 536 height 20
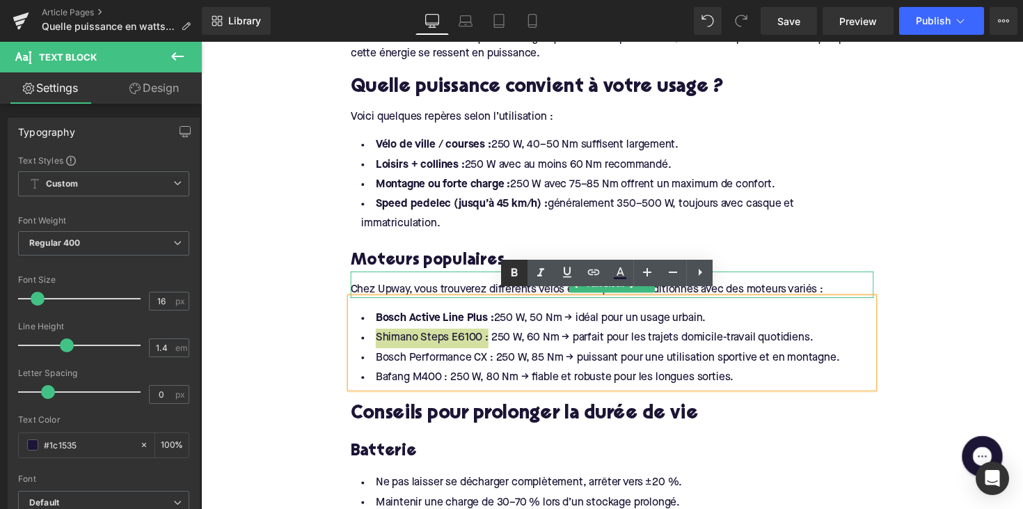
click at [504, 275] on link at bounding box center [514, 273] width 26 height 26
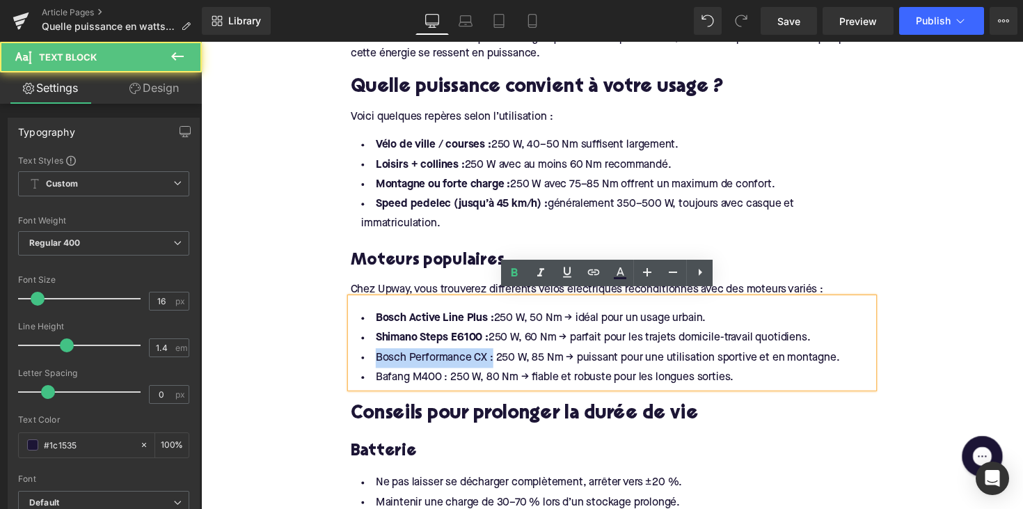
drag, startPoint x: 495, startPoint y: 359, endPoint x: 725, endPoint y: 318, distance: 233.4
click at [333, 359] on div "Home / Quelle puissance en watts faut-il pour un vélo électrique ? Breadcrumbs …" at bounding box center [622, 381] width 842 height 2708
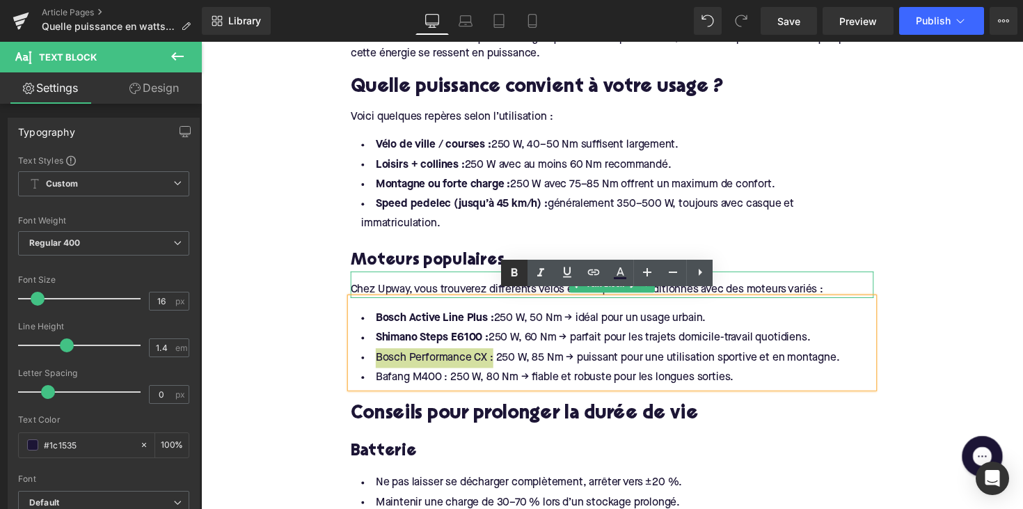
click at [522, 276] on icon at bounding box center [514, 273] width 17 height 17
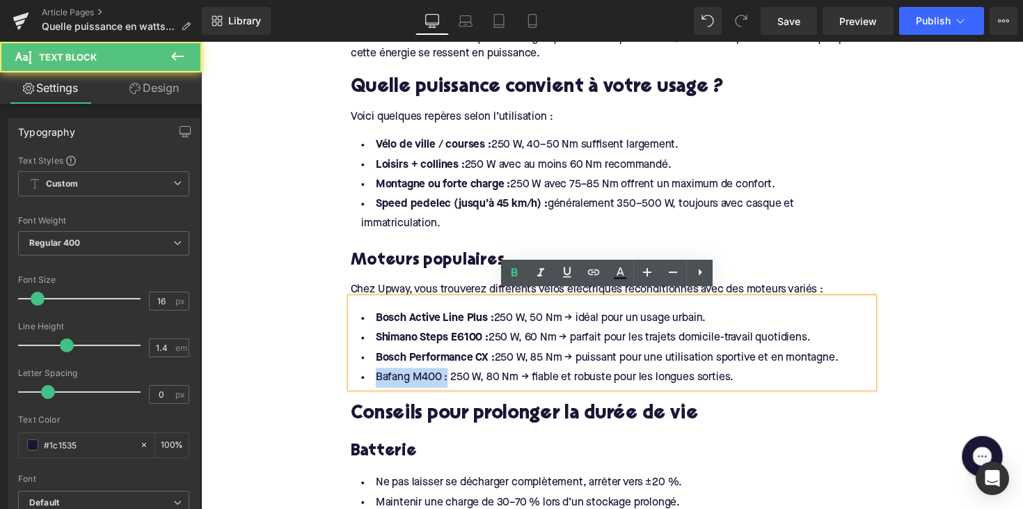
drag, startPoint x: 447, startPoint y: 382, endPoint x: 366, endPoint y: 382, distance: 80.8
click at [366, 382] on li "Bafang M400 : 250 W, 80 Nm → fiable et robuste pour les longues sorties." at bounding box center [622, 386] width 536 height 20
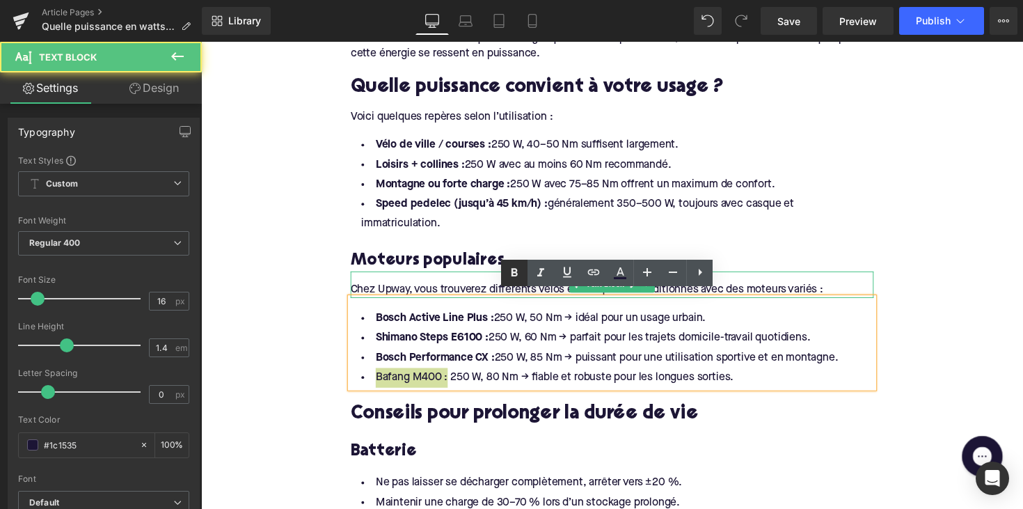
click at [525, 270] on link at bounding box center [514, 273] width 26 height 26
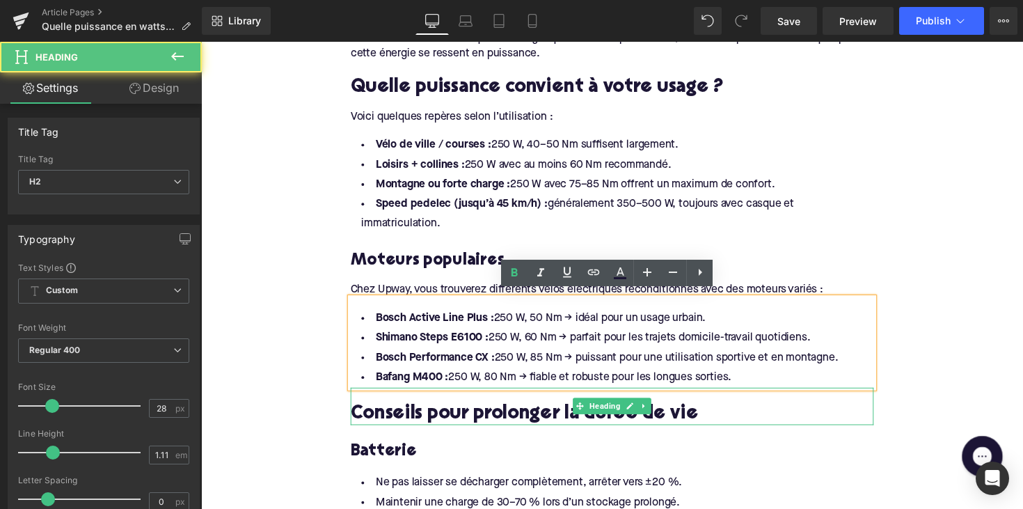
click at [446, 403] on div "Conseils pour prolonger la durée de vie" at bounding box center [622, 415] width 536 height 38
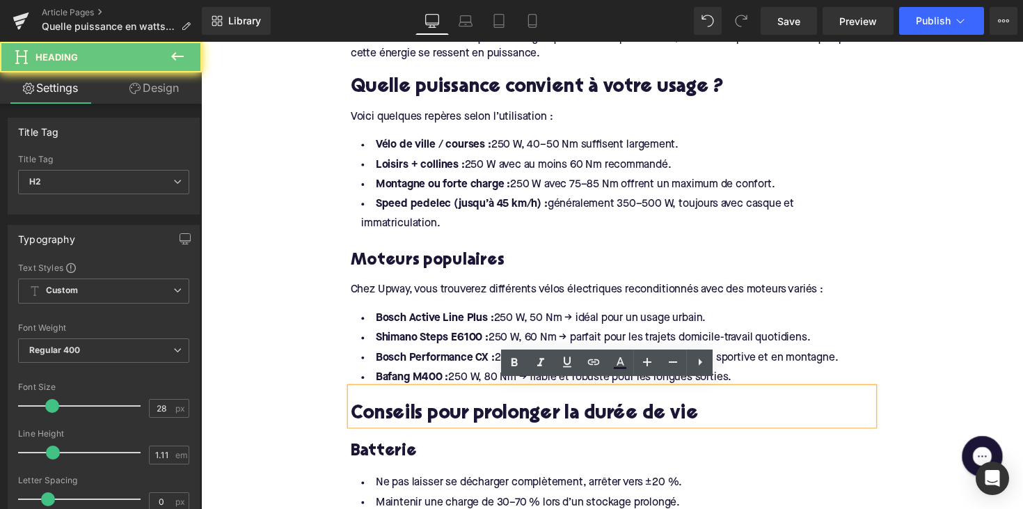
click at [443, 413] on h2 "Conseils pour prolonger la durée de vie" at bounding box center [622, 424] width 536 height 22
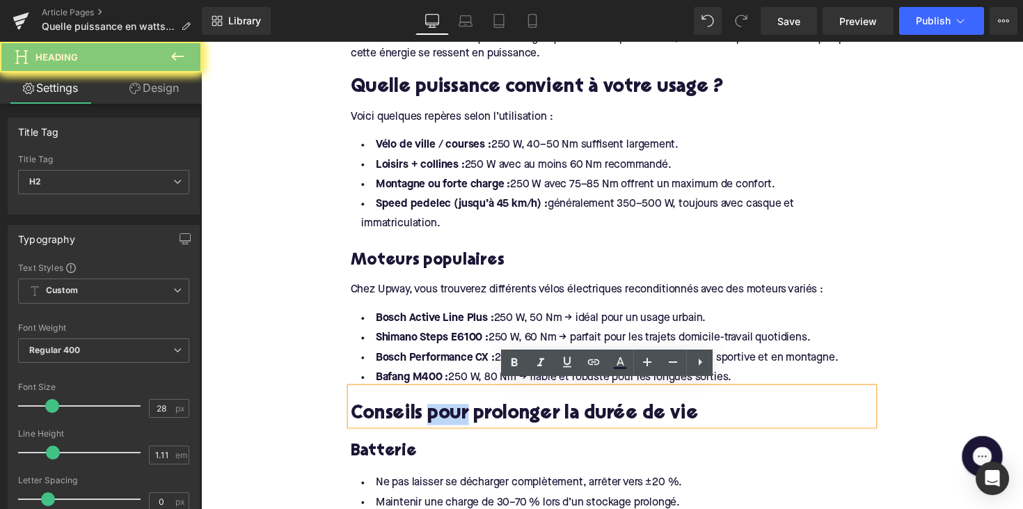
click at [443, 413] on h2 "Conseils pour prolonger la durée de vie" at bounding box center [622, 424] width 536 height 22
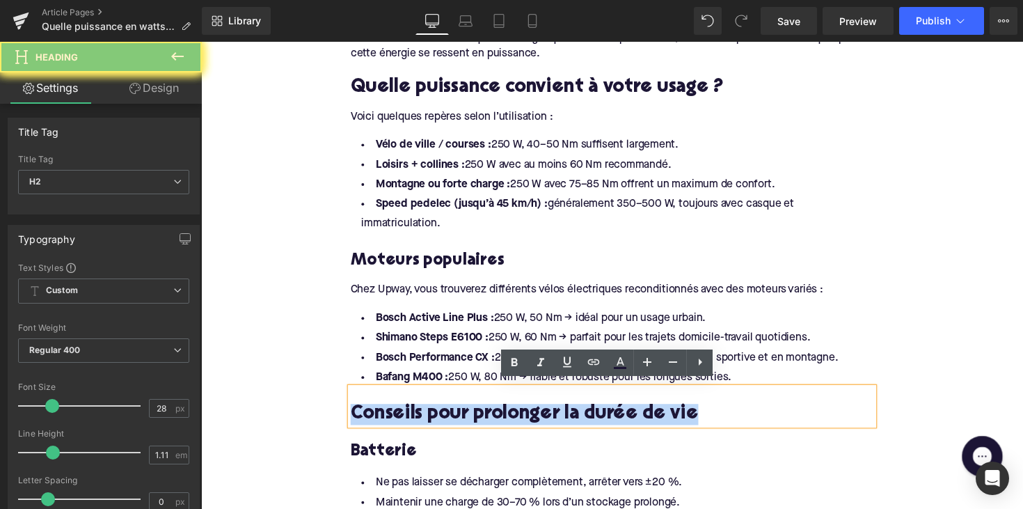
click at [443, 413] on h2 "Conseils pour prolonger la durée de vie" at bounding box center [622, 424] width 536 height 22
paste div
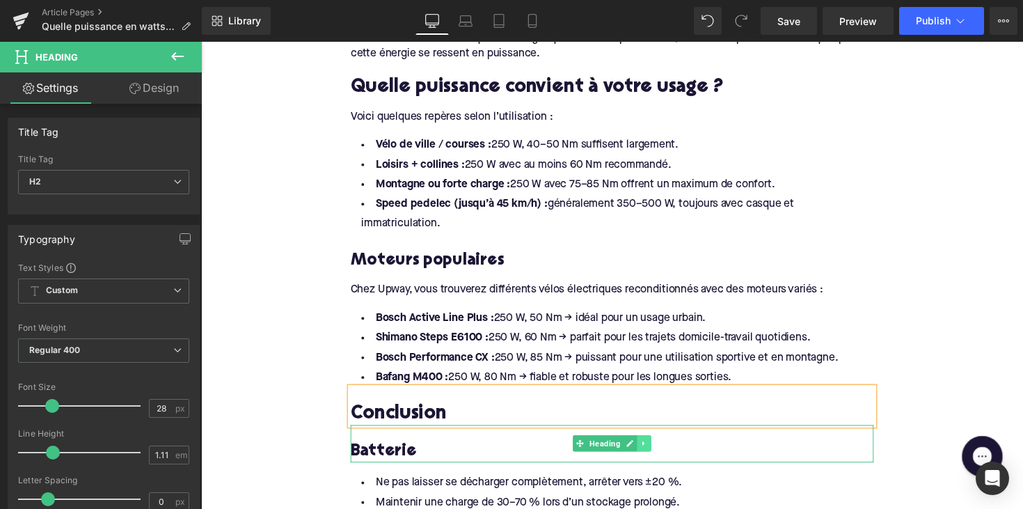
click at [656, 445] on link at bounding box center [655, 453] width 15 height 17
click at [659, 450] on icon at bounding box center [663, 454] width 8 height 8
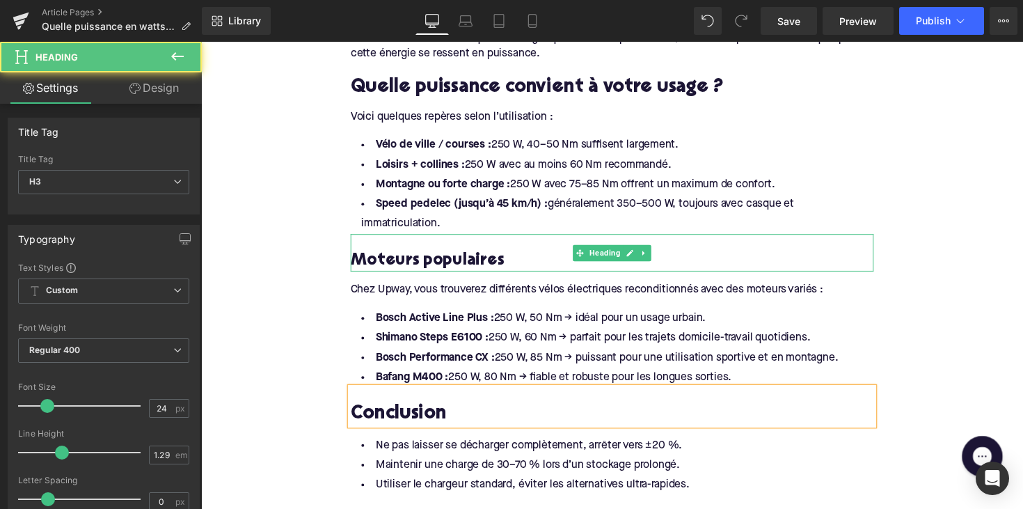
click at [480, 256] on h3 "Moteurs populaires" at bounding box center [622, 267] width 536 height 22
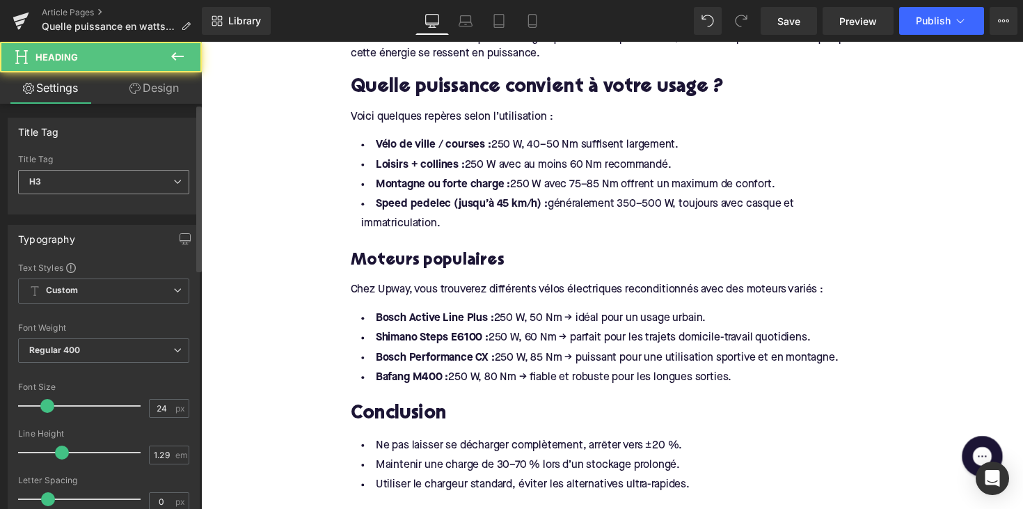
click at [141, 197] on div "H3 H1 H2 H3 H4 H5 H6" at bounding box center [103, 185] width 171 height 31
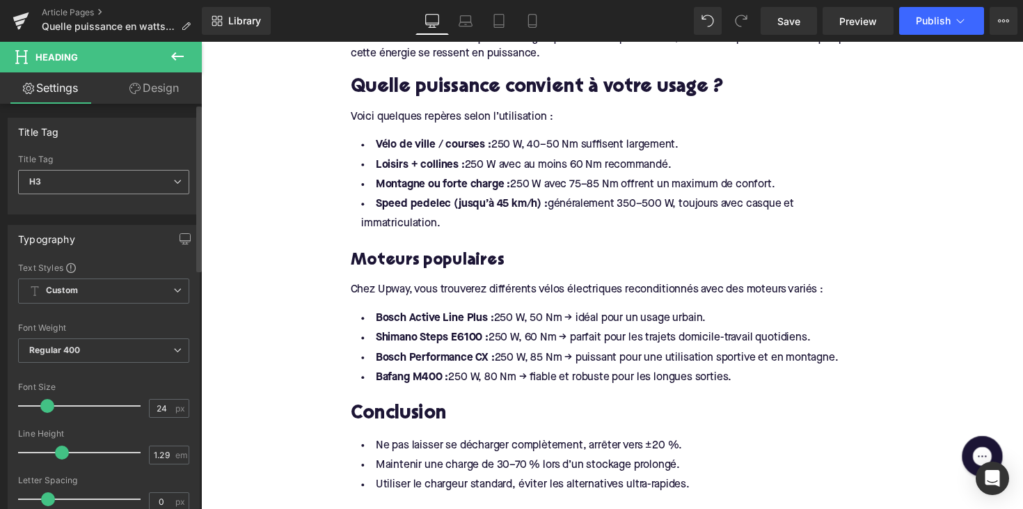
click at [133, 178] on span "H3" at bounding box center [103, 182] width 171 height 24
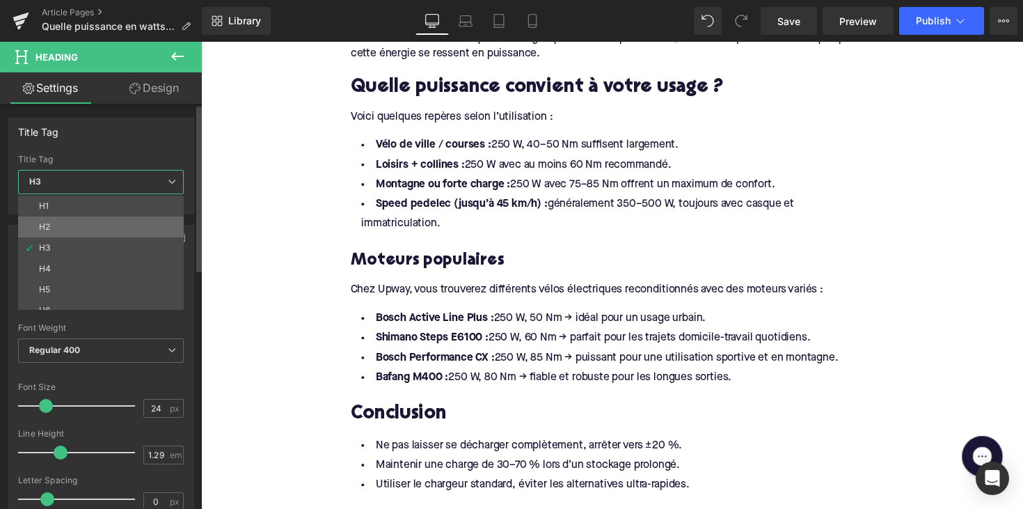
click at [107, 222] on li "H2" at bounding box center [104, 227] width 172 height 21
type input "28"
type input "1.11"
type input "100"
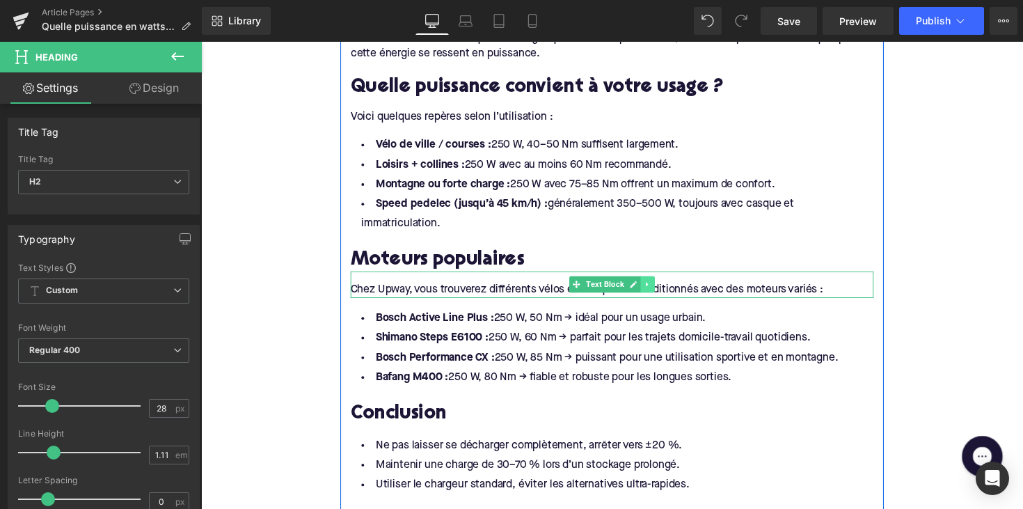
click at [658, 286] on icon at bounding box center [659, 290] width 8 height 8
click at [652, 290] on link at bounding box center [652, 290] width 15 height 17
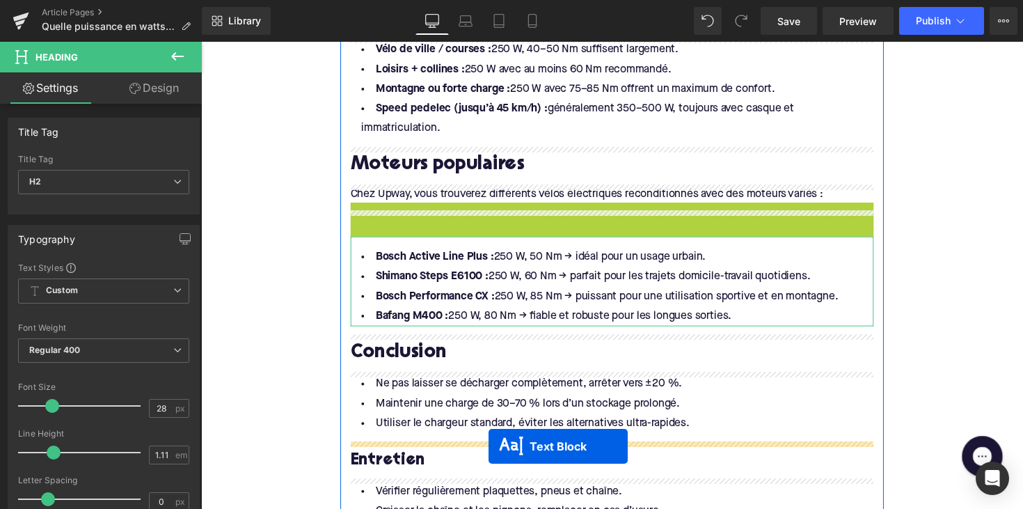
scroll to position [1328, 0]
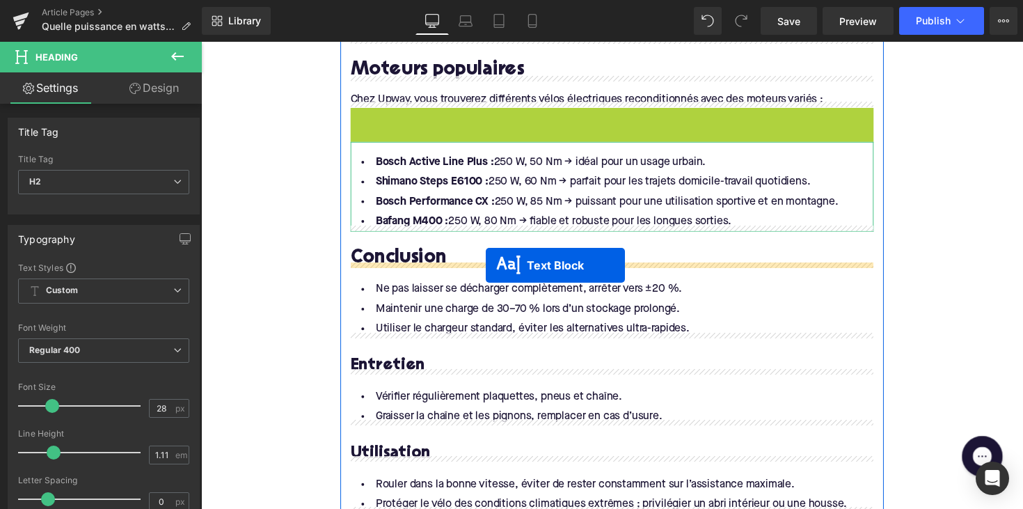
drag, startPoint x: 586, startPoint y: 315, endPoint x: 493, endPoint y: 271, distance: 102.8
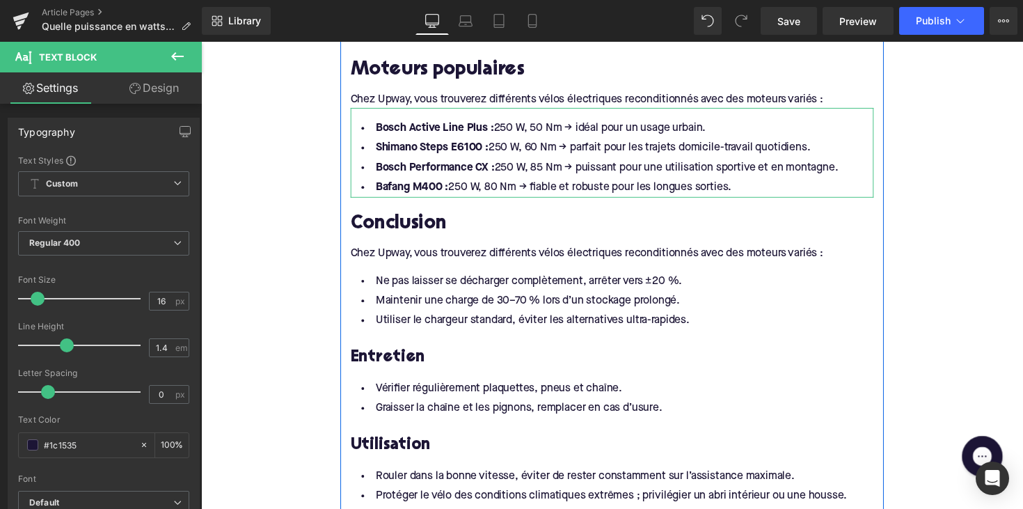
click at [391, 248] on div "Chez Upway, vous trouverez différents vélos électriques reconditionnés avec des…" at bounding box center [622, 252] width 536 height 26
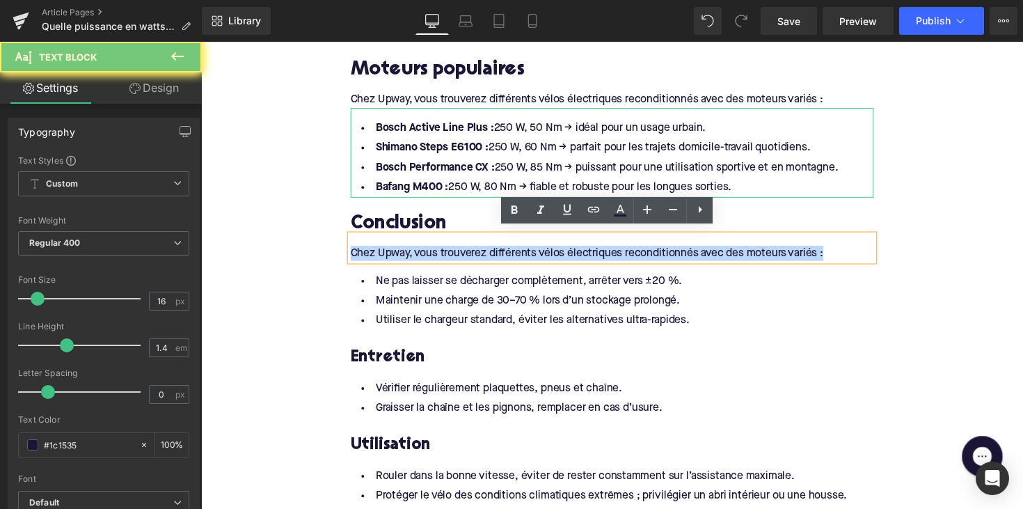
click at [391, 248] on div "Chez Upway, vous trouverez différents vélos électriques reconditionnés avec des…" at bounding box center [622, 252] width 536 height 26
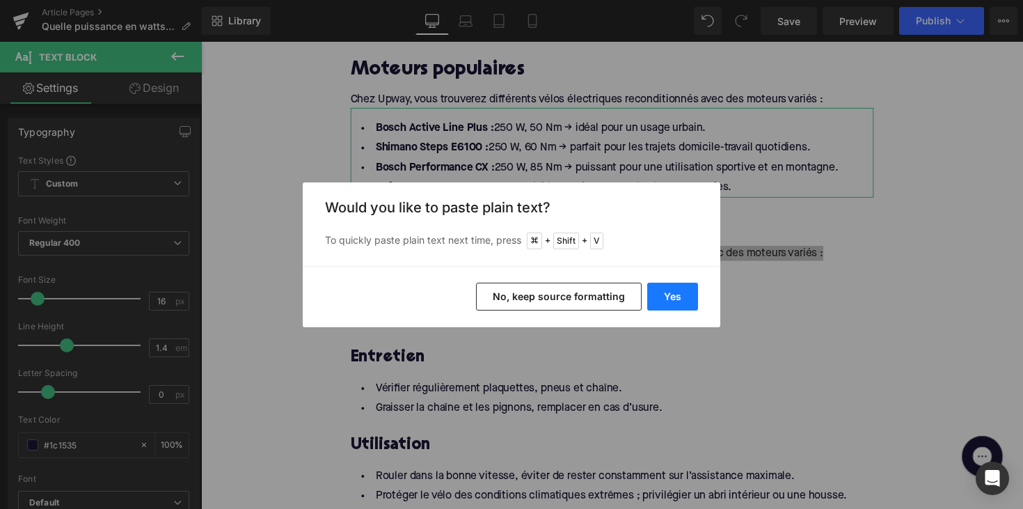
click at [666, 304] on button "Yes" at bounding box center [672, 297] width 51 height 28
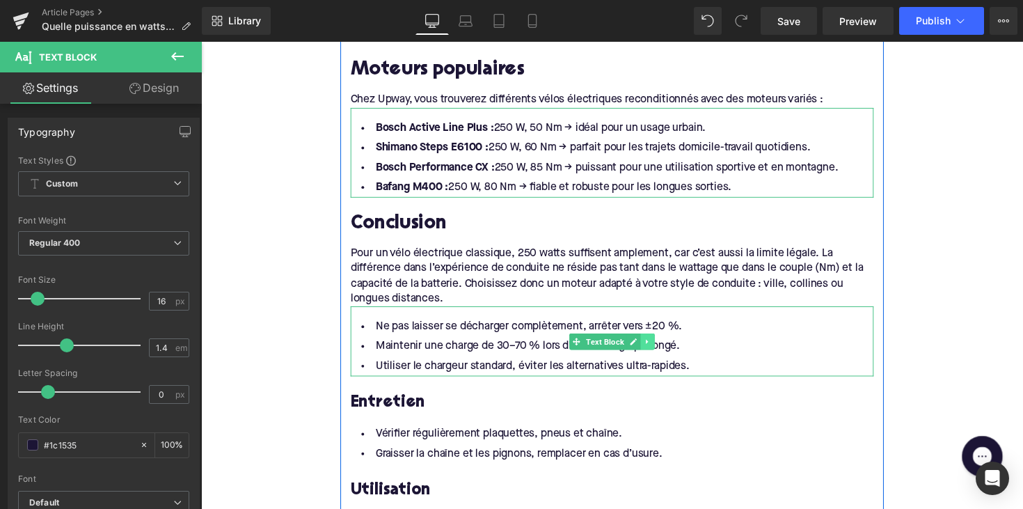
click at [659, 345] on icon at bounding box center [659, 349] width 8 height 8
click at [659, 341] on link at bounding box center [666, 348] width 15 height 17
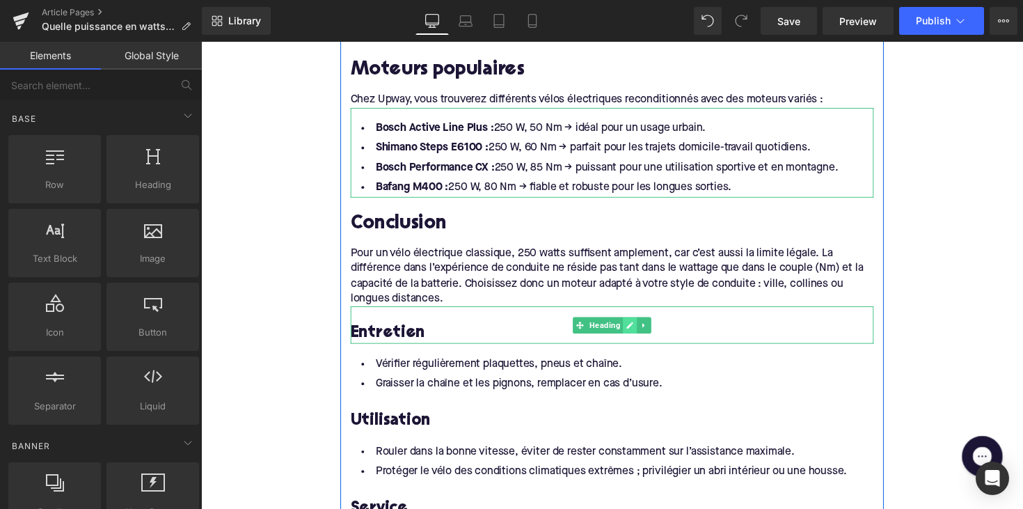
click at [643, 330] on link at bounding box center [641, 332] width 15 height 17
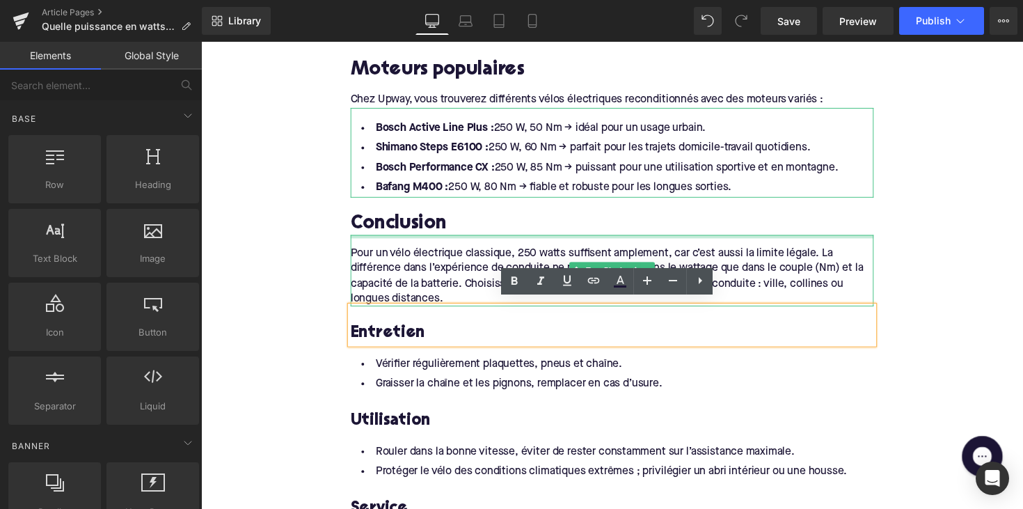
click at [499, 239] on div at bounding box center [622, 240] width 536 height 3
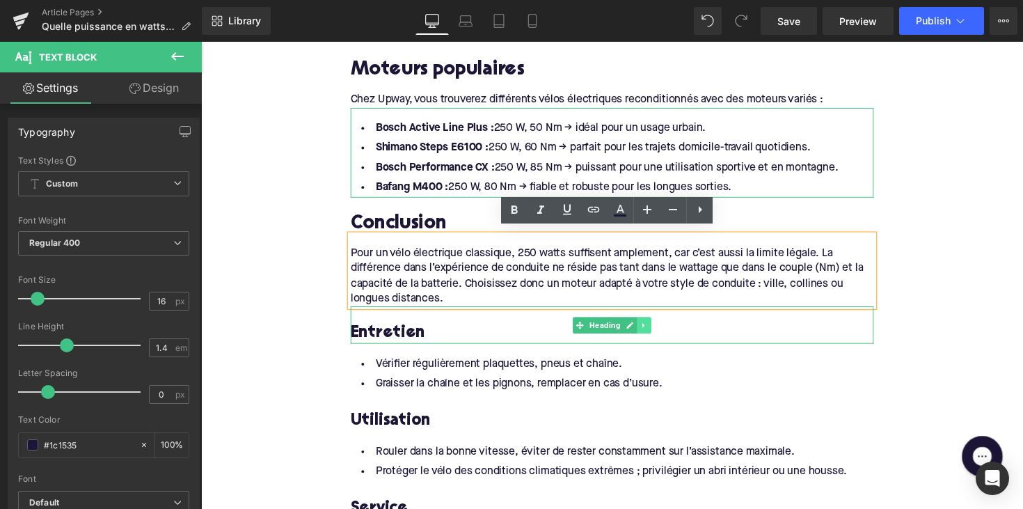
click at [659, 325] on link at bounding box center [655, 332] width 15 height 17
click at [659, 328] on icon at bounding box center [663, 332] width 8 height 8
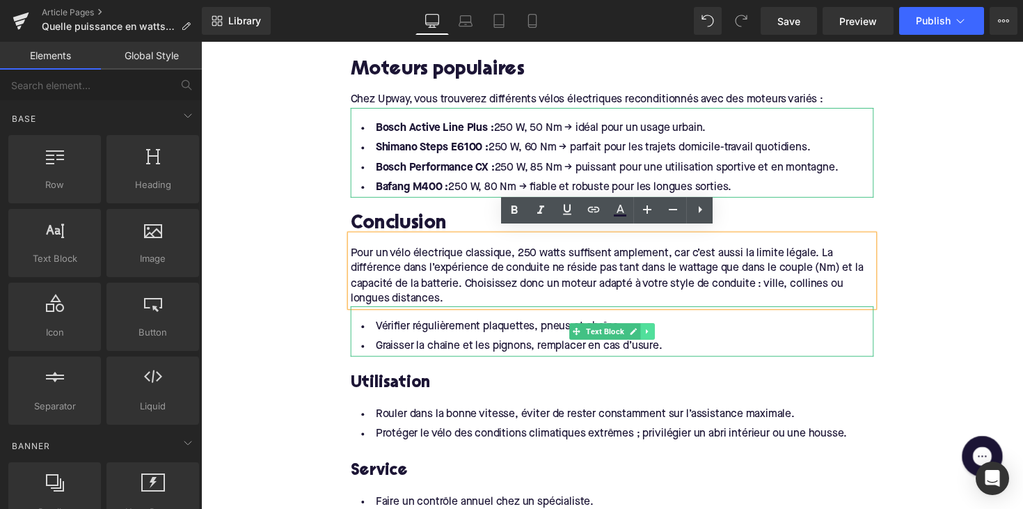
click at [661, 333] on link at bounding box center [659, 338] width 15 height 17
click at [659, 333] on link at bounding box center [666, 338] width 15 height 17
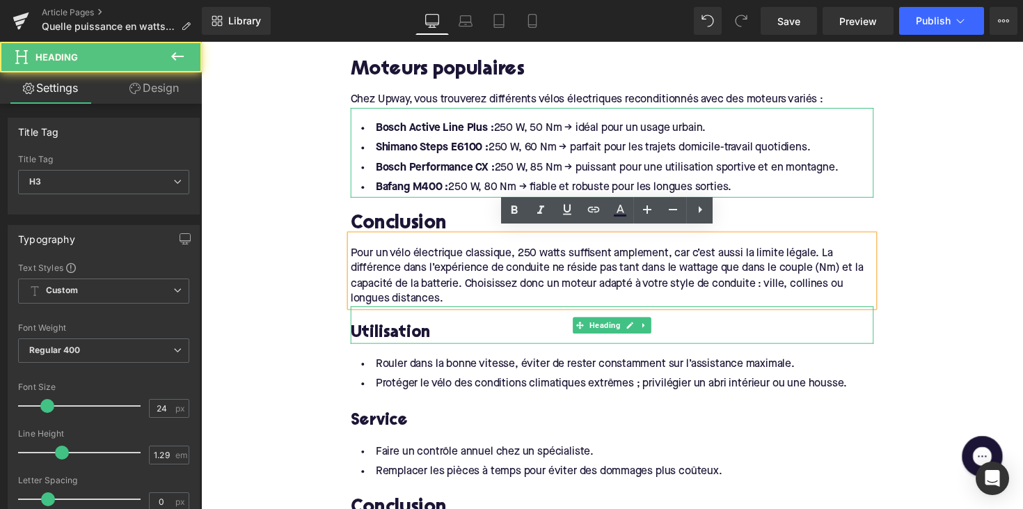
click at [659, 324] on div "Utilisation Heading" at bounding box center [622, 332] width 536 height 38
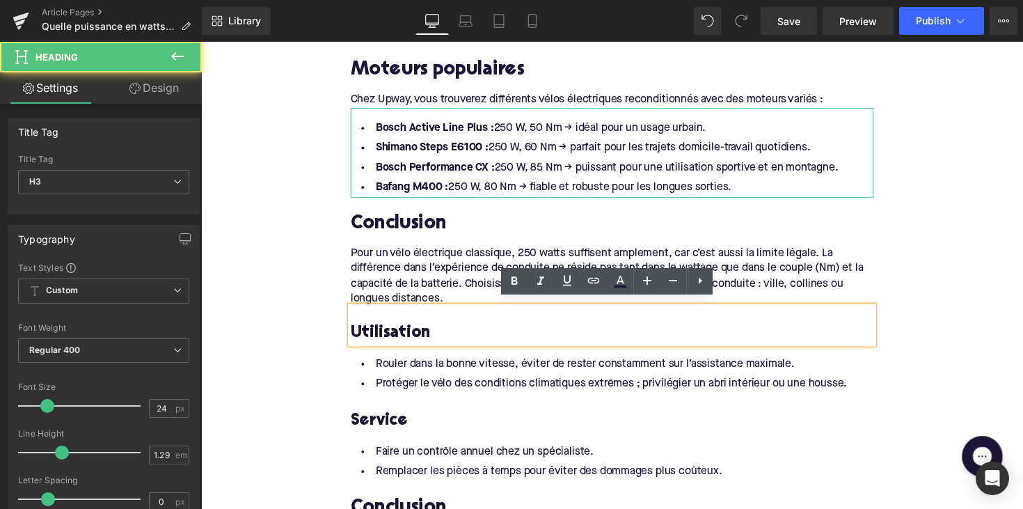
click at [583, 256] on div "Pour un vélo électrique classique, 250 watts suffisent amplement, car c’est aus…" at bounding box center [622, 276] width 536 height 74
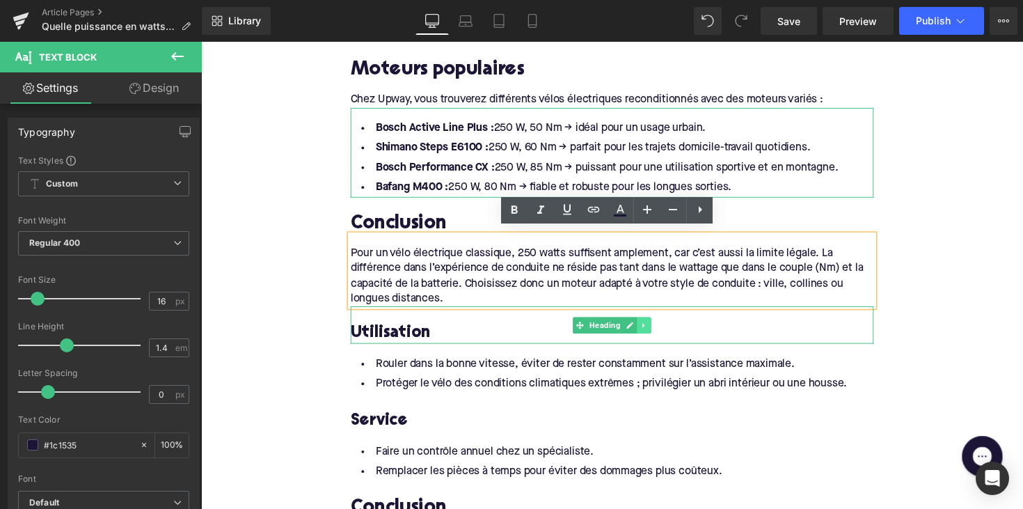
click at [653, 329] on icon at bounding box center [656, 332] width 8 height 8
click at [659, 328] on icon at bounding box center [663, 332] width 8 height 8
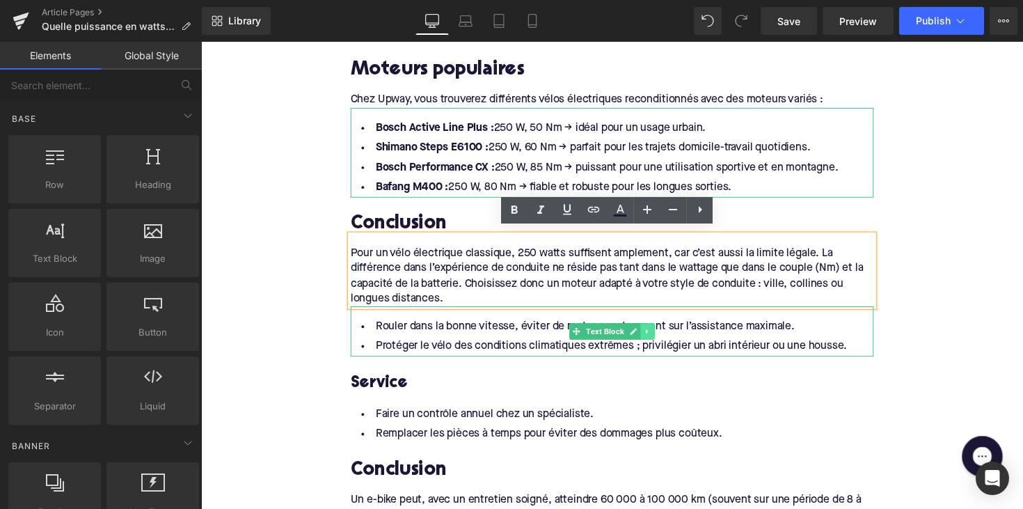
click at [663, 332] on link at bounding box center [659, 338] width 15 height 17
click at [659, 333] on link at bounding box center [666, 338] width 15 height 17
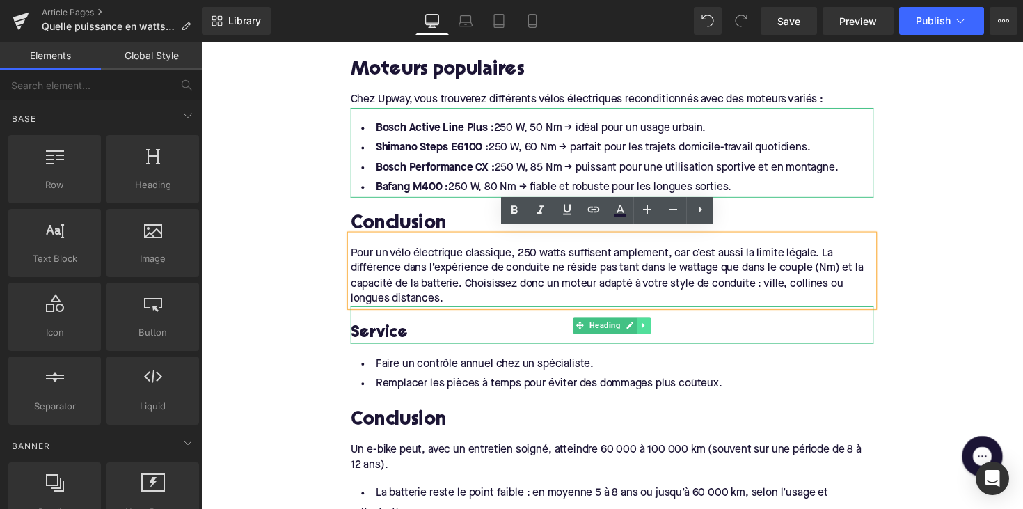
click at [654, 328] on icon at bounding box center [656, 332] width 8 height 8
click at [659, 328] on icon at bounding box center [663, 332] width 8 height 8
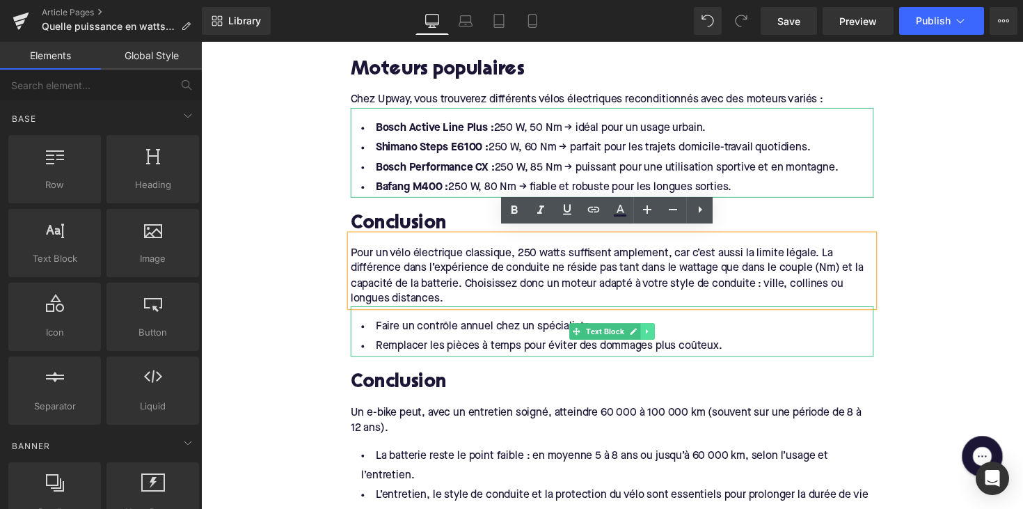
click at [660, 334] on icon at bounding box center [659, 338] width 8 height 8
click at [659, 331] on link at bounding box center [666, 338] width 15 height 17
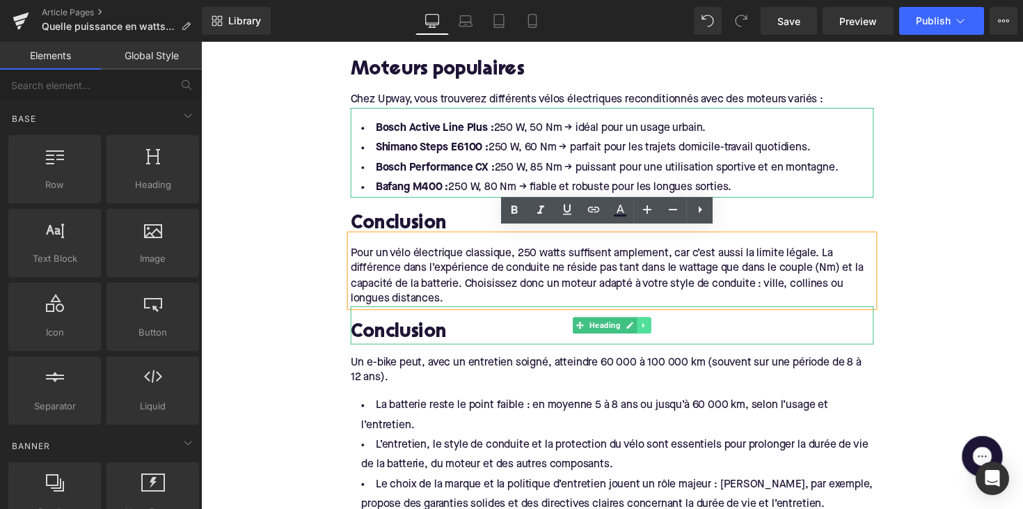
click at [652, 328] on icon at bounding box center [656, 332] width 8 height 8
click at [660, 324] on link at bounding box center [662, 332] width 15 height 17
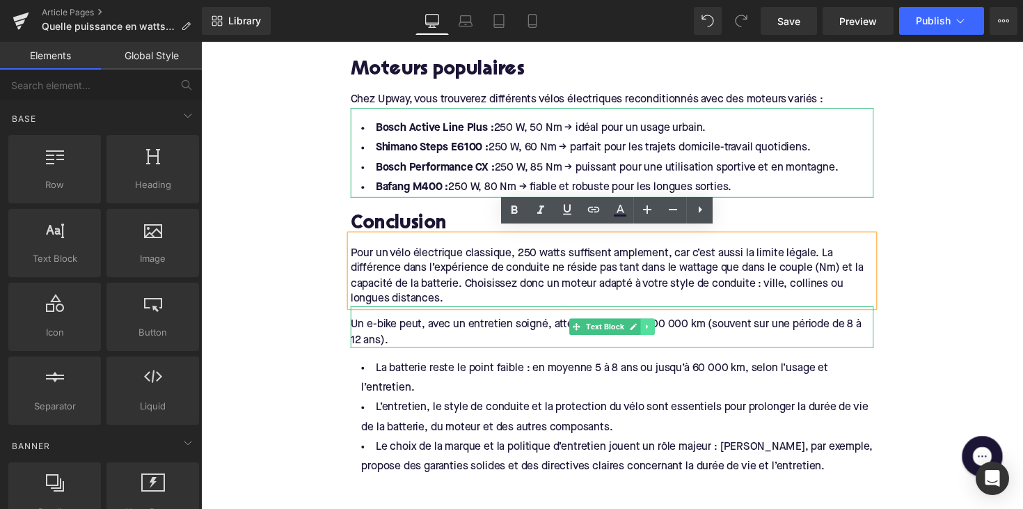
click at [663, 329] on link at bounding box center [659, 333] width 15 height 17
click at [662, 329] on icon at bounding box center [666, 333] width 8 height 8
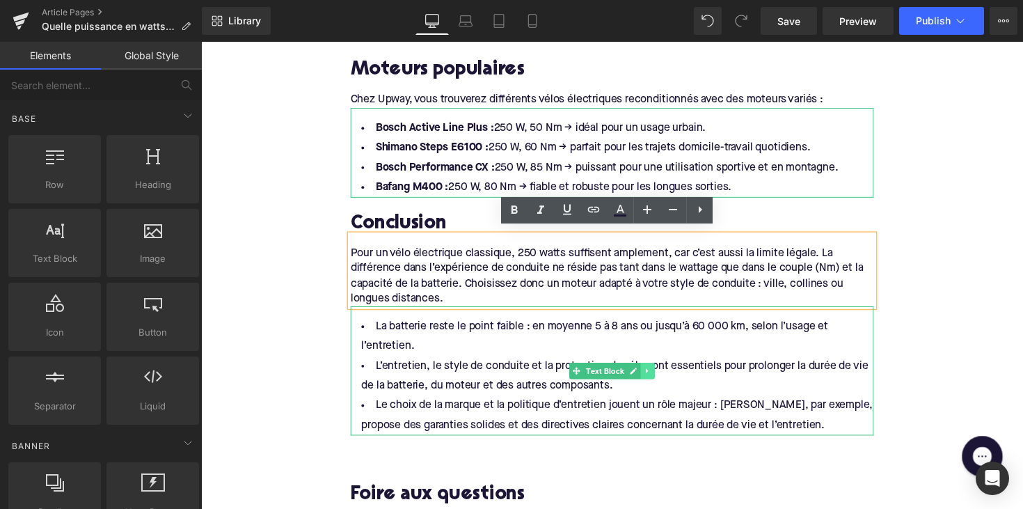
click at [657, 377] on link at bounding box center [659, 378] width 15 height 17
click at [659, 370] on link at bounding box center [666, 378] width 15 height 17
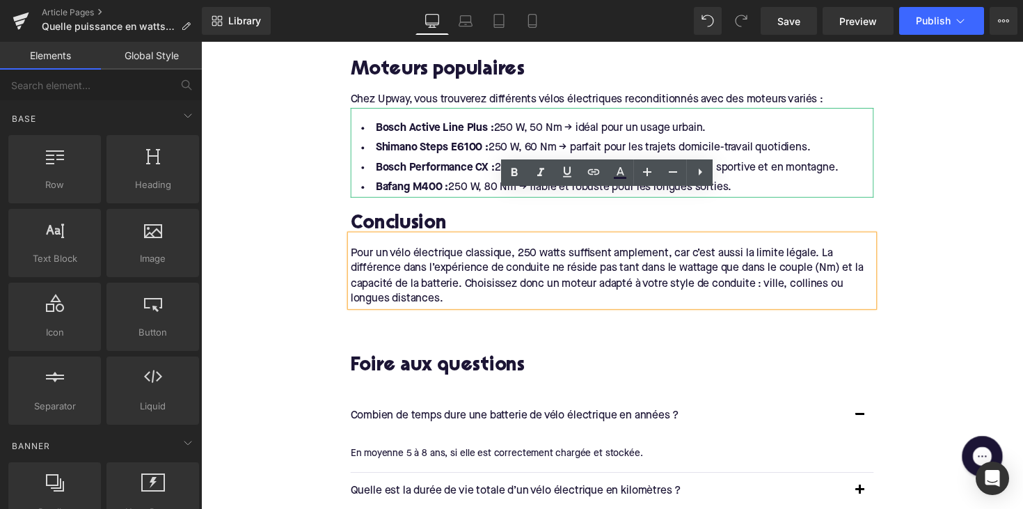
scroll to position [1420, 0]
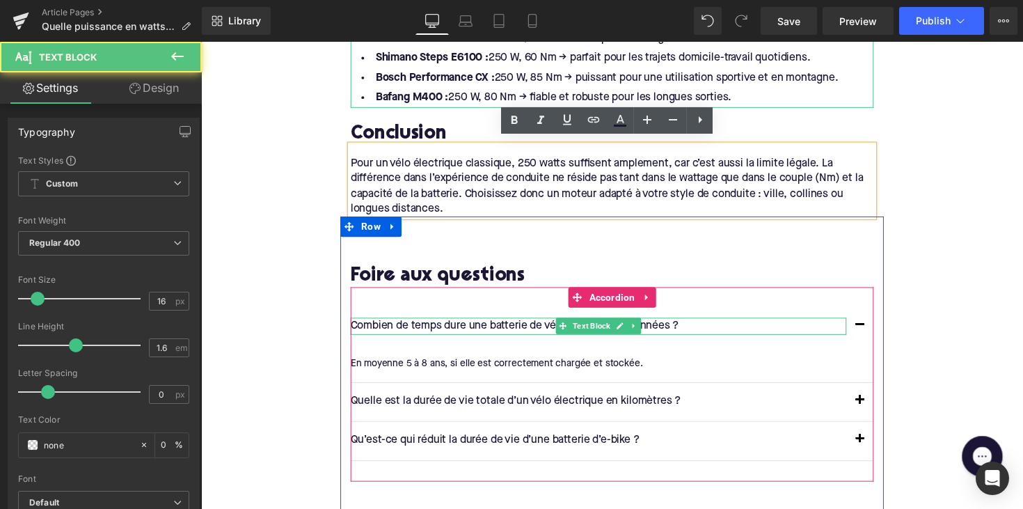
click at [505, 324] on p "Combien de temps dure une batterie de vélo électrique en années ?" at bounding box center [608, 333] width 508 height 18
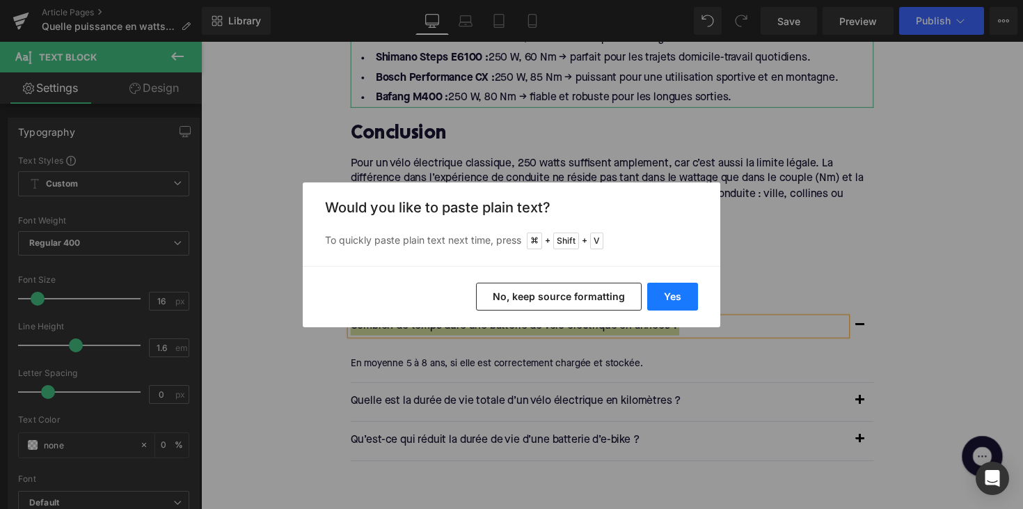
click at [655, 298] on button "Yes" at bounding box center [672, 297] width 51 height 28
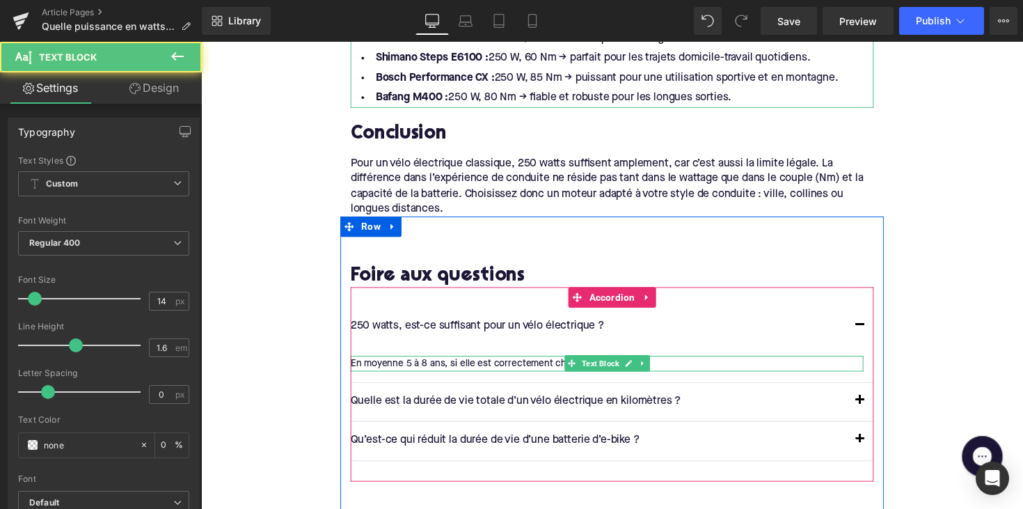
click at [444, 363] on div "En moyenne 5 à 8 ans, si elle est correctement chargée et stockée. Text Block" at bounding box center [617, 370] width 526 height 15
click at [444, 363] on div "En moyenne 5 à 8 ans, si elle est correctement chargée et stockée." at bounding box center [617, 370] width 526 height 15
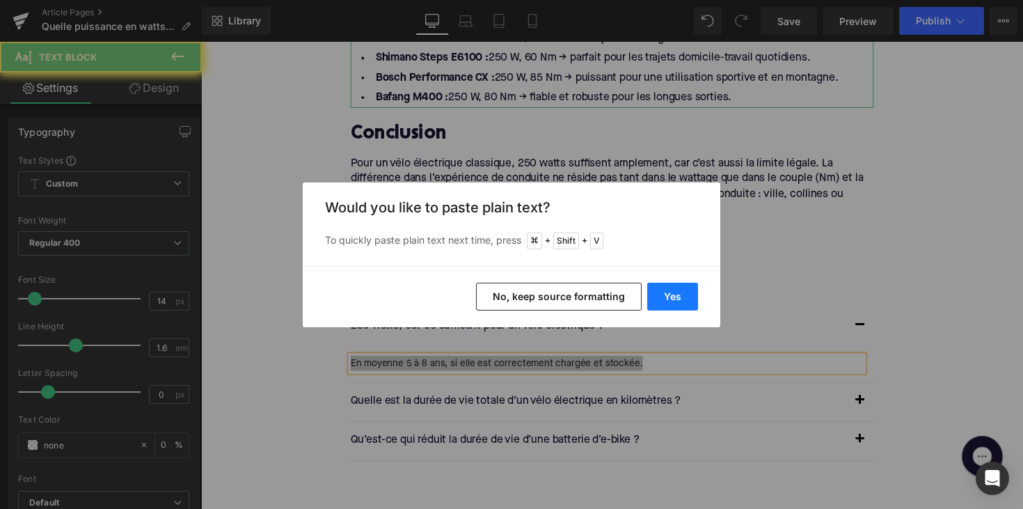
click at [659, 294] on button "Yes" at bounding box center [672, 297] width 51 height 28
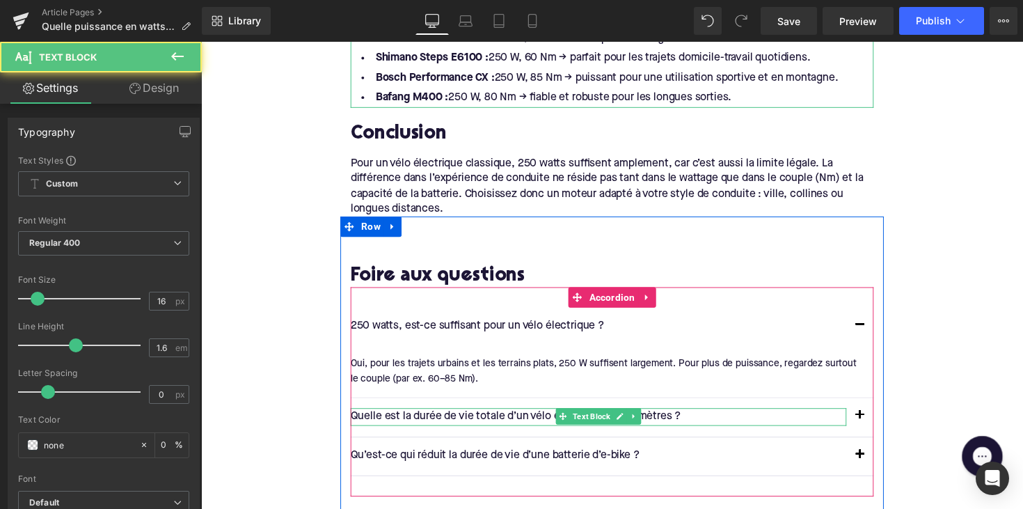
click at [423, 417] on p "Quelle est la durée de vie totale d’un vélo électrique en kilomètres ?" at bounding box center [608, 426] width 508 height 18
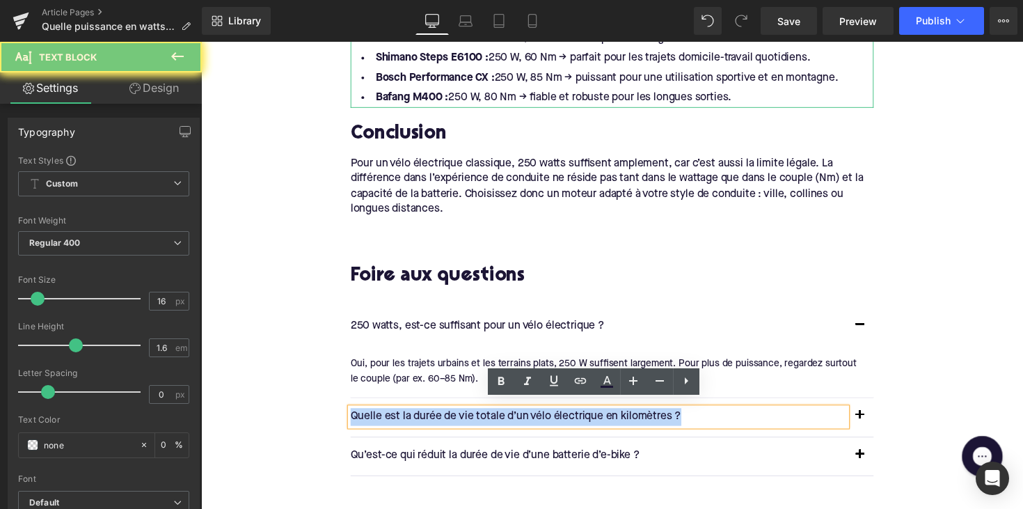
click at [423, 417] on p "Quelle est la durée de vie totale d’un vélo électrique en kilomètres ?" at bounding box center [608, 426] width 508 height 18
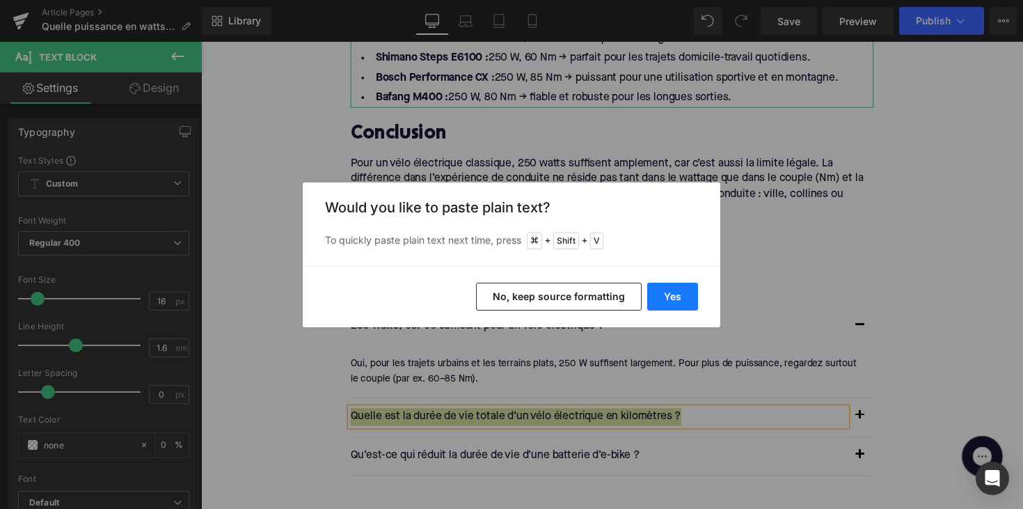
click at [678, 288] on button "Yes" at bounding box center [672, 297] width 51 height 28
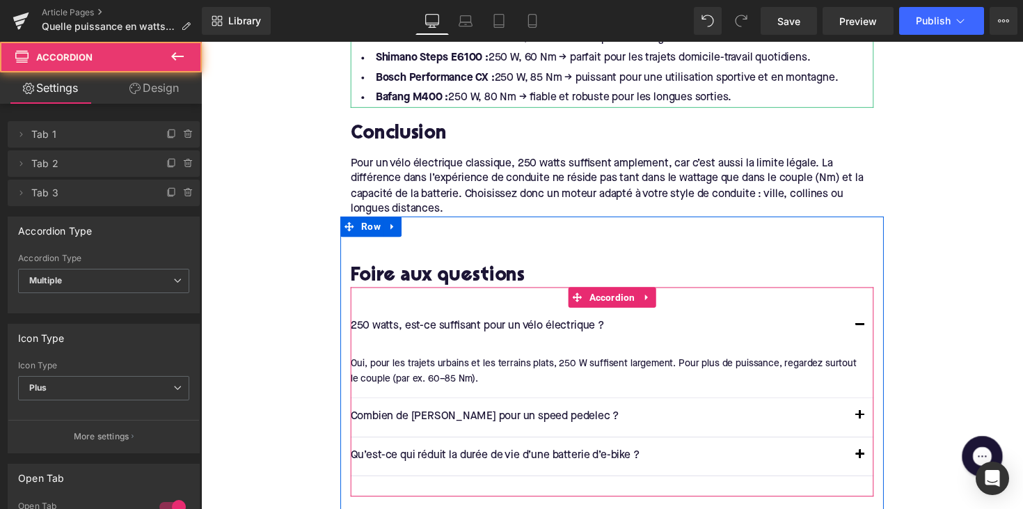
click at [872, 420] on button "button" at bounding box center [877, 426] width 28 height 39
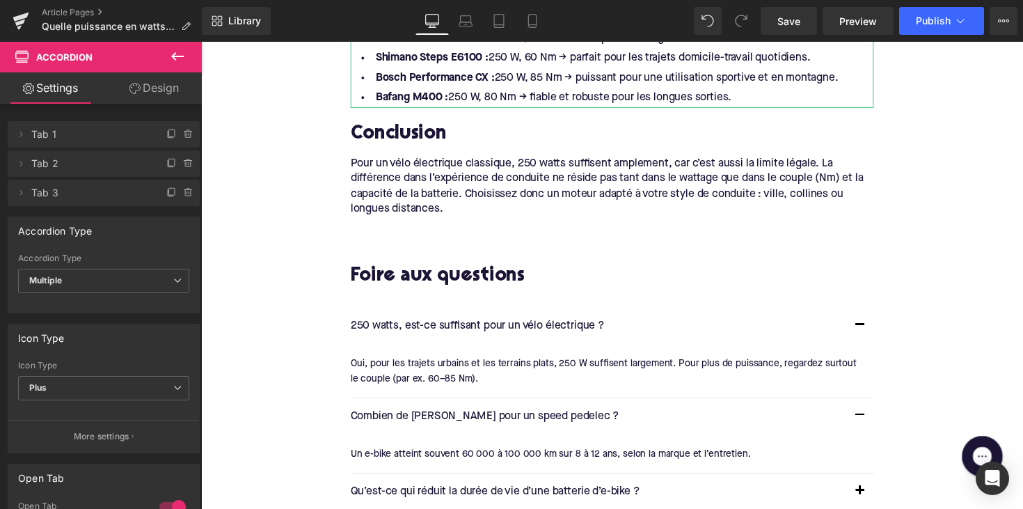
click at [201, 42] on div at bounding box center [201, 42] width 0 height 0
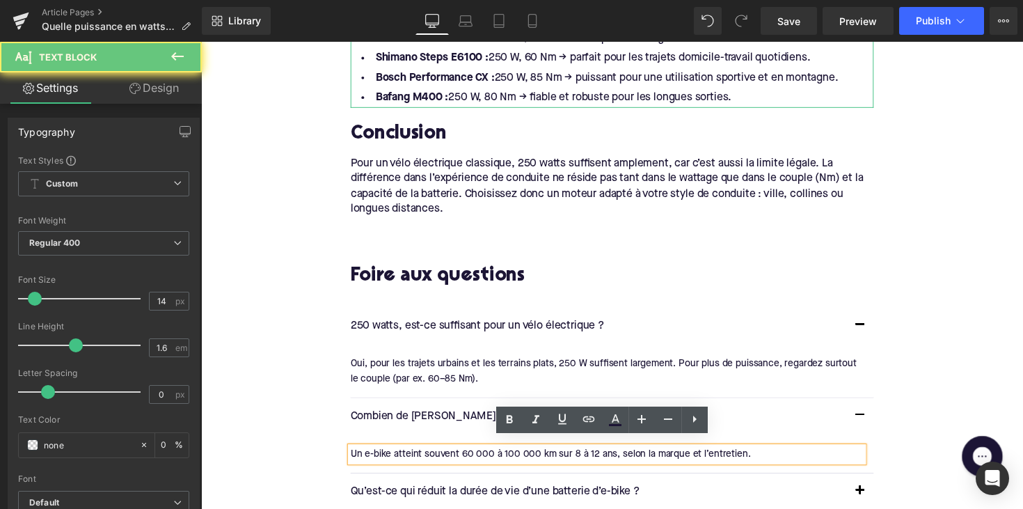
click at [455, 457] on div "Un e-bike atteint souvent 60 000 à 100 000 km sur 8 à 12 ans, selon la marque e…" at bounding box center [617, 464] width 526 height 15
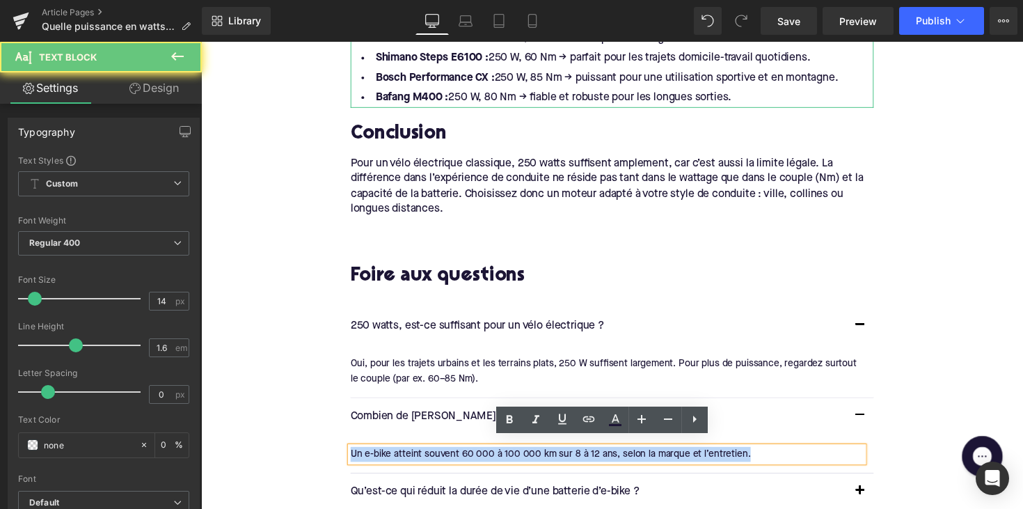
click at [455, 457] on div "Un e-bike atteint souvent 60 000 à 100 000 km sur 8 à 12 ans, selon la marque e…" at bounding box center [617, 464] width 526 height 15
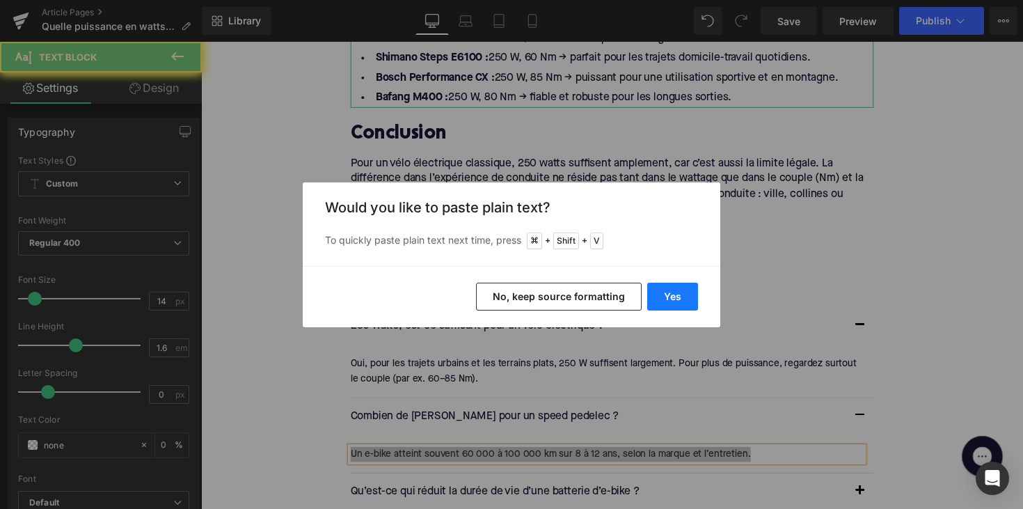
click at [677, 298] on button "Yes" at bounding box center [672, 297] width 51 height 28
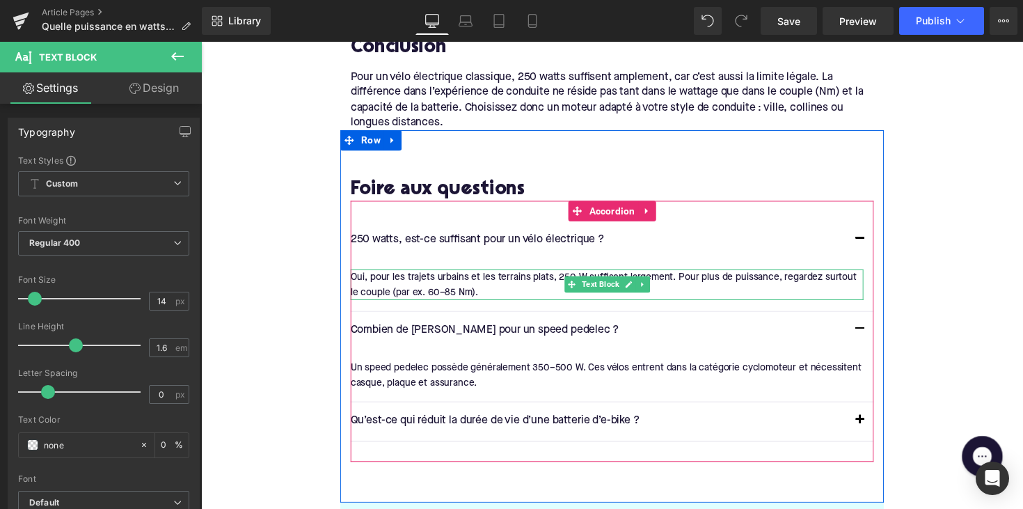
scroll to position [1539, 0]
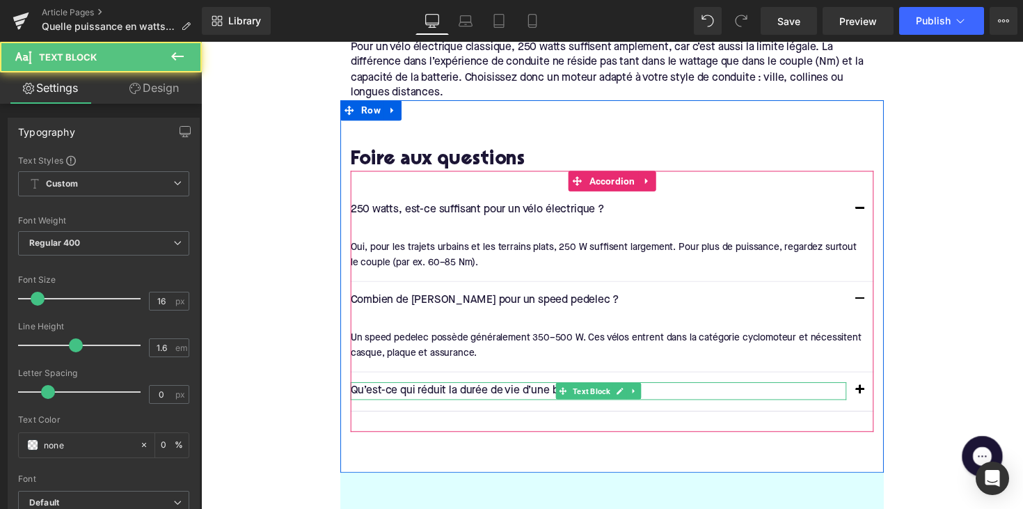
click at [463, 391] on p "Qu’est-ce qui réduit la durée de vie d’une batterie d’e-bike ?" at bounding box center [608, 400] width 508 height 18
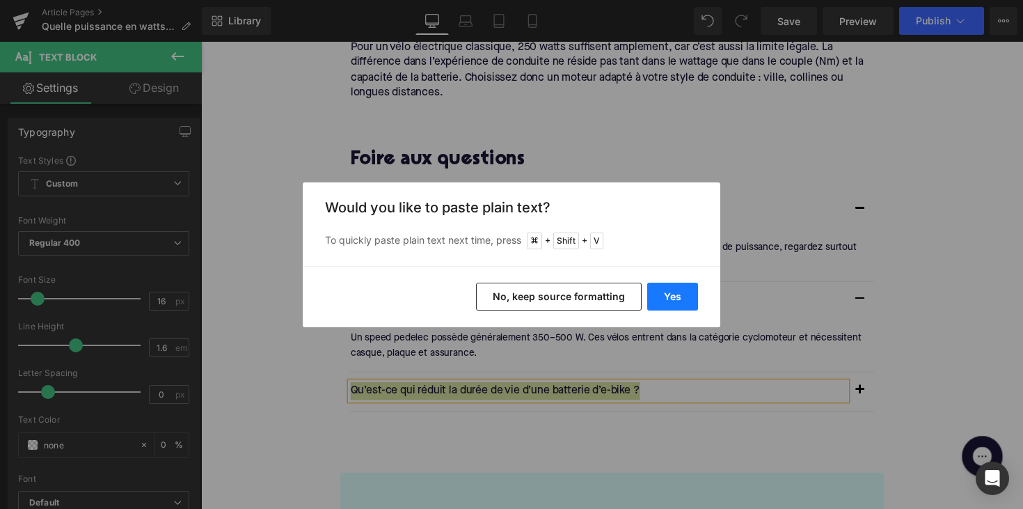
click at [662, 308] on button "Yes" at bounding box center [672, 297] width 51 height 28
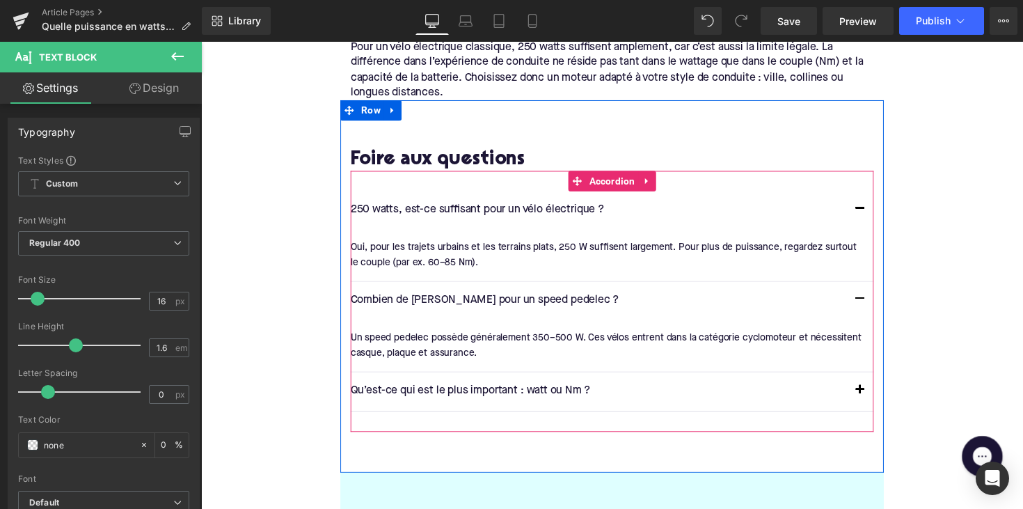
click at [877, 402] on span "button" at bounding box center [877, 402] width 0 height 0
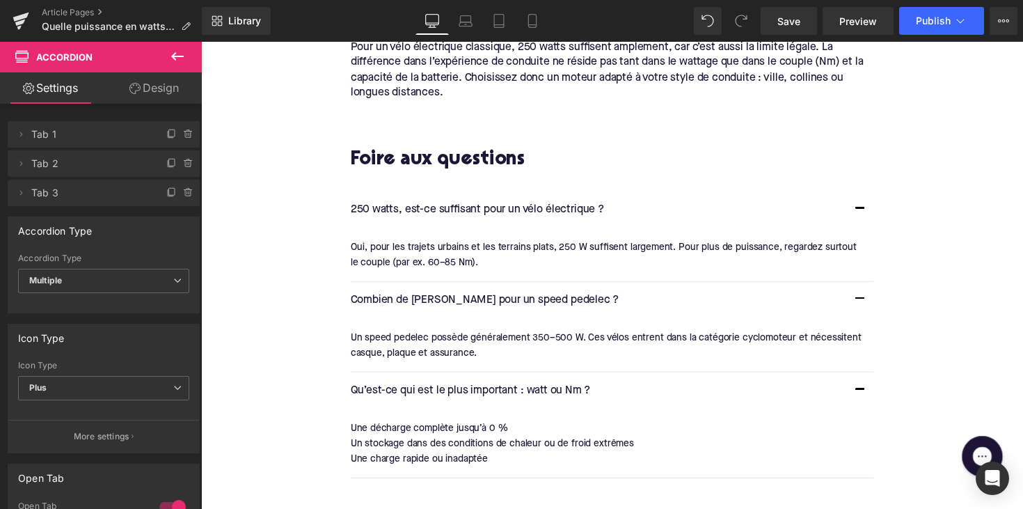
click at [415, 446] on div "Un stockage dans des conditions de chaleur ou de froid extrêmes" at bounding box center [617, 453] width 526 height 15
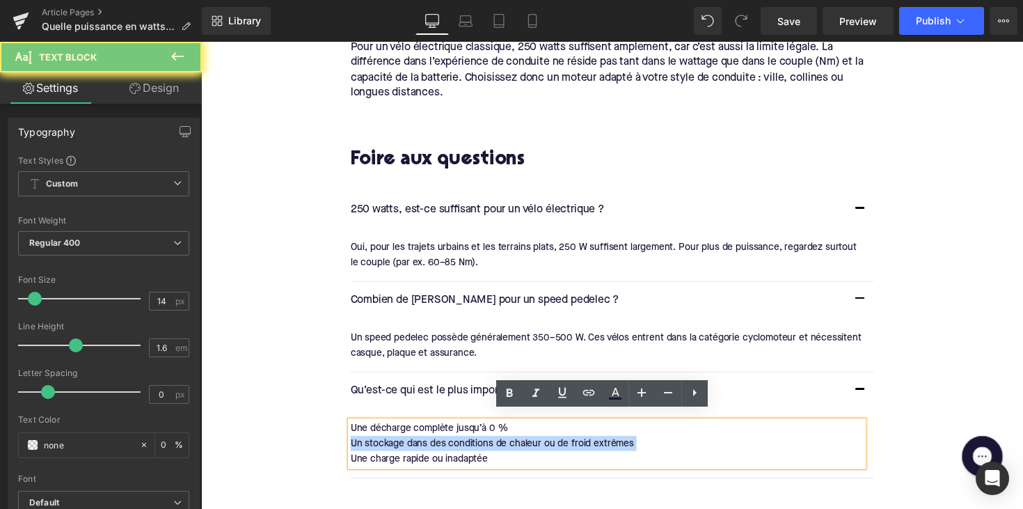
click at [415, 446] on div "Un stockage dans des conditions de chaleur ou de froid extrêmes" at bounding box center [617, 453] width 526 height 15
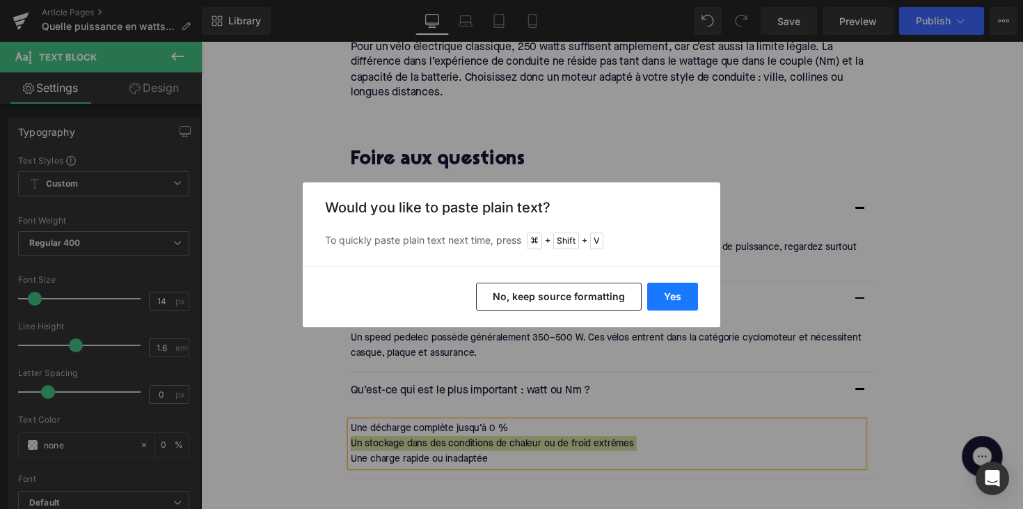
click at [666, 298] on button "Yes" at bounding box center [672, 297] width 51 height 28
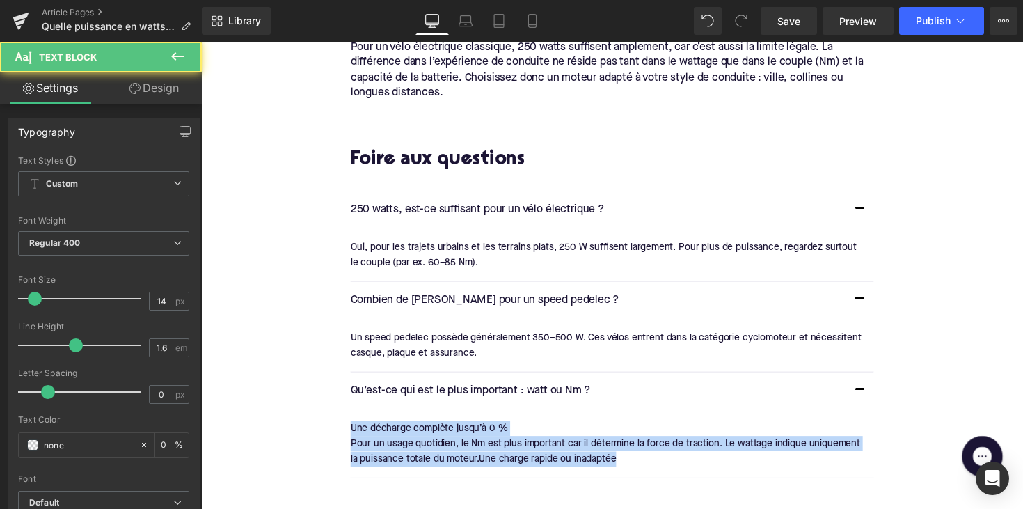
drag, startPoint x: 629, startPoint y: 456, endPoint x: 334, endPoint y: 425, distance: 296.8
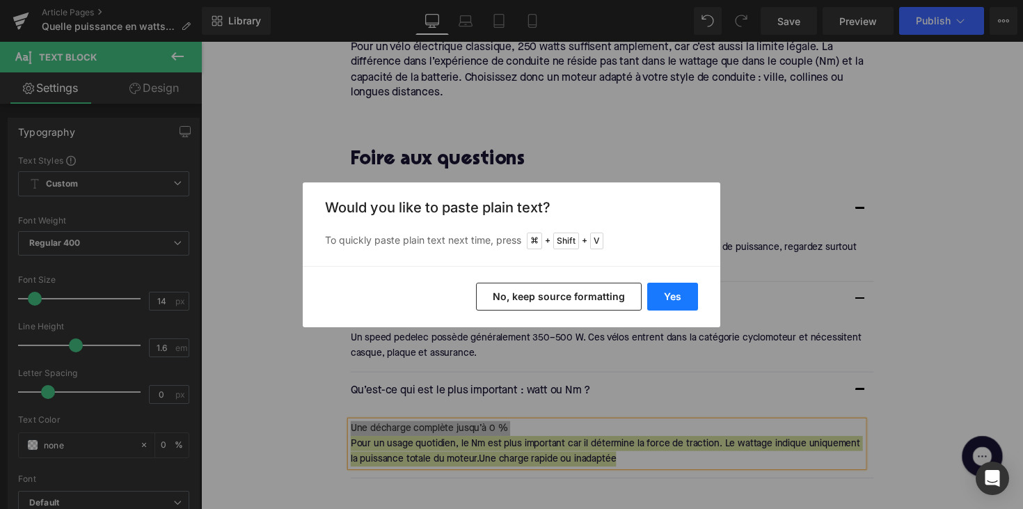
click at [686, 292] on button "Yes" at bounding box center [672, 297] width 51 height 28
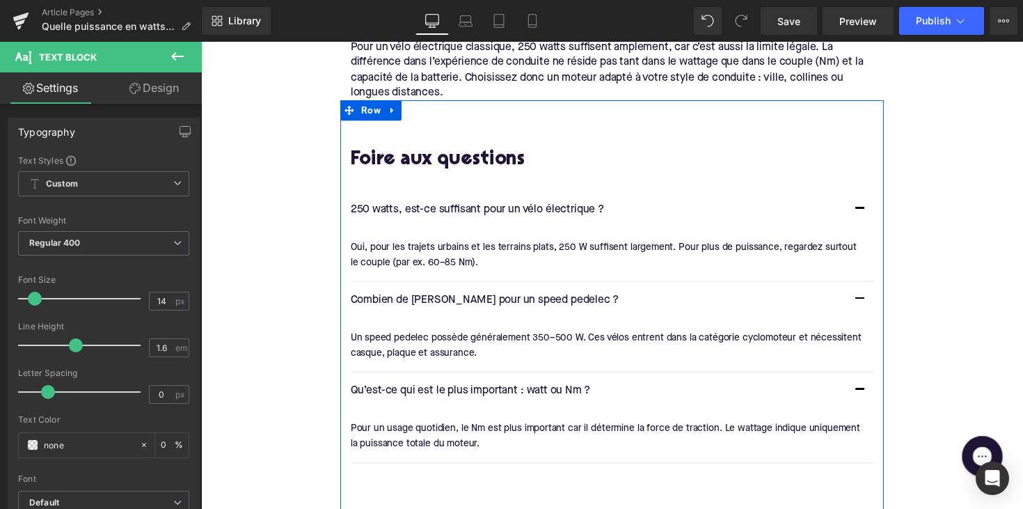
click at [393, 195] on div "250 watts, est-ce suffisant pour un vélo électrique ? Text Block" at bounding box center [622, 215] width 536 height 40
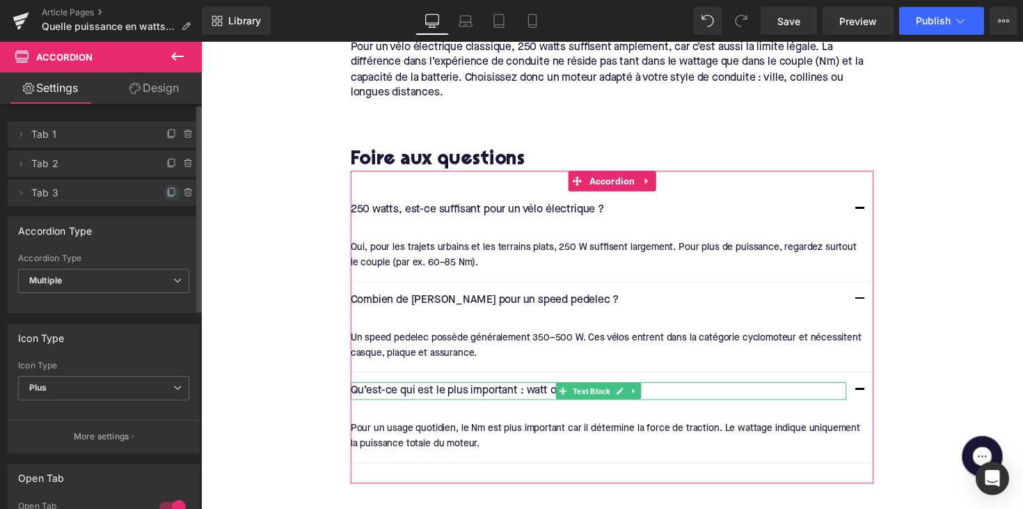
click at [166, 198] on icon at bounding box center [171, 192] width 11 height 11
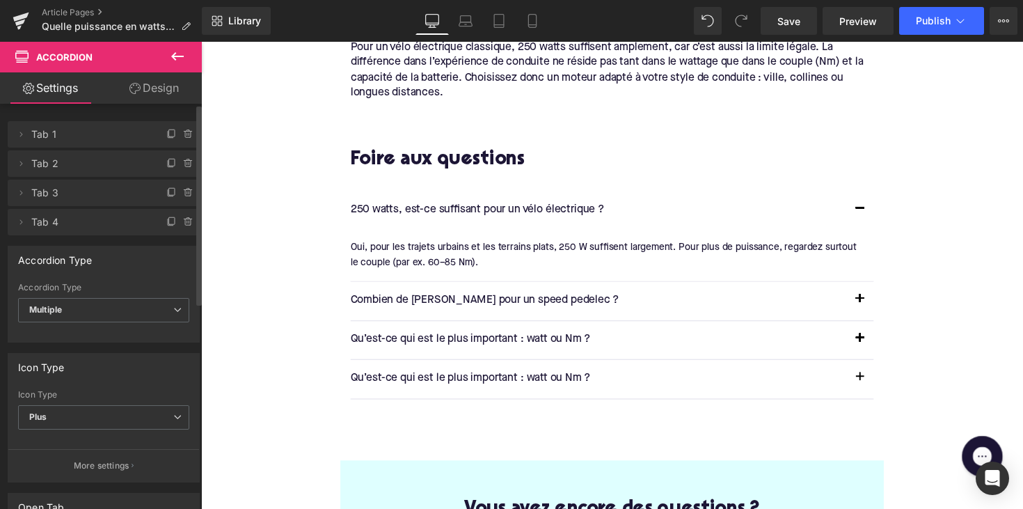
click at [450, 378] on p "Qu’est-ce qui est le plus important : watt ou Nm ?" at bounding box center [608, 387] width 508 height 18
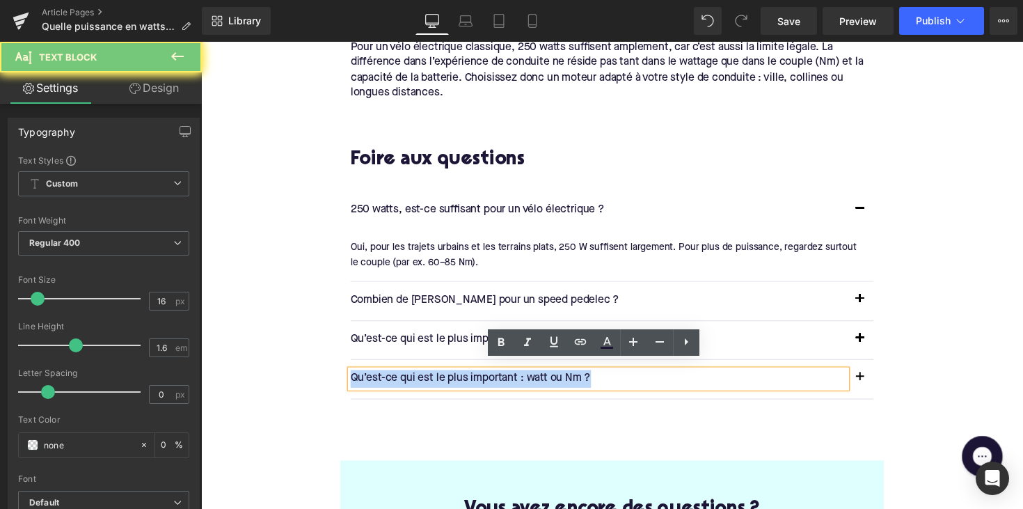
click at [450, 378] on p "Qu’est-ce qui est le plus important : watt ou Nm ?" at bounding box center [608, 387] width 508 height 18
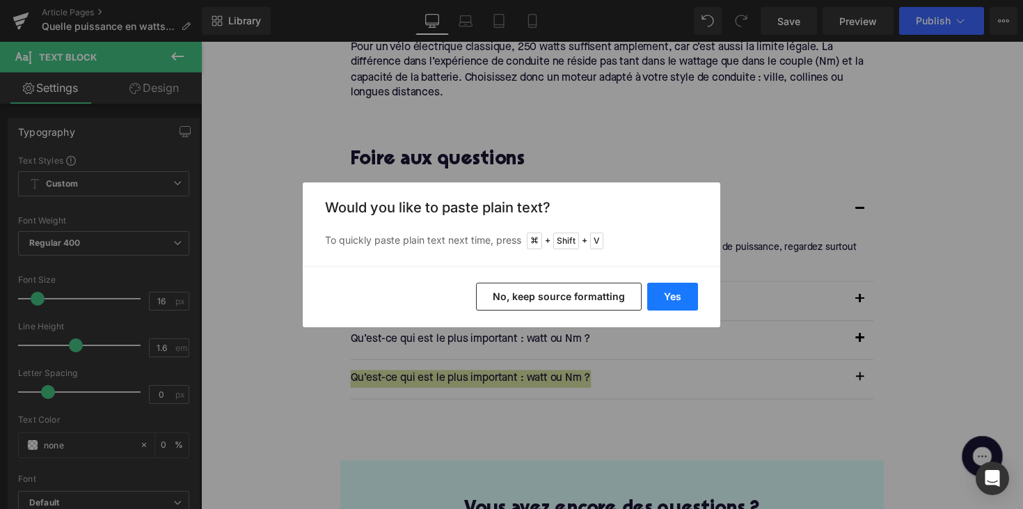
click at [695, 306] on button "Yes" at bounding box center [672, 297] width 51 height 28
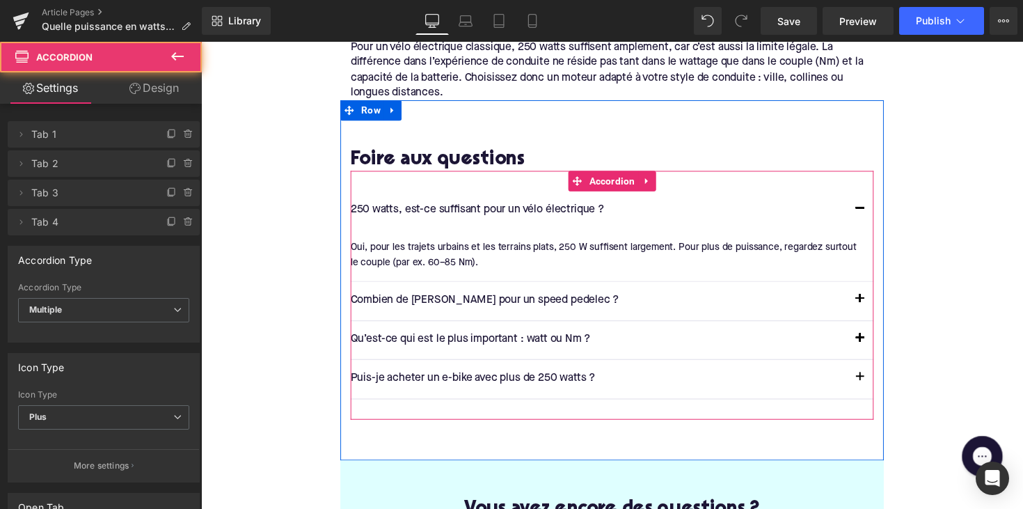
click at [879, 377] on button "button" at bounding box center [877, 387] width 28 height 39
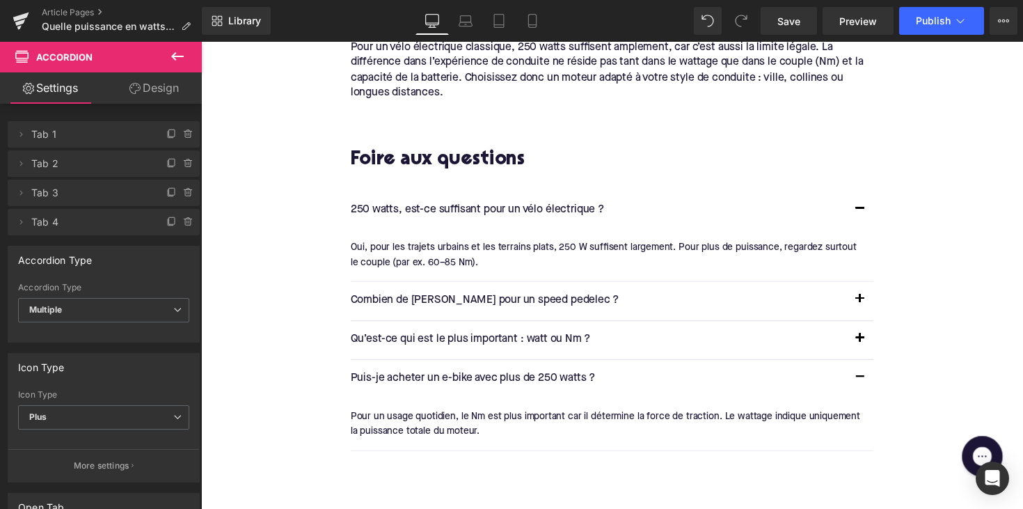
click at [201, 42] on div at bounding box center [201, 42] width 0 height 0
click at [403, 418] on div "Pour un usage quotidien, le Nm est plus important car il détermine la force de …" at bounding box center [617, 433] width 526 height 31
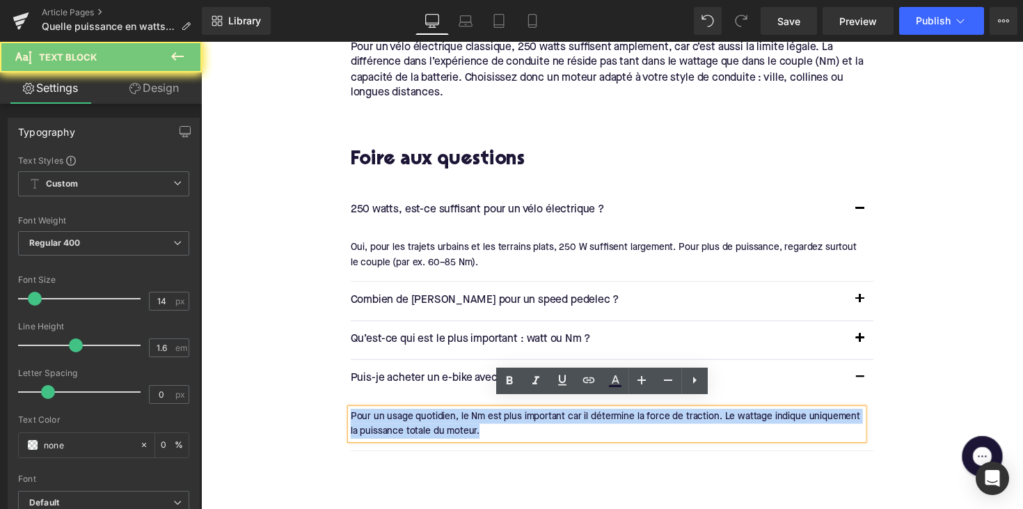
click at [403, 418] on div "Pour un usage quotidien, le Nm est plus important car il détermine la force de …" at bounding box center [617, 433] width 526 height 31
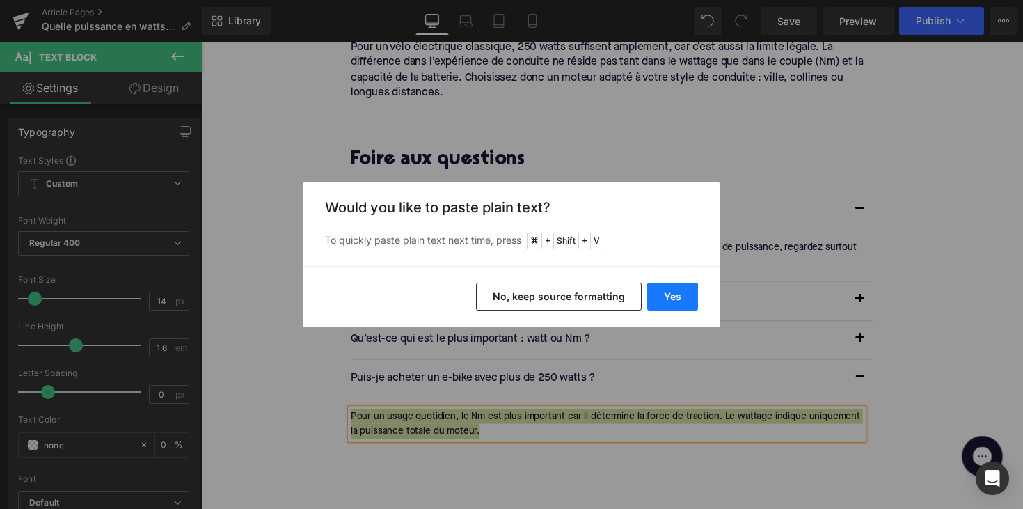
click at [663, 292] on button "Yes" at bounding box center [672, 297] width 51 height 28
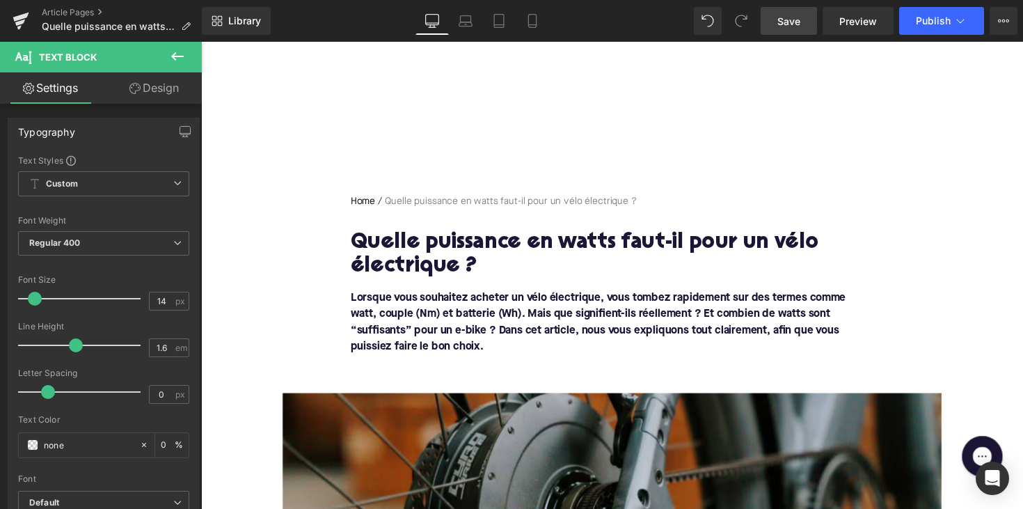
scroll to position [0, 0]
click at [922, 24] on span "Publish" at bounding box center [933, 20] width 35 height 11
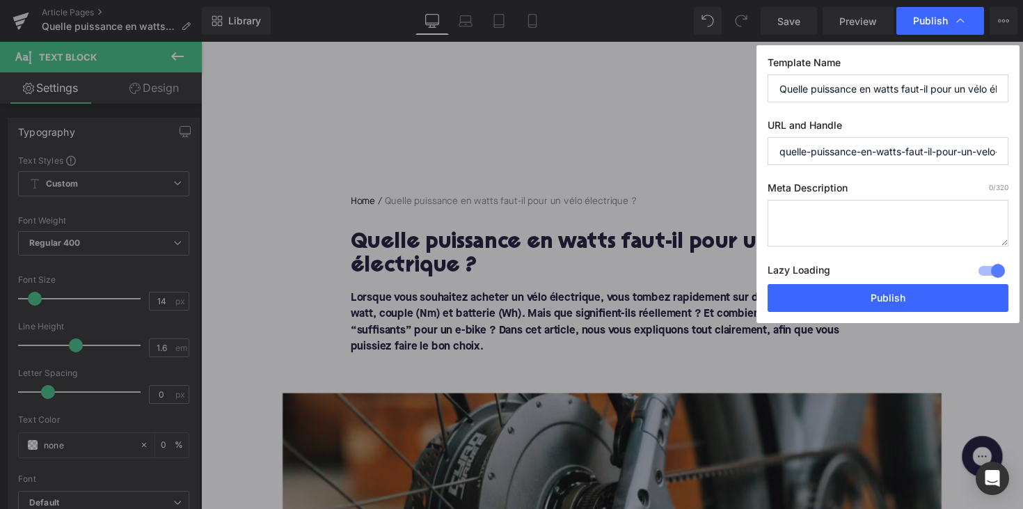
click at [805, 229] on textarea at bounding box center [888, 223] width 241 height 47
paste textarea "Découvrez la puissance idéale en watts pour un vélo électrique. Comprenez la di…"
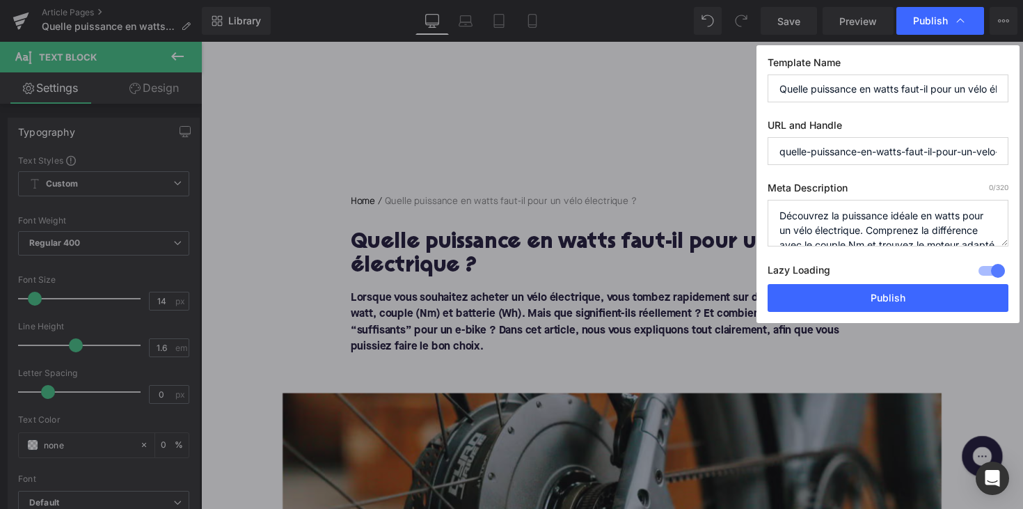
scroll to position [29, 0]
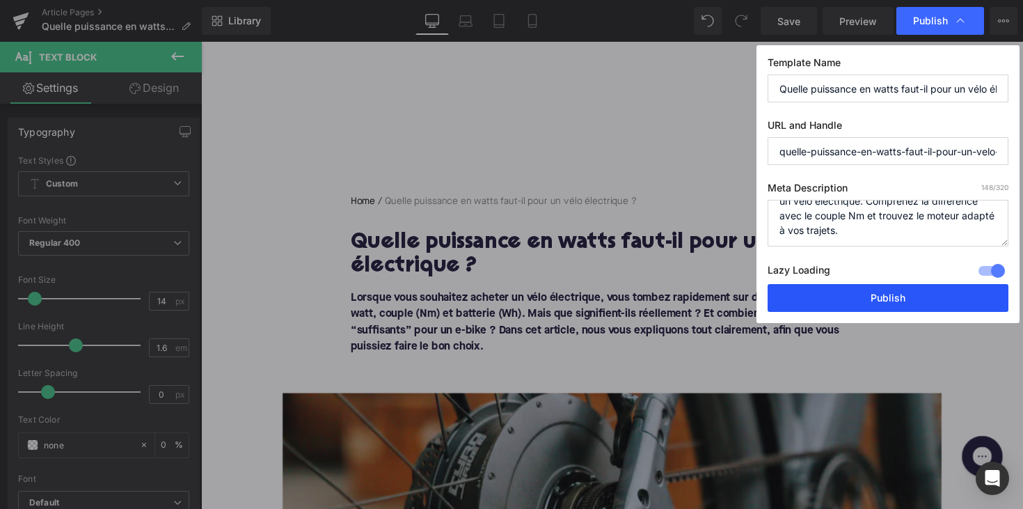
type textarea "Découvrez la puissance idéale en watts pour un vélo électrique. Comprenez la di…"
click at [836, 294] on button "Publish" at bounding box center [888, 298] width 241 height 28
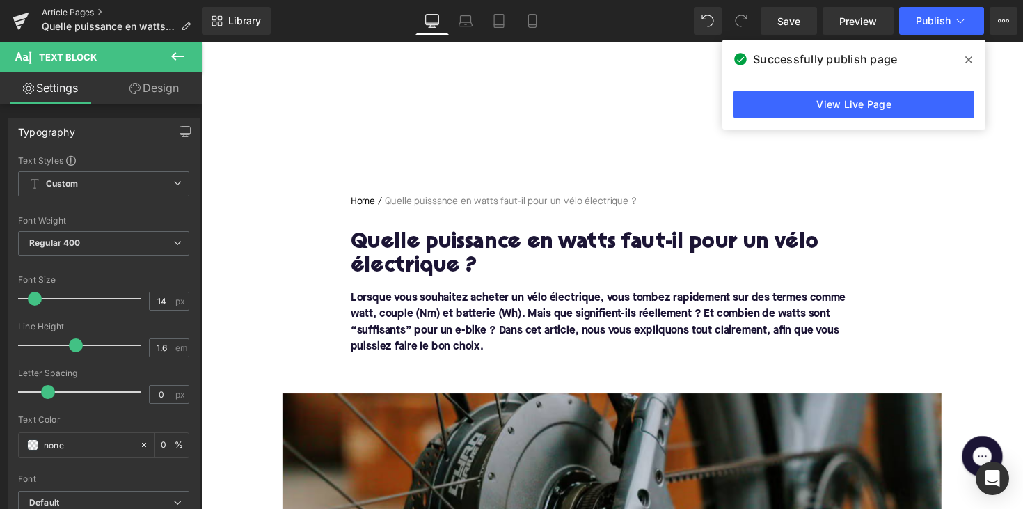
click at [64, 10] on link "Article Pages" at bounding box center [122, 12] width 160 height 11
